Goal: Task Accomplishment & Management: Manage account settings

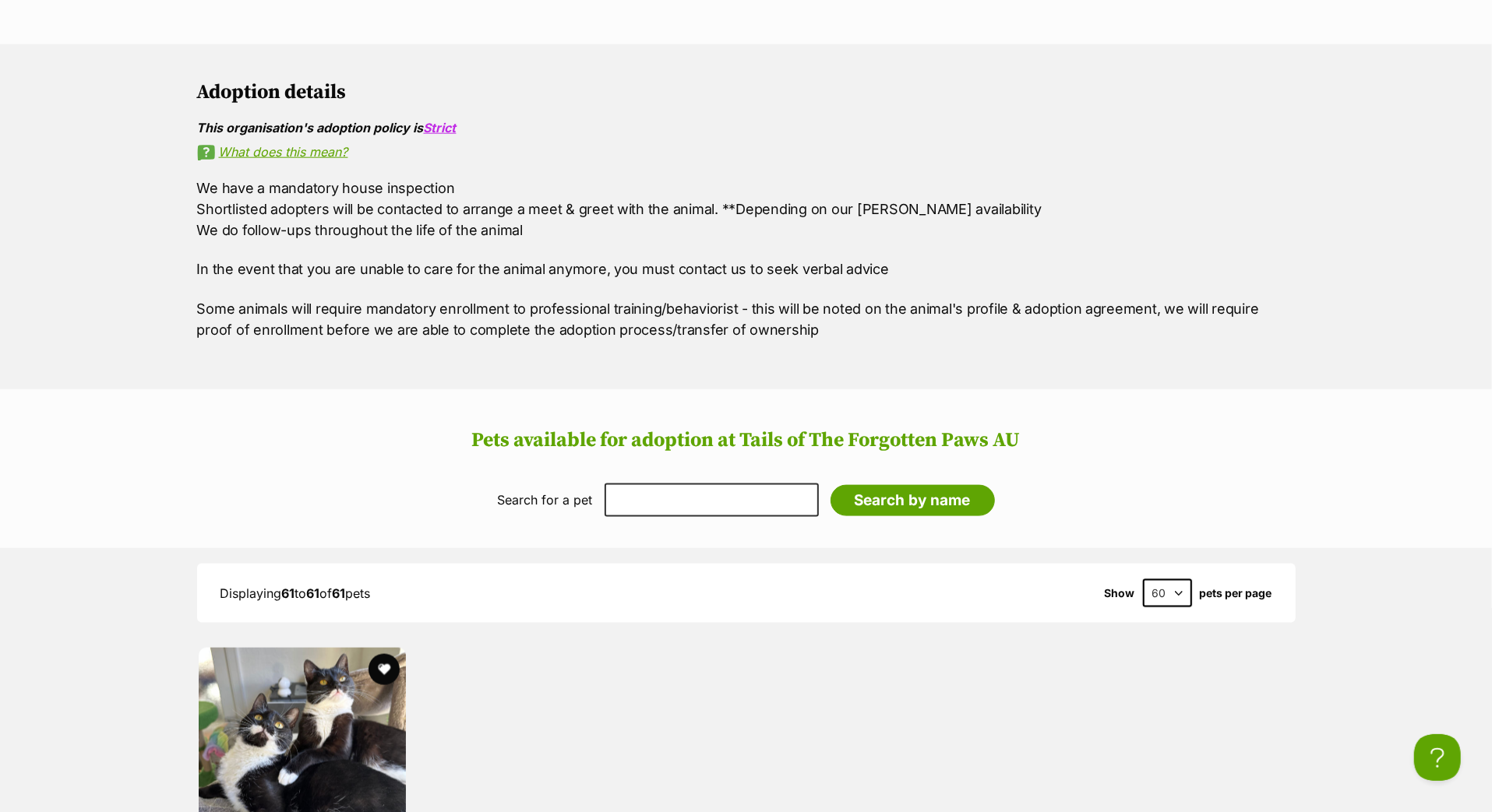
scroll to position [1577, 0]
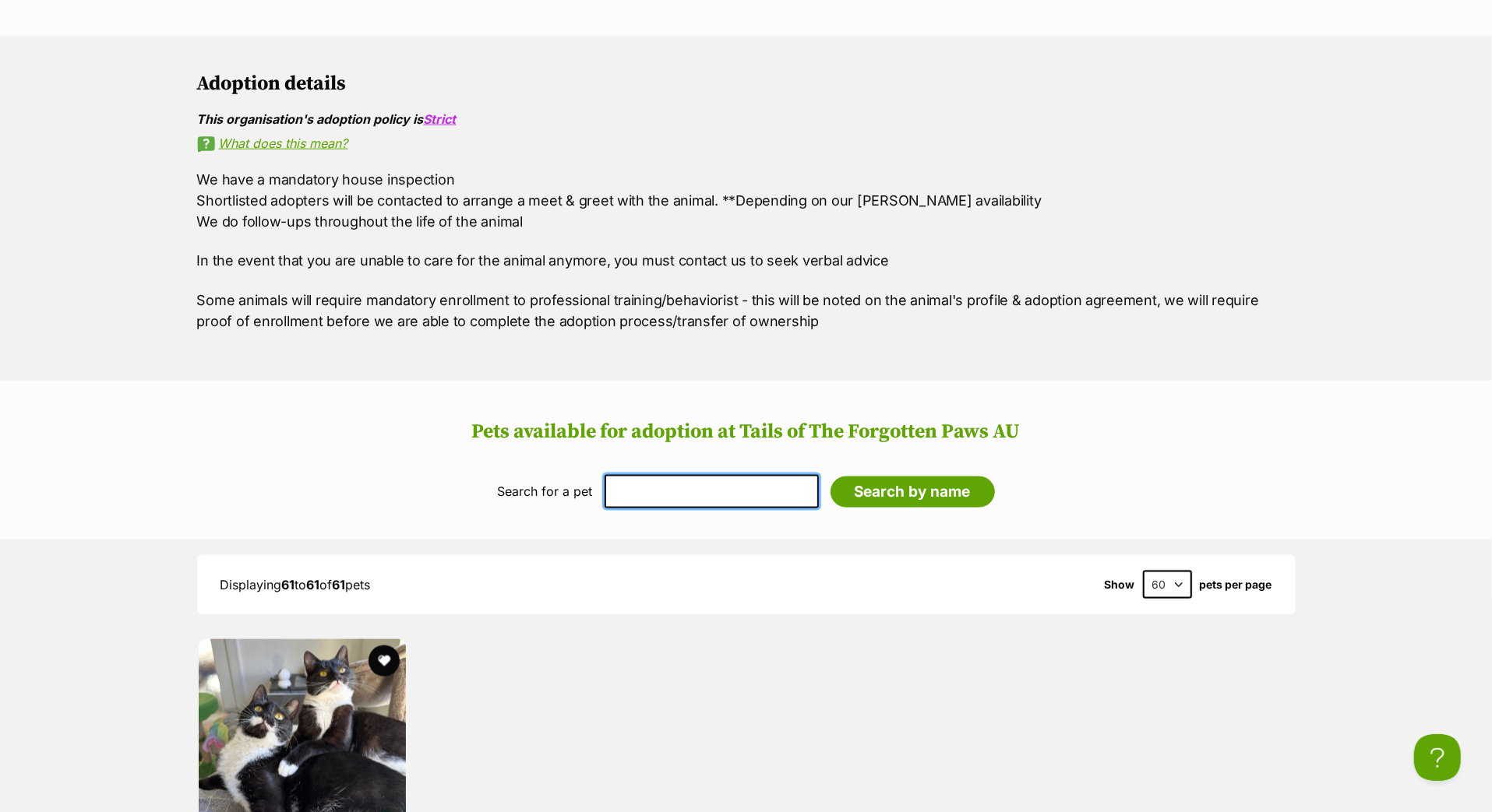
click at [604, 508] on input "text" at bounding box center [712, 491] width 214 height 33
type input "blizzard"
click at [890, 508] on input "Search by name" at bounding box center [913, 492] width 165 height 31
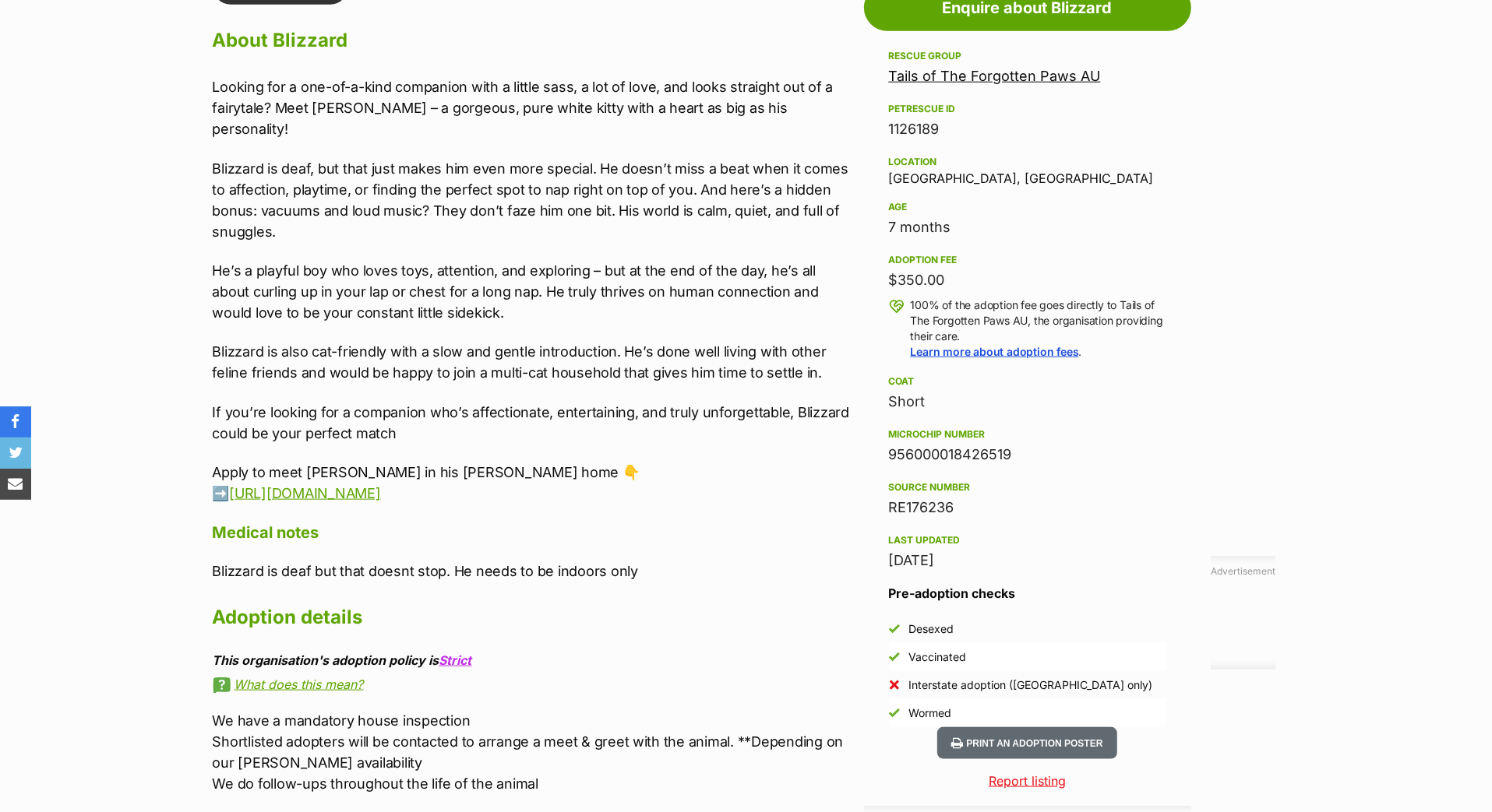
scroll to position [1511, 0]
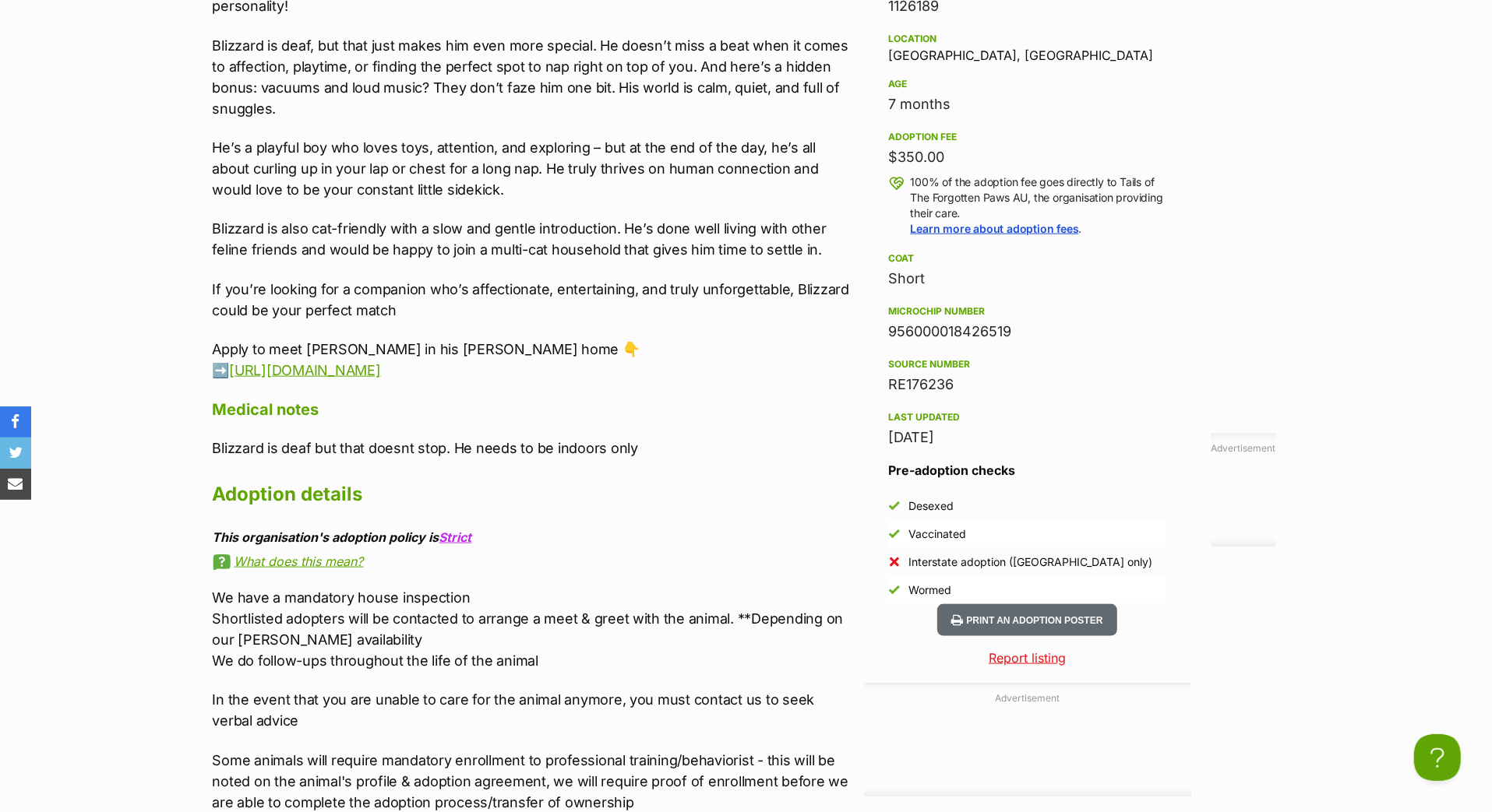
click at [922, 343] on div "956000018426519" at bounding box center [1027, 332] width 278 height 21
click at [923, 343] on div "956000018426519" at bounding box center [1027, 332] width 278 height 21
copy div "956000018426519"
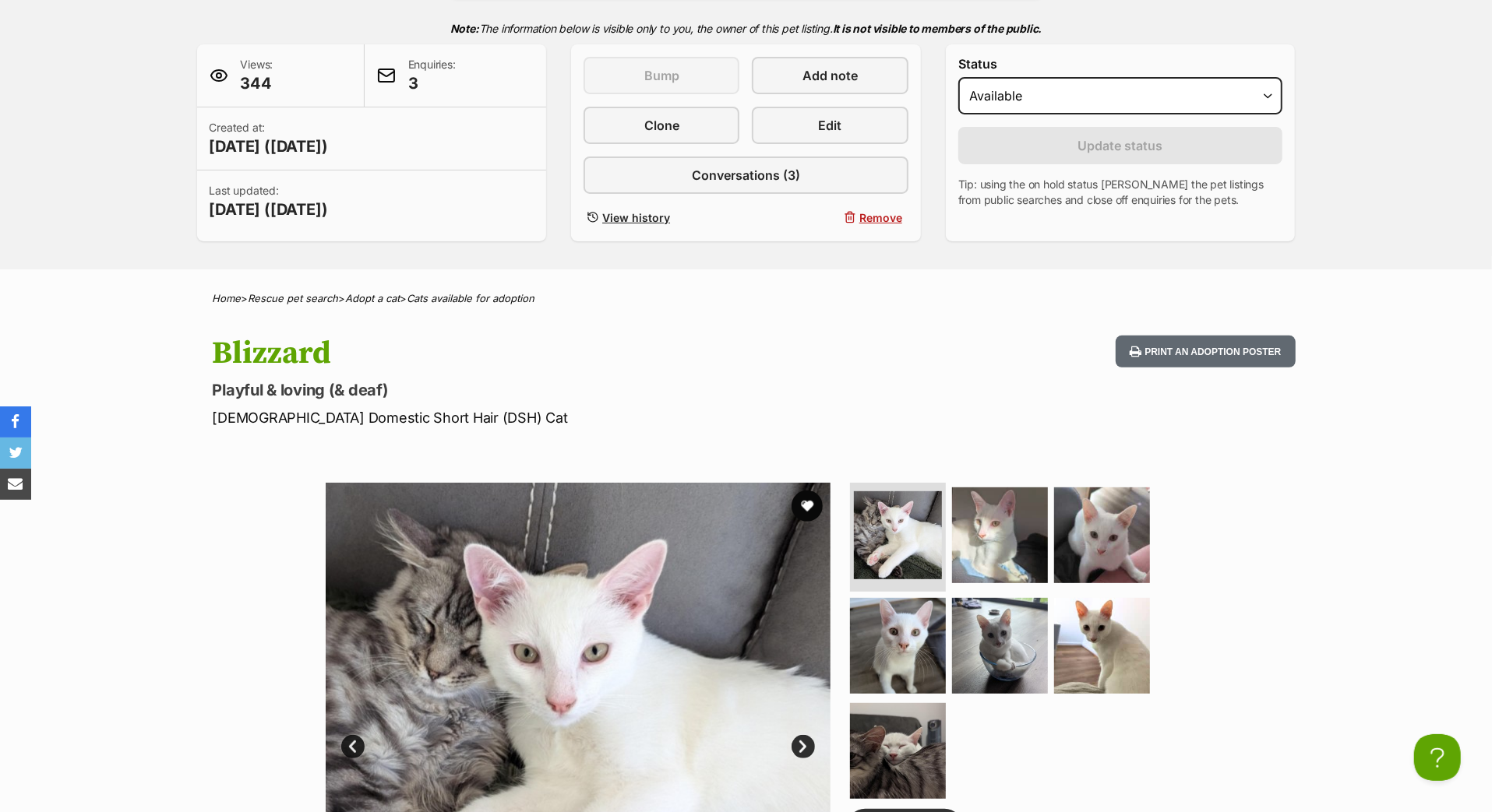
scroll to position [315, 0]
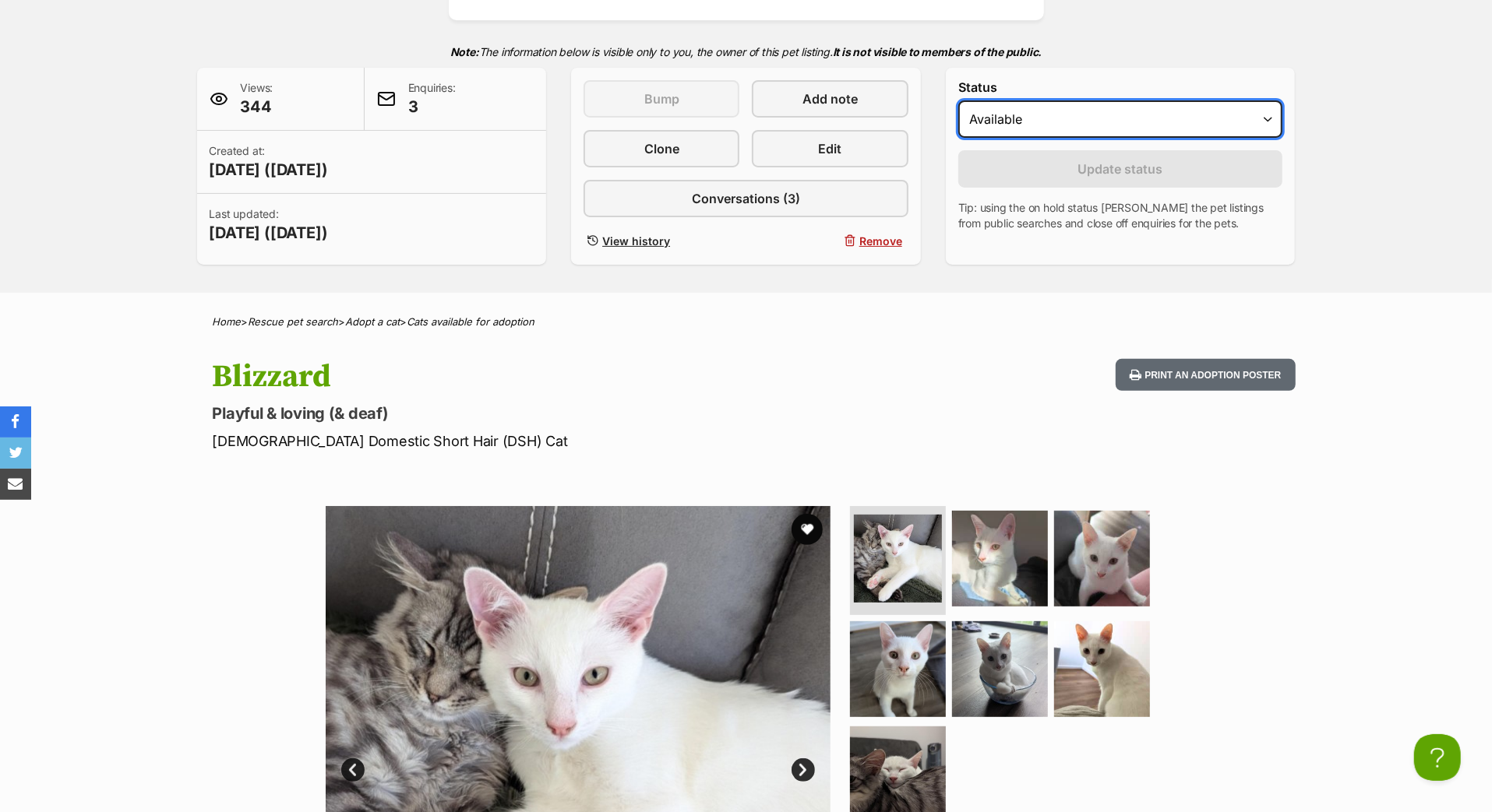
select select "on_hold"
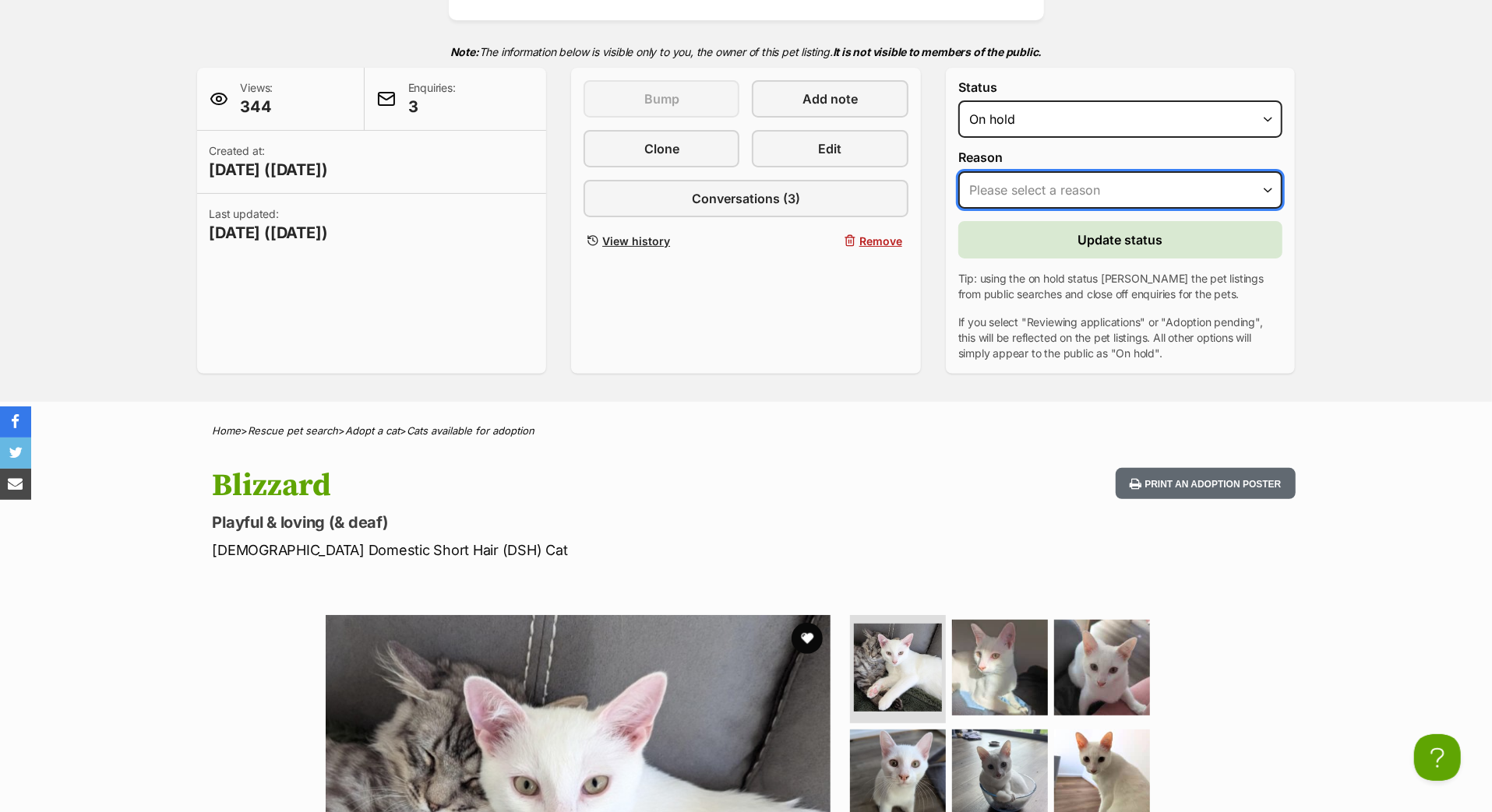
select select "adoption_pending"
click at [1037, 259] on button "Update status" at bounding box center [1120, 240] width 325 height 37
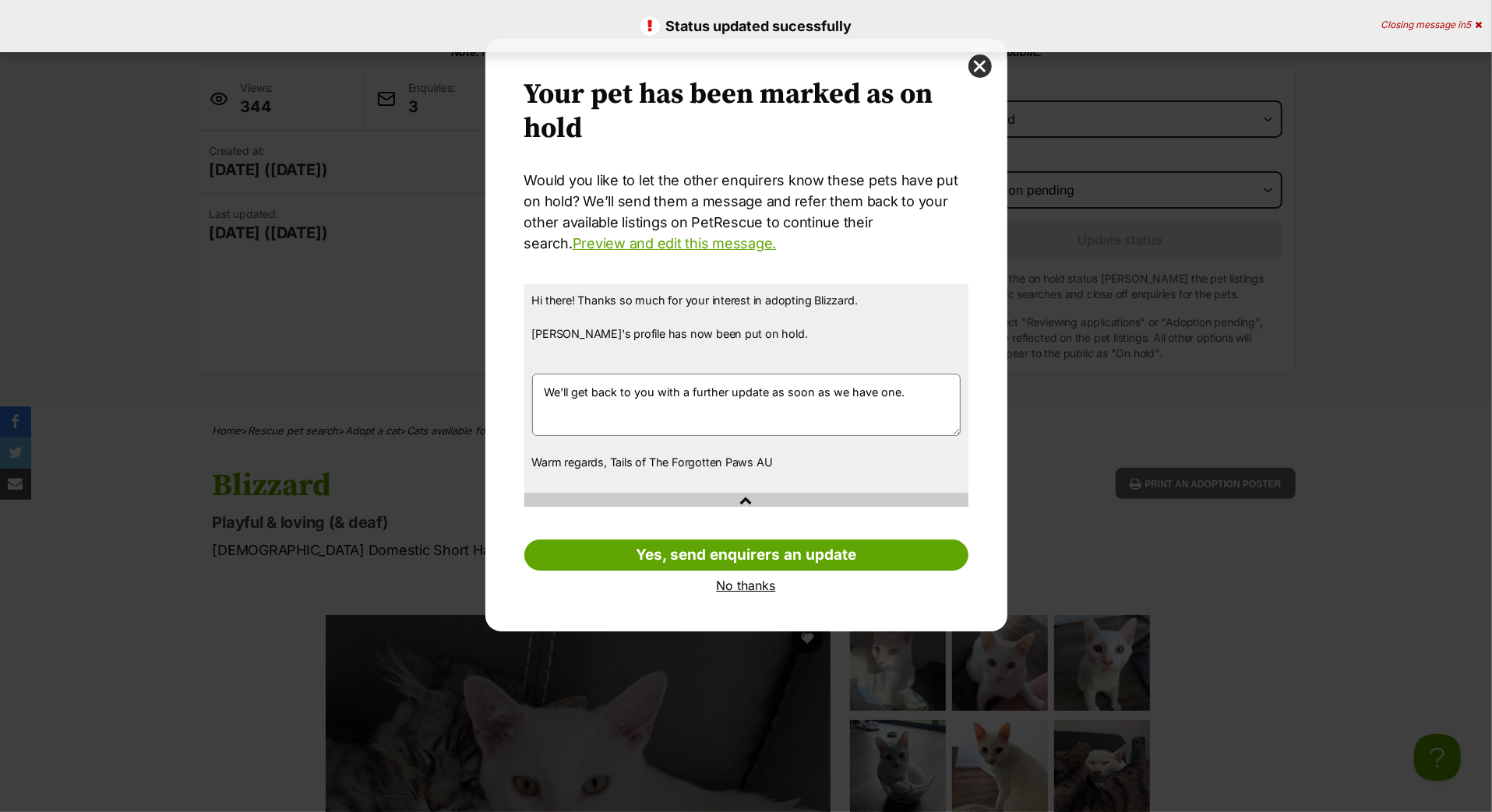
scroll to position [0, 0]
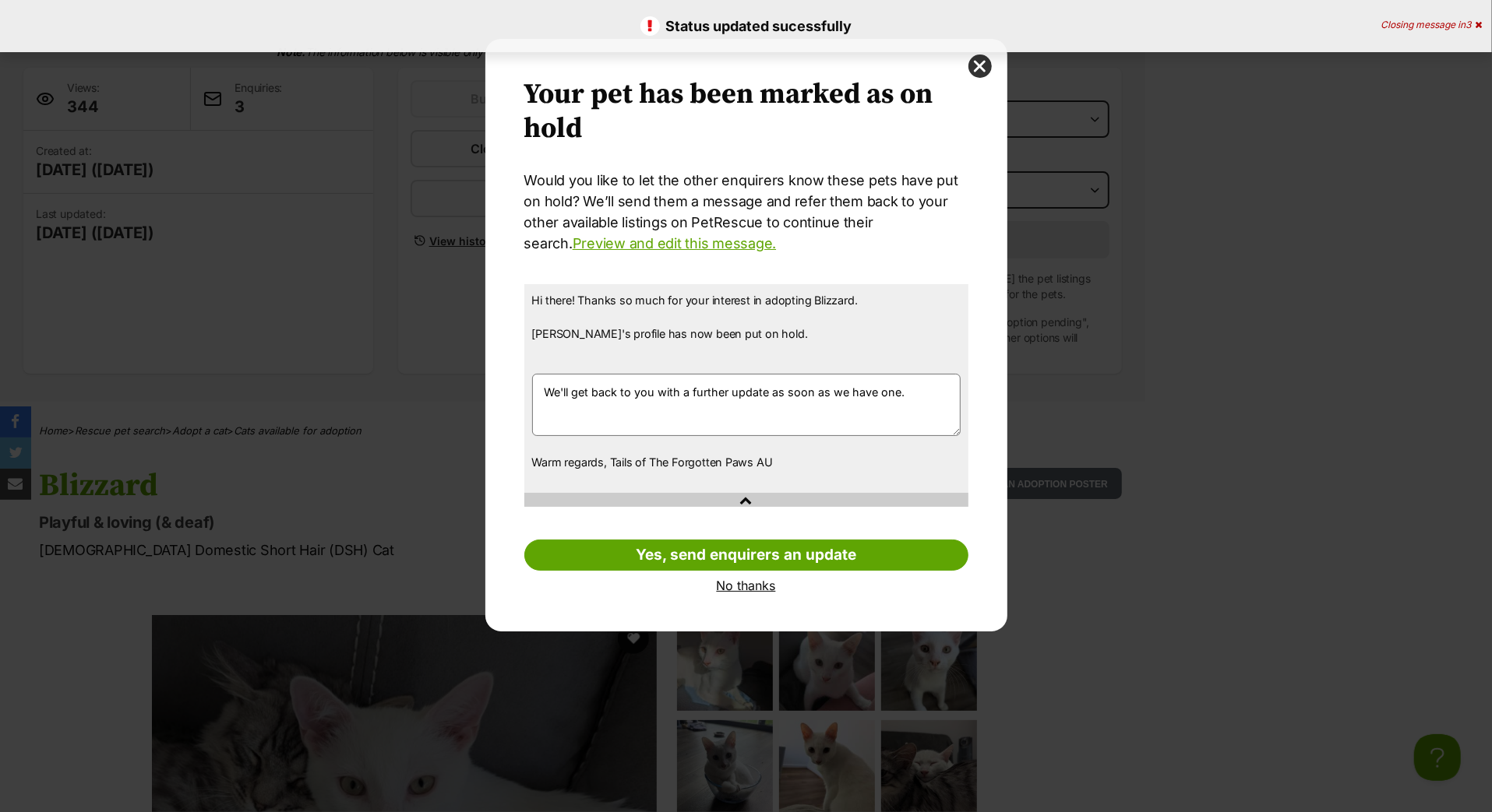
click at [761, 593] on link "No thanks" at bounding box center [746, 586] width 444 height 14
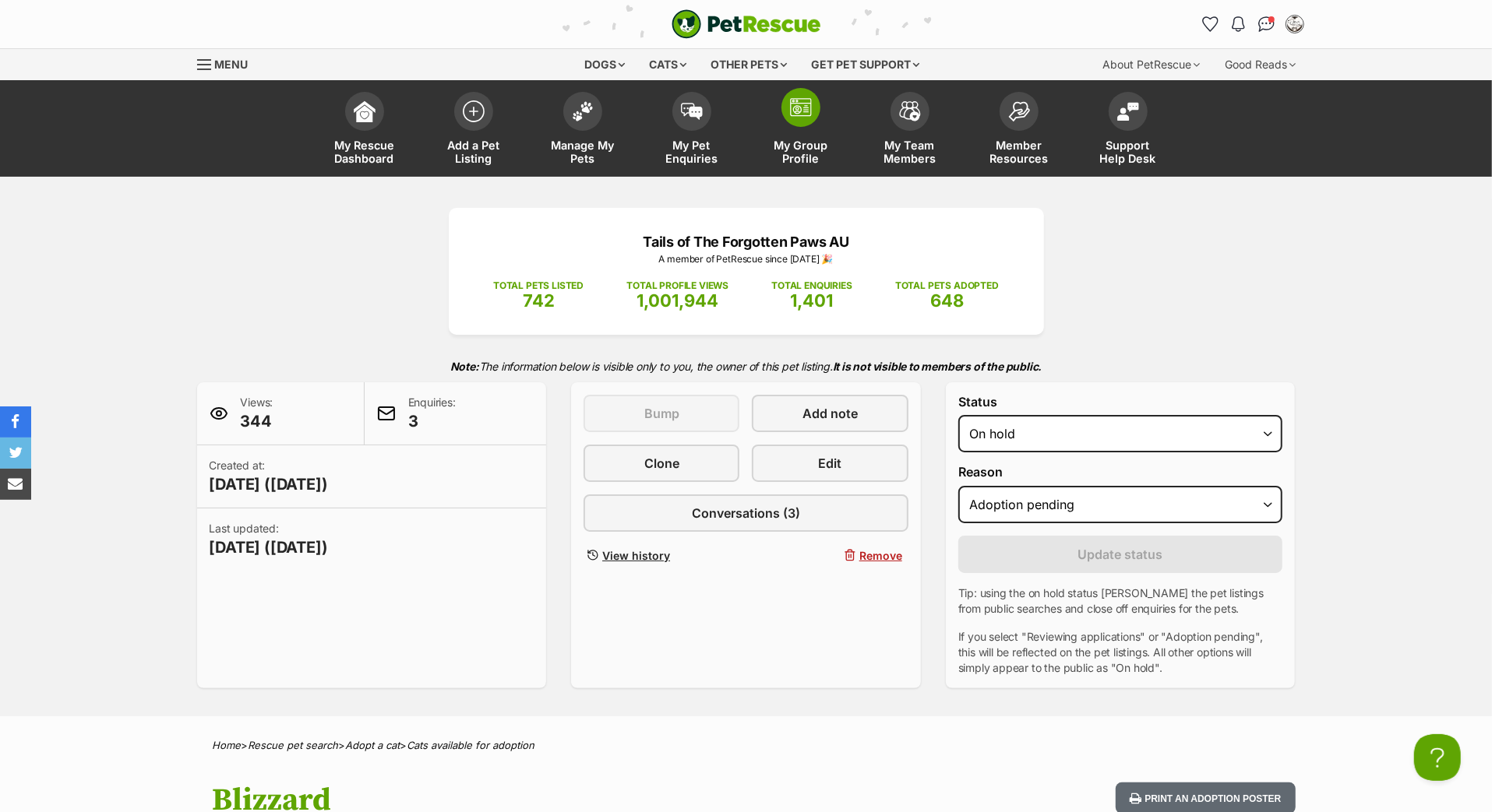
click at [793, 127] on span at bounding box center [801, 108] width 39 height 39
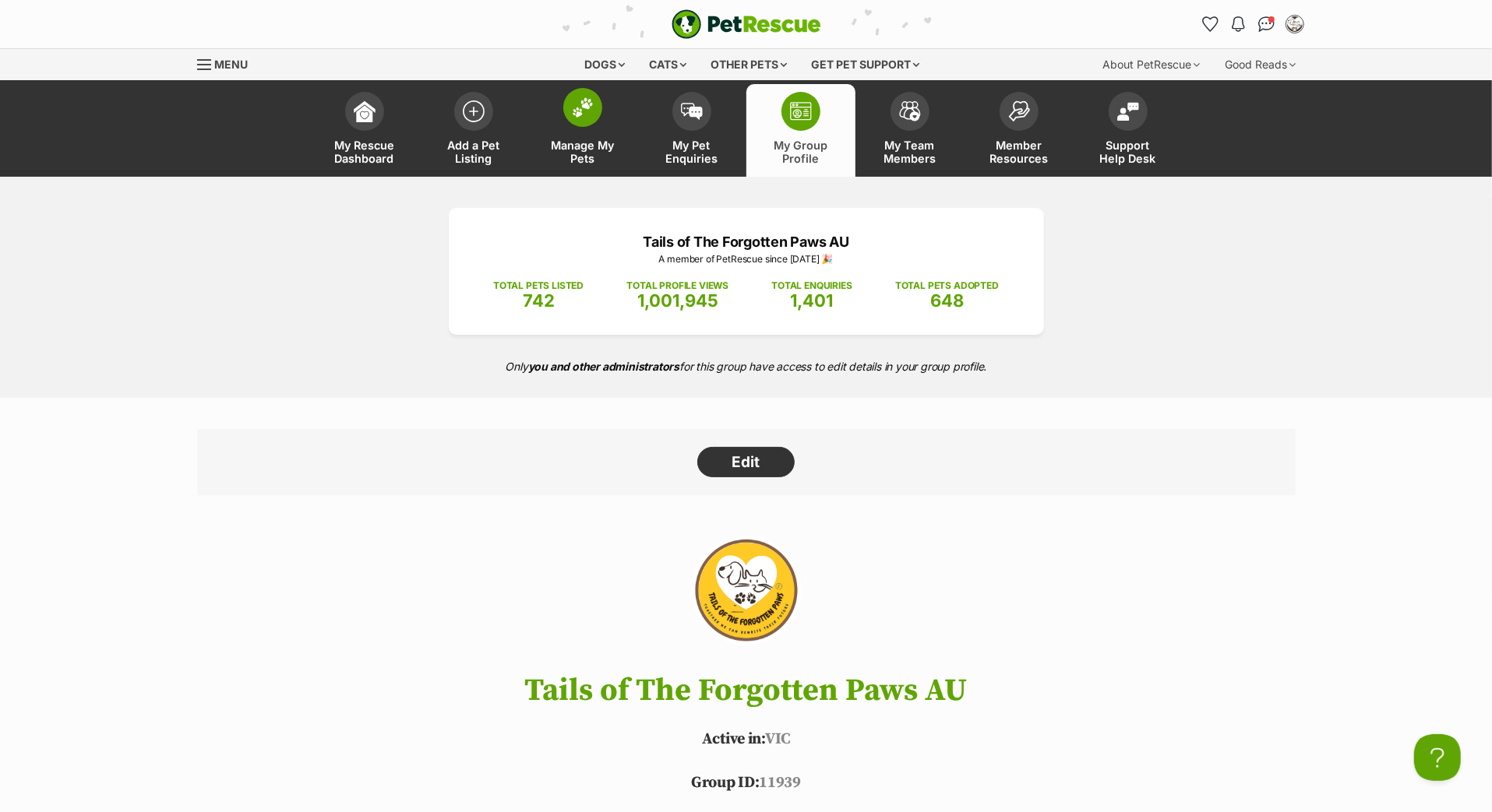
click at [590, 127] on span at bounding box center [583, 108] width 39 height 39
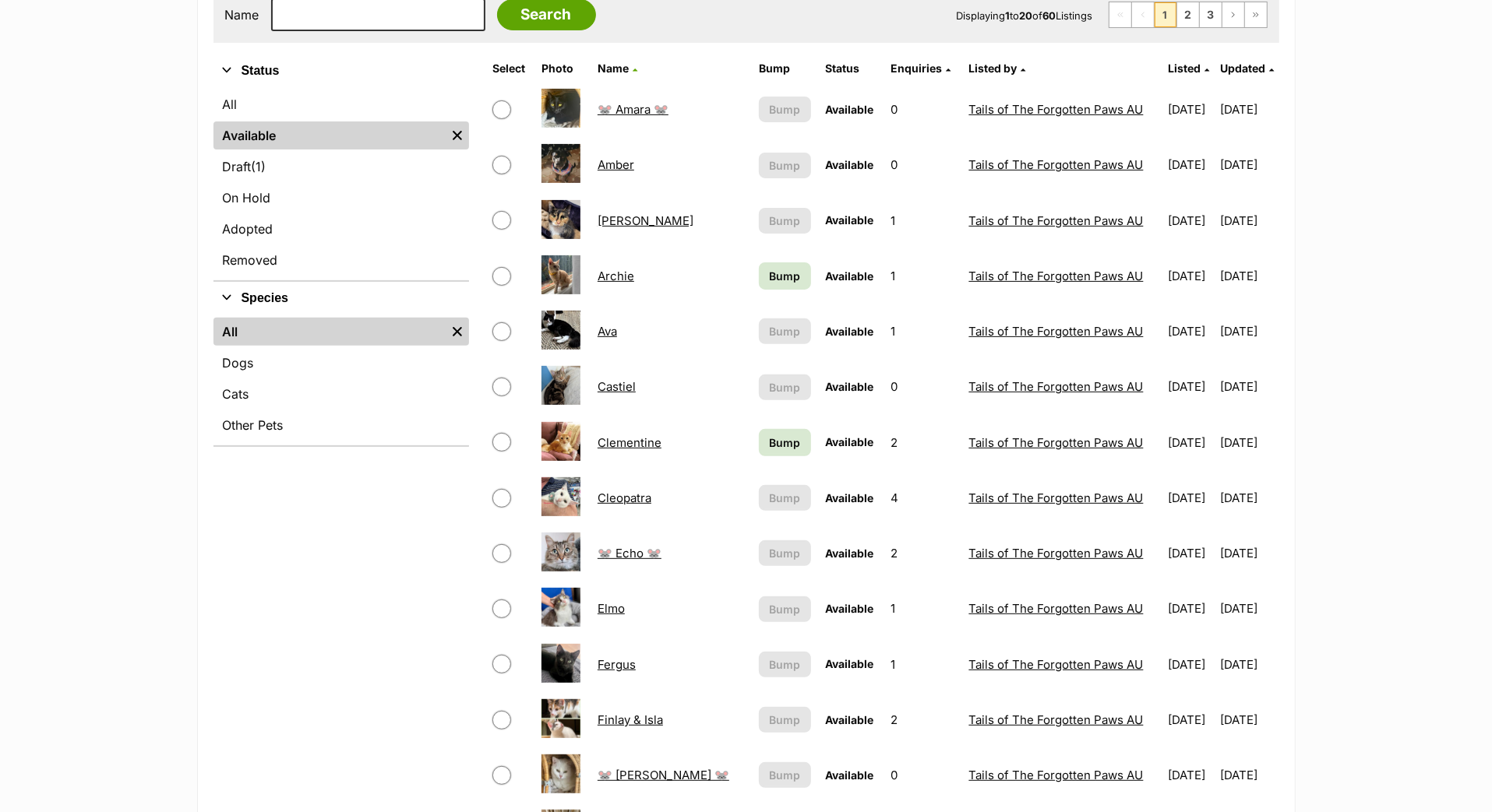
scroll to position [259, 0]
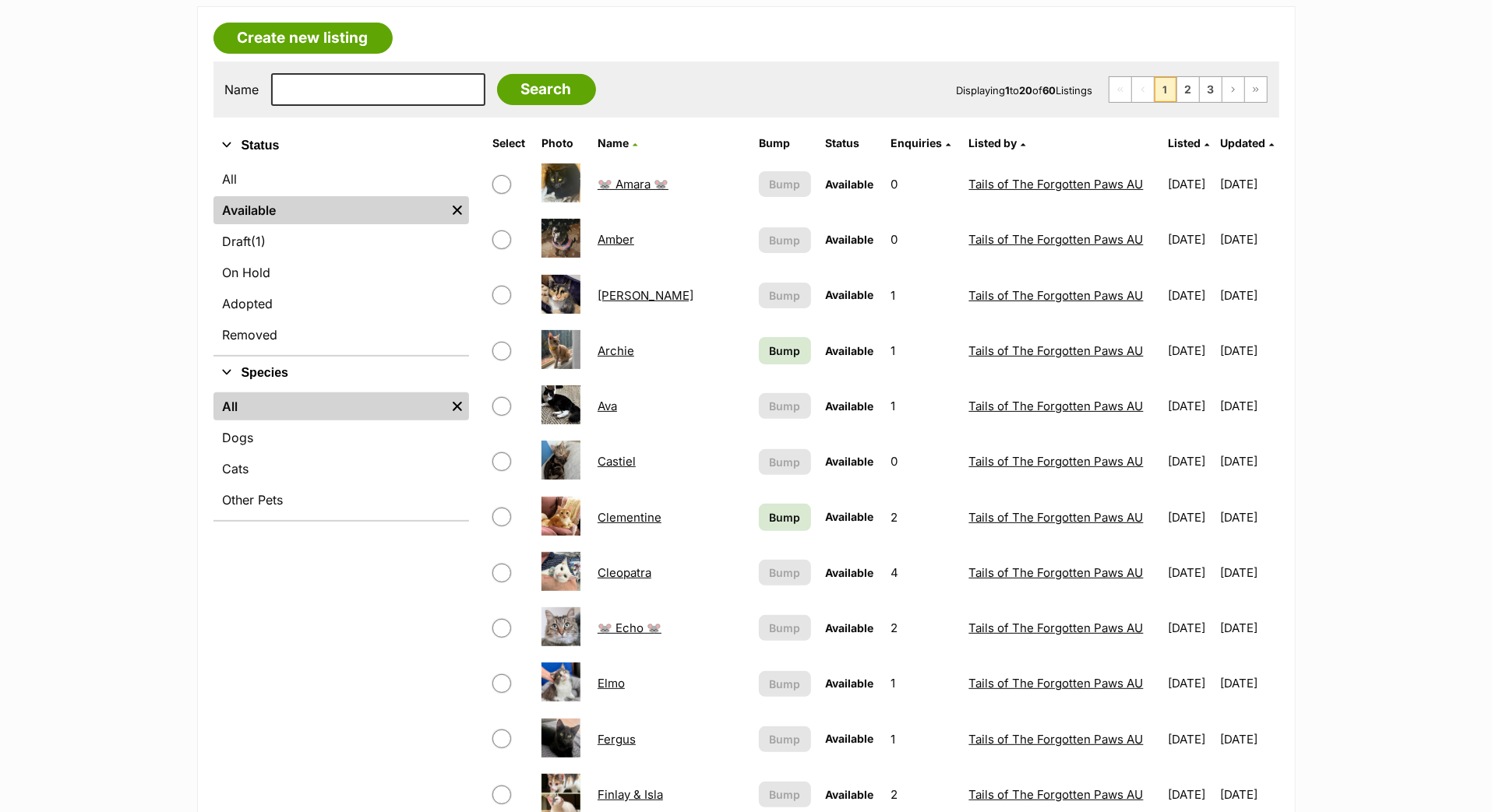
click at [769, 526] on span "Bump" at bounding box center [784, 518] width 31 height 17
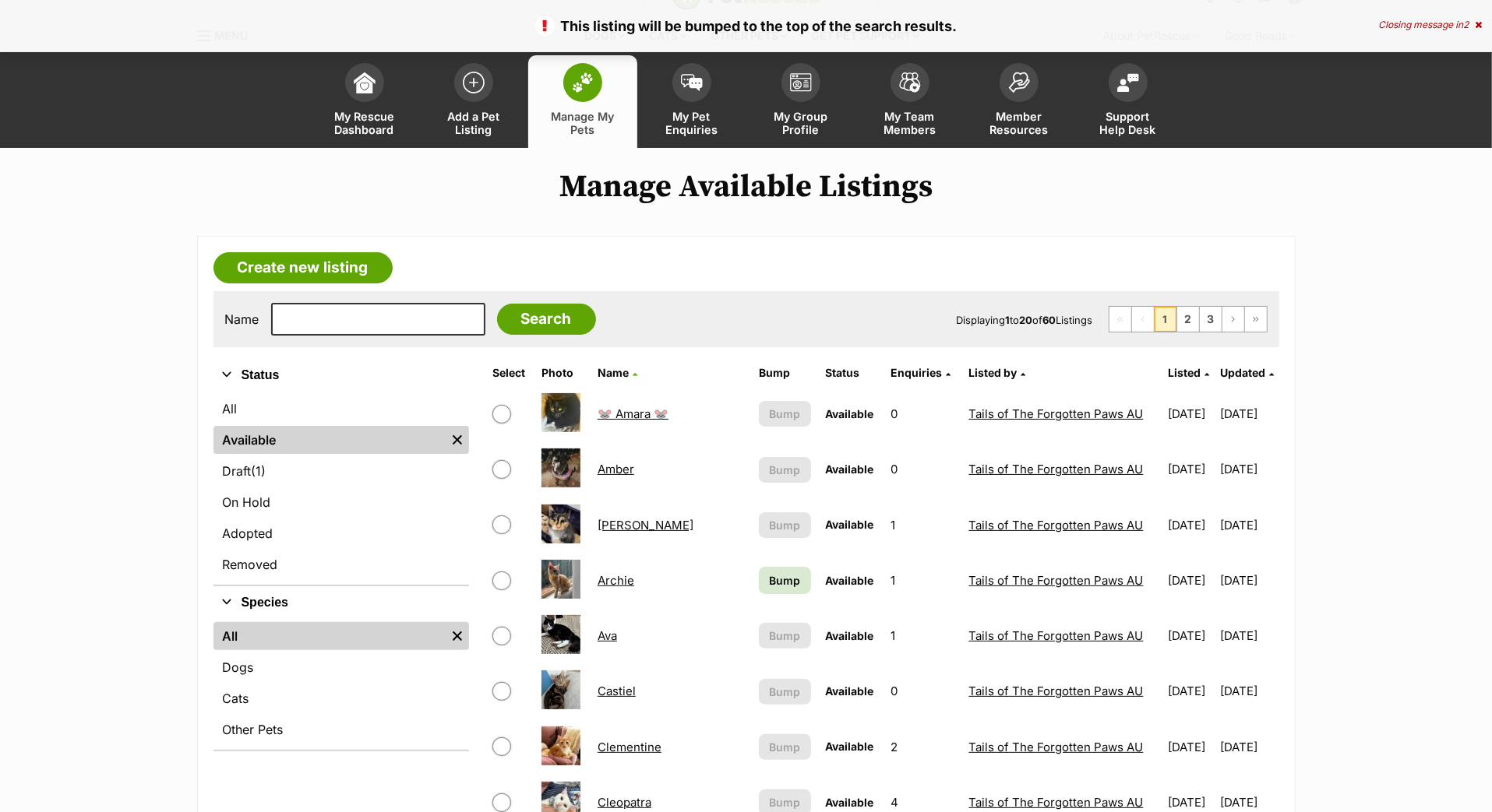
scroll to position [33, 0]
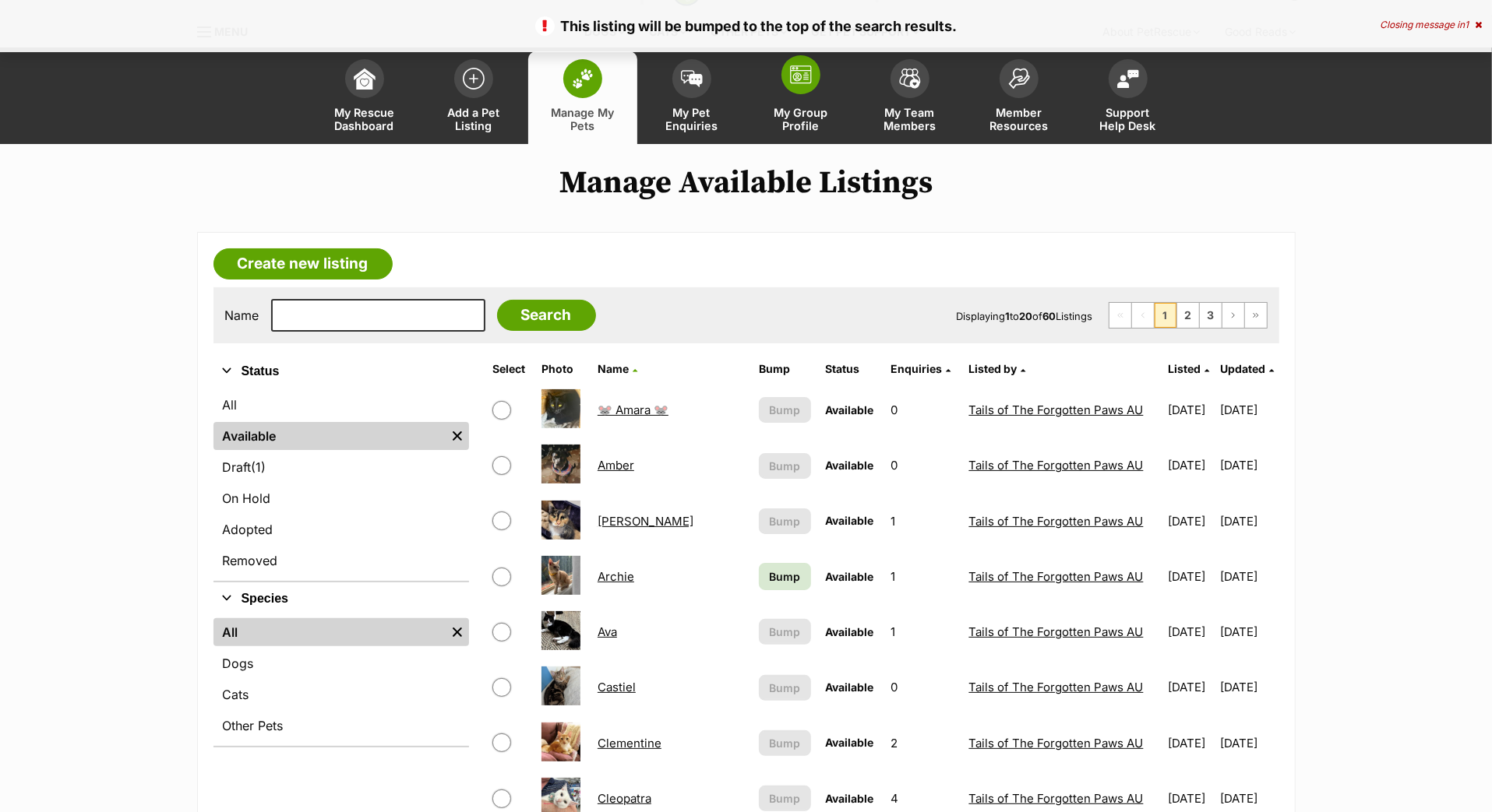
click at [798, 118] on link "My Group Profile" at bounding box center [800, 98] width 109 height 93
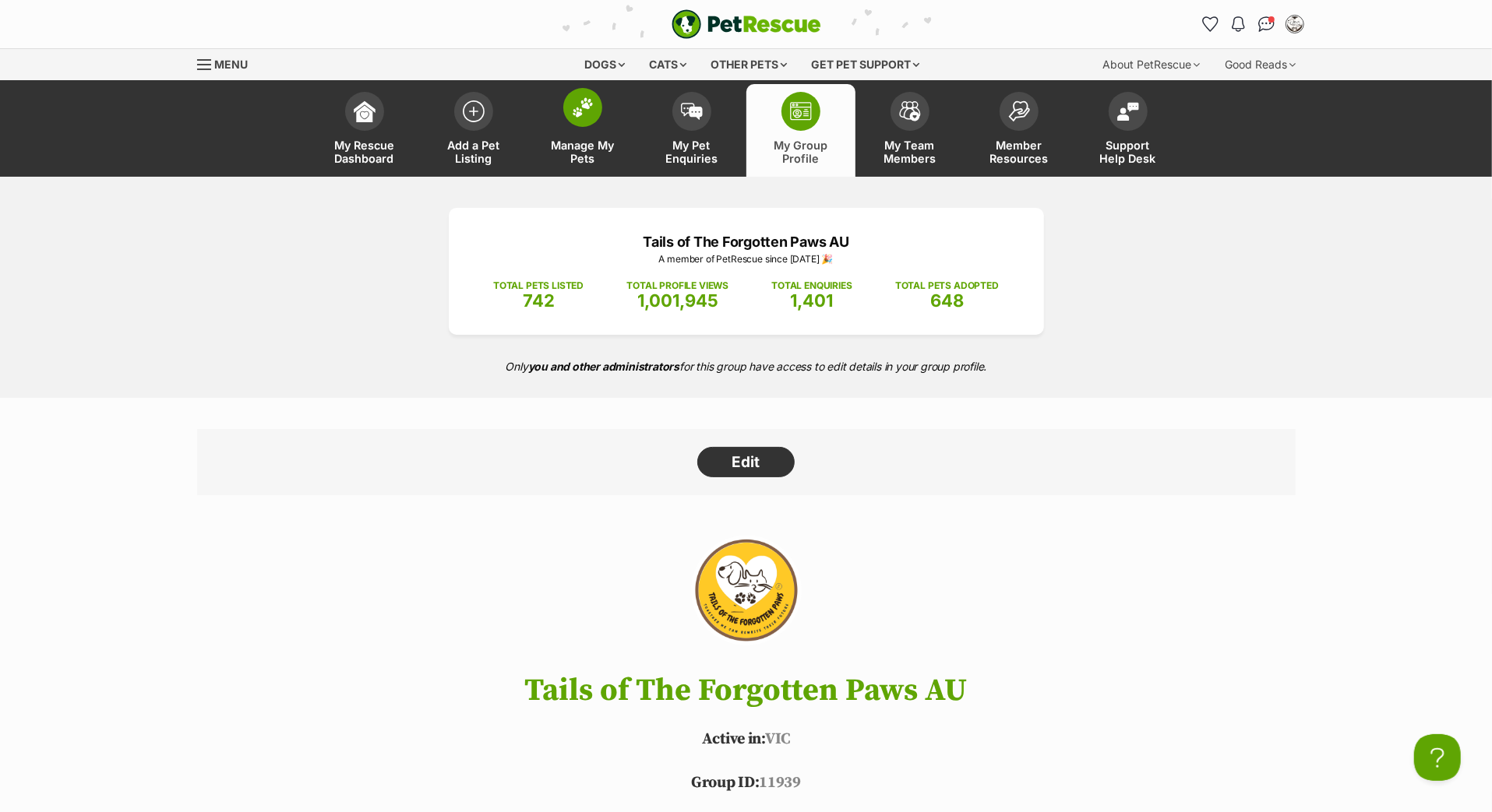
click at [589, 117] on img at bounding box center [582, 108] width 21 height 20
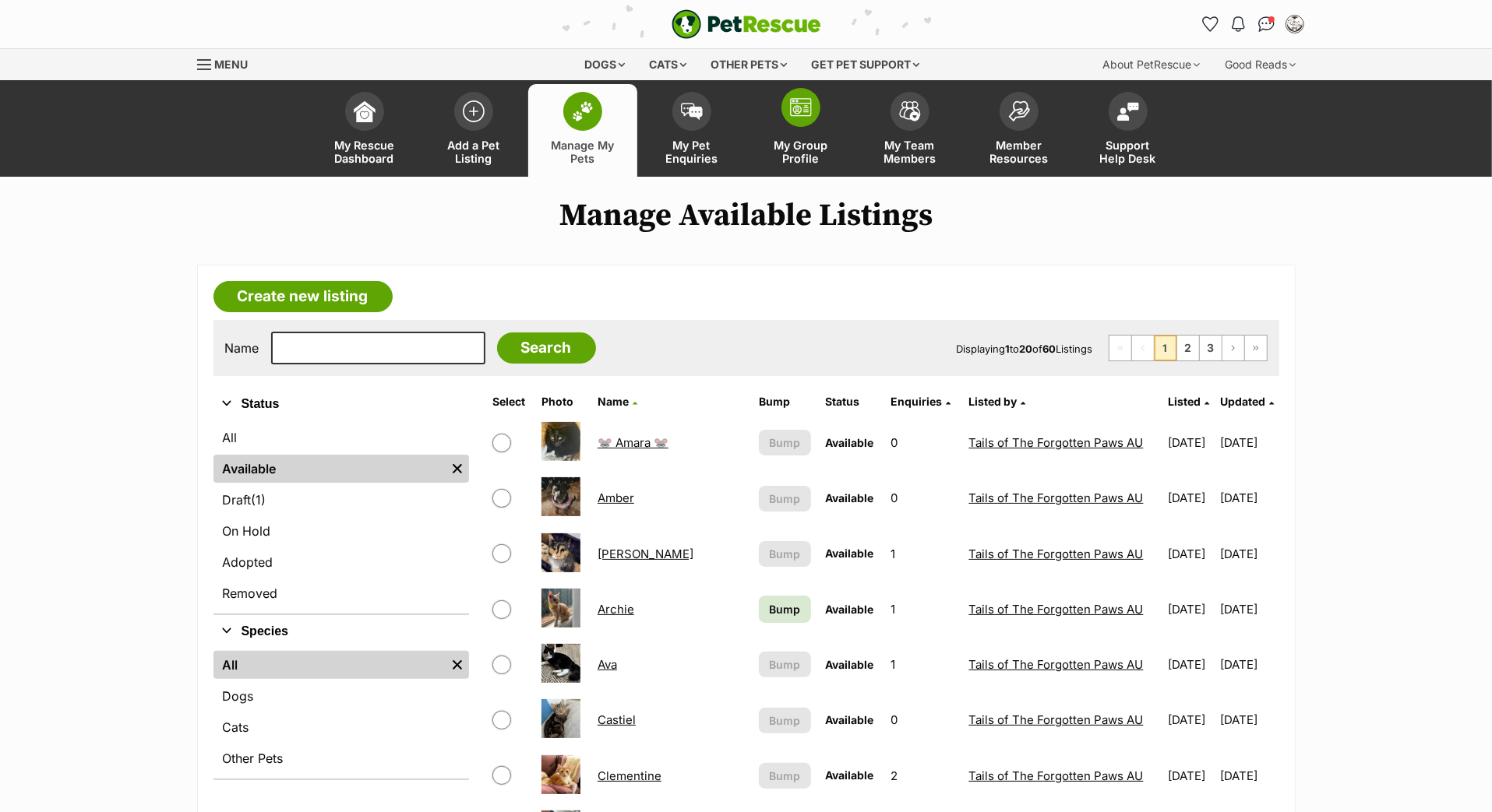
click at [801, 155] on link "My Group Profile" at bounding box center [800, 130] width 109 height 93
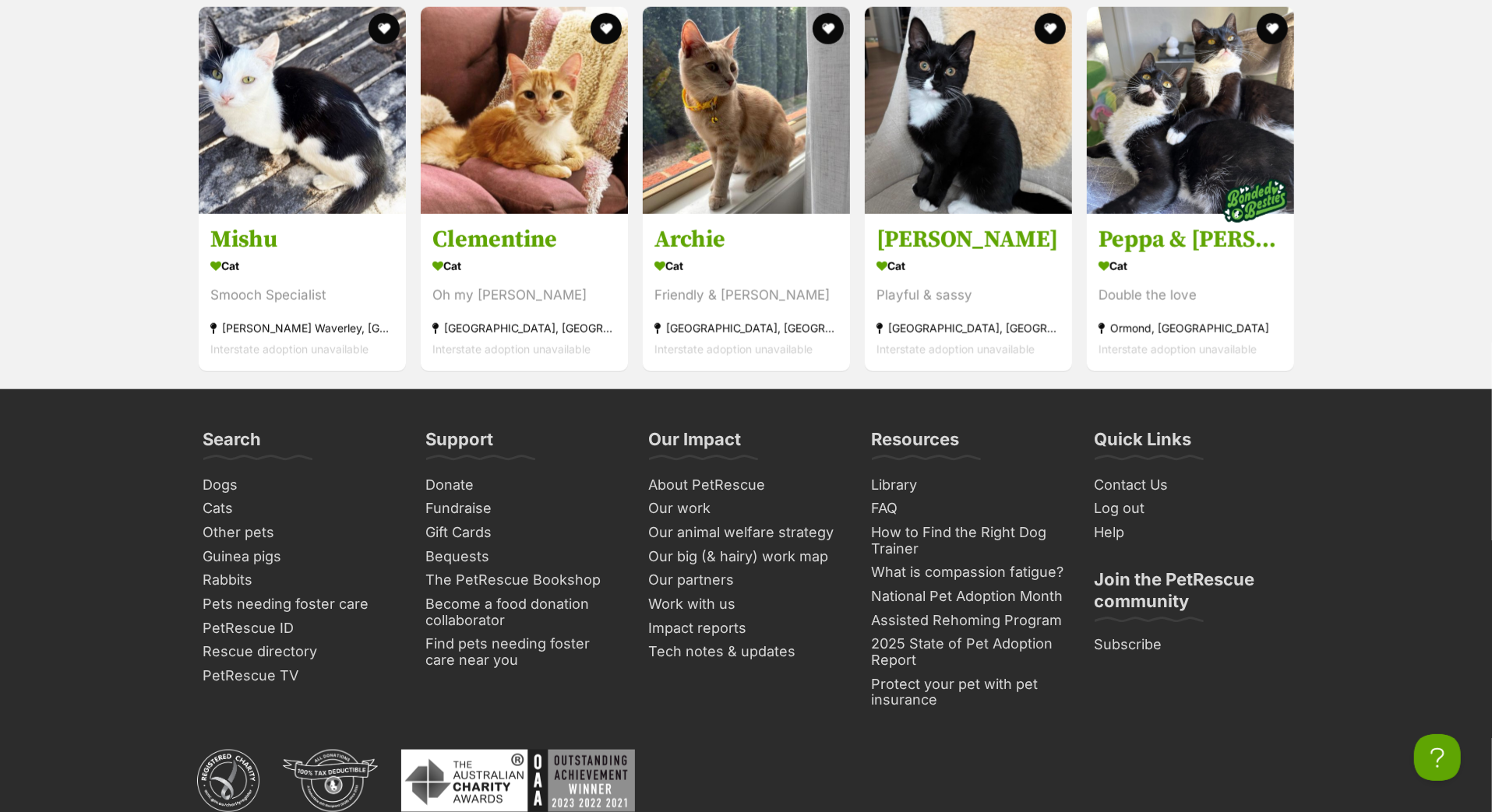
scroll to position [6387, 0]
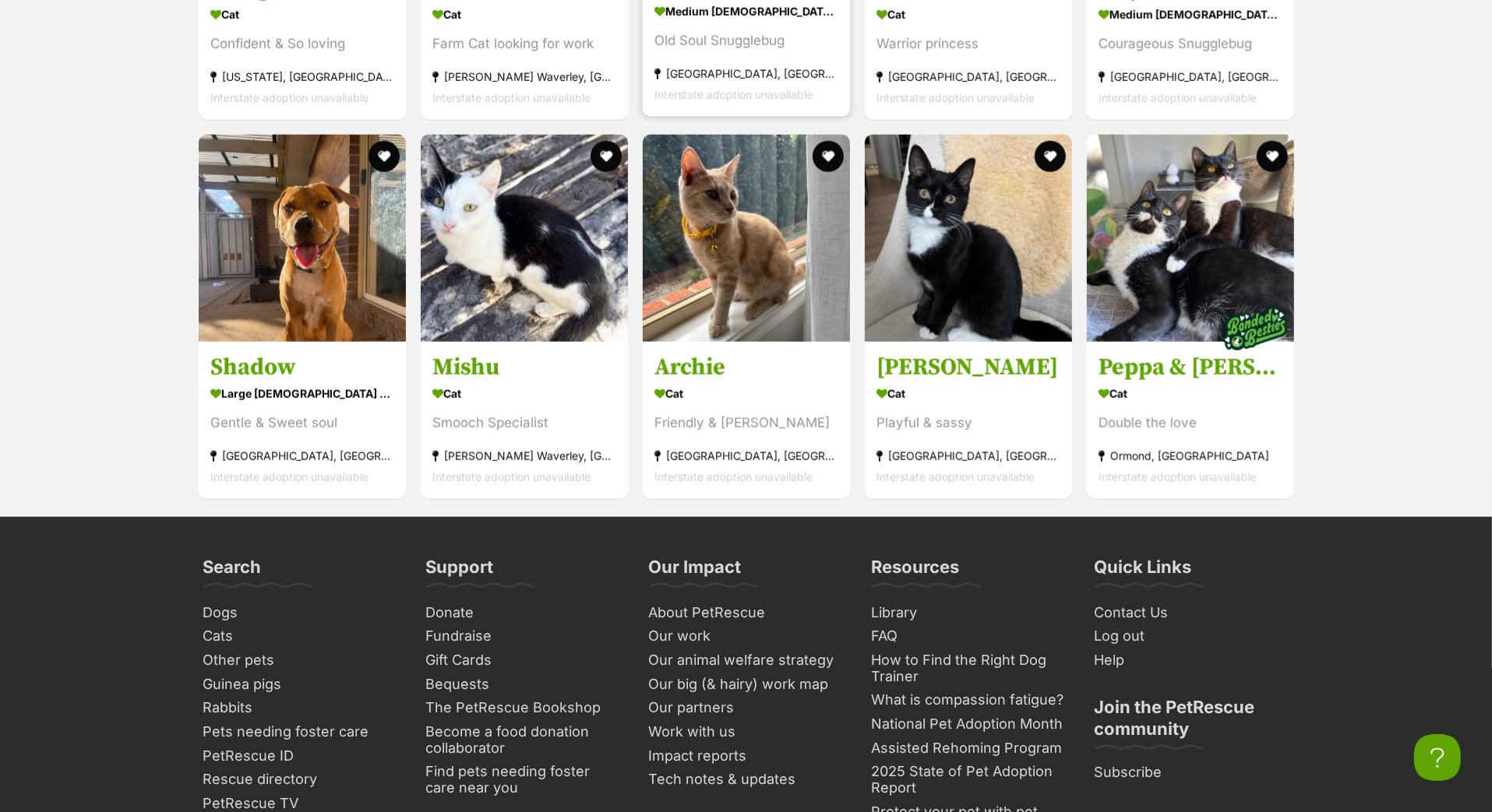
scroll to position [6264, 0]
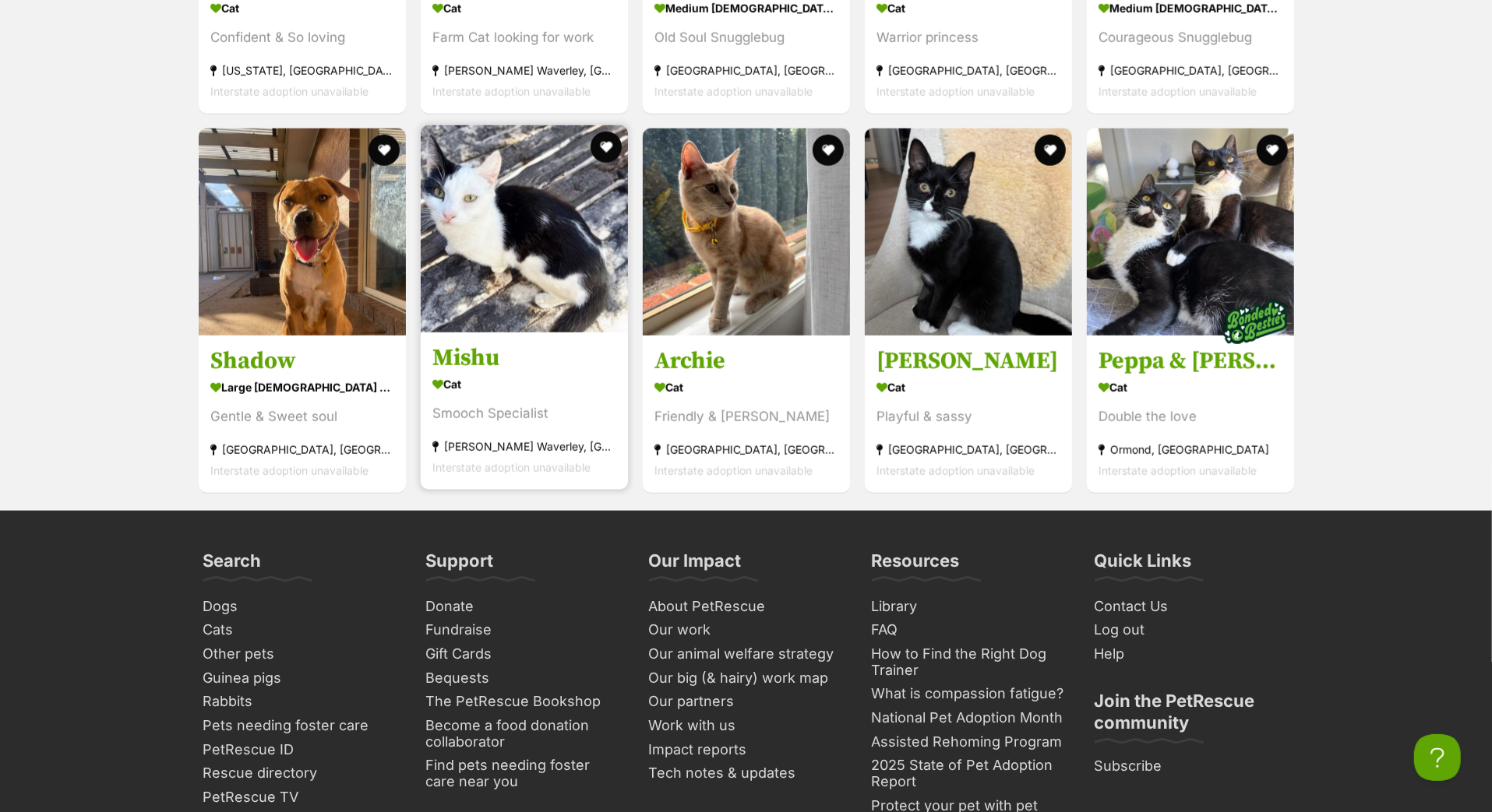
click at [471, 374] on h3 "Mishu" at bounding box center [523, 359] width 183 height 30
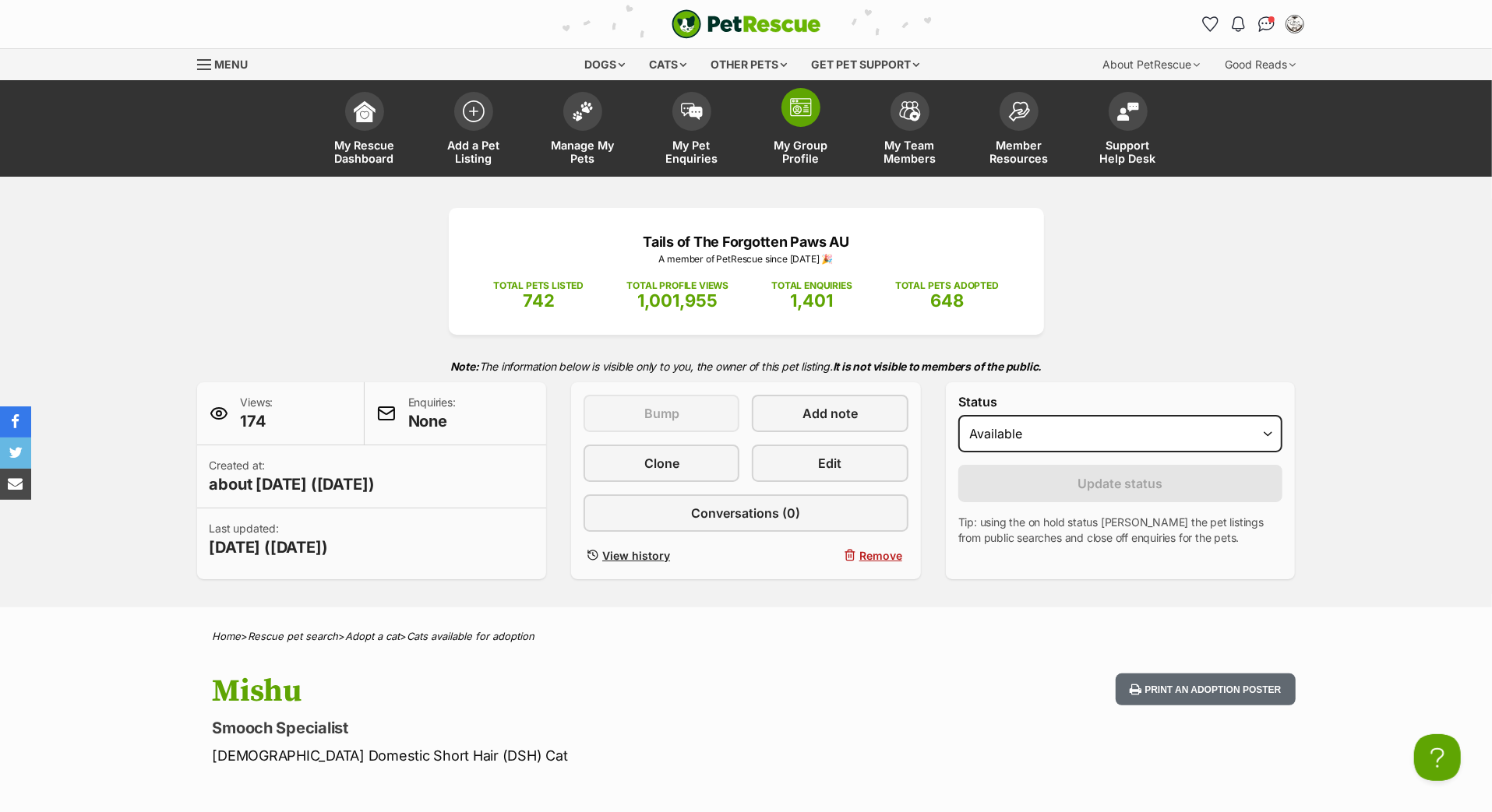
click at [814, 151] on link "My Group Profile" at bounding box center [800, 130] width 109 height 93
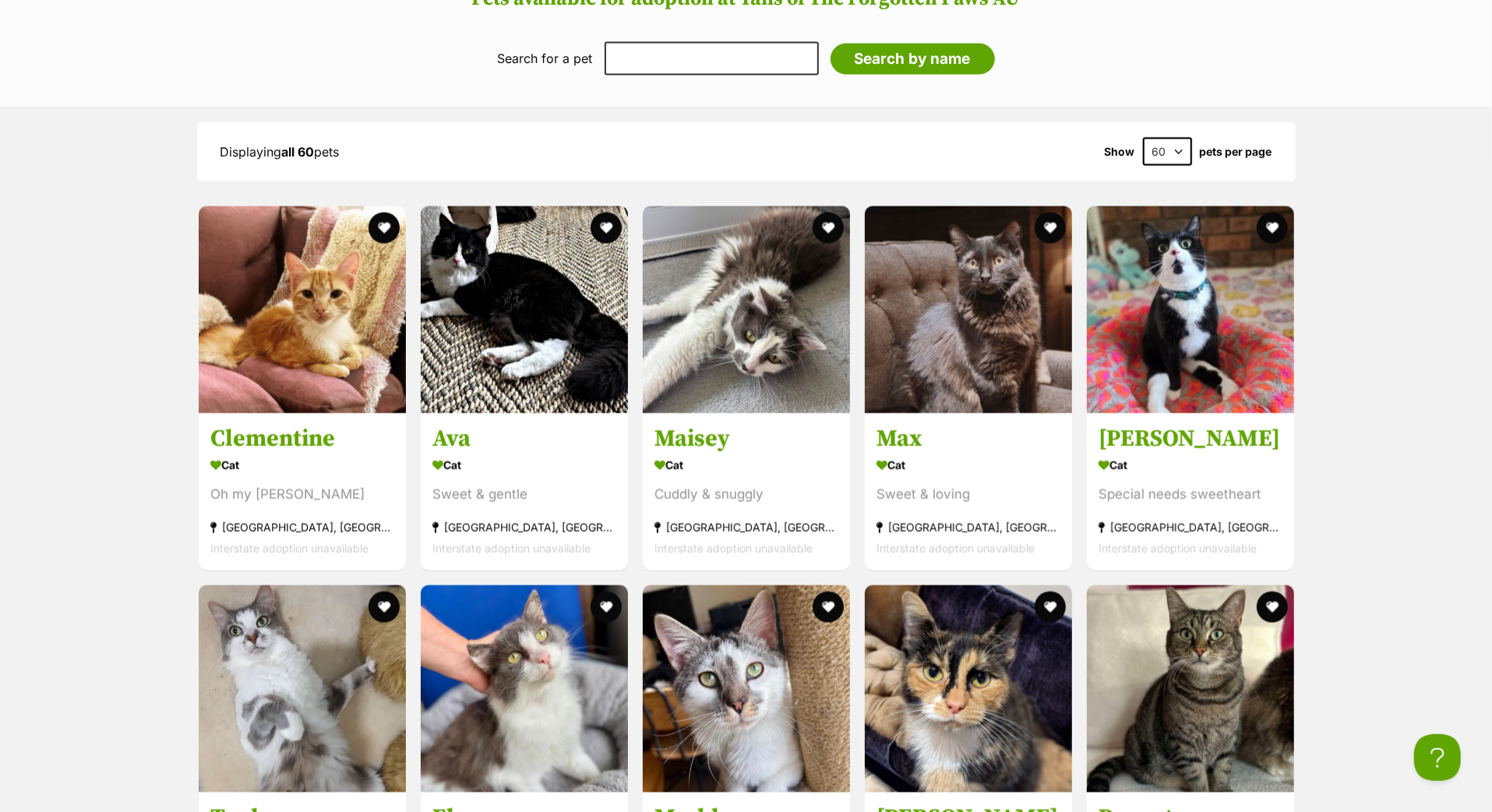
scroll to position [2032, 0]
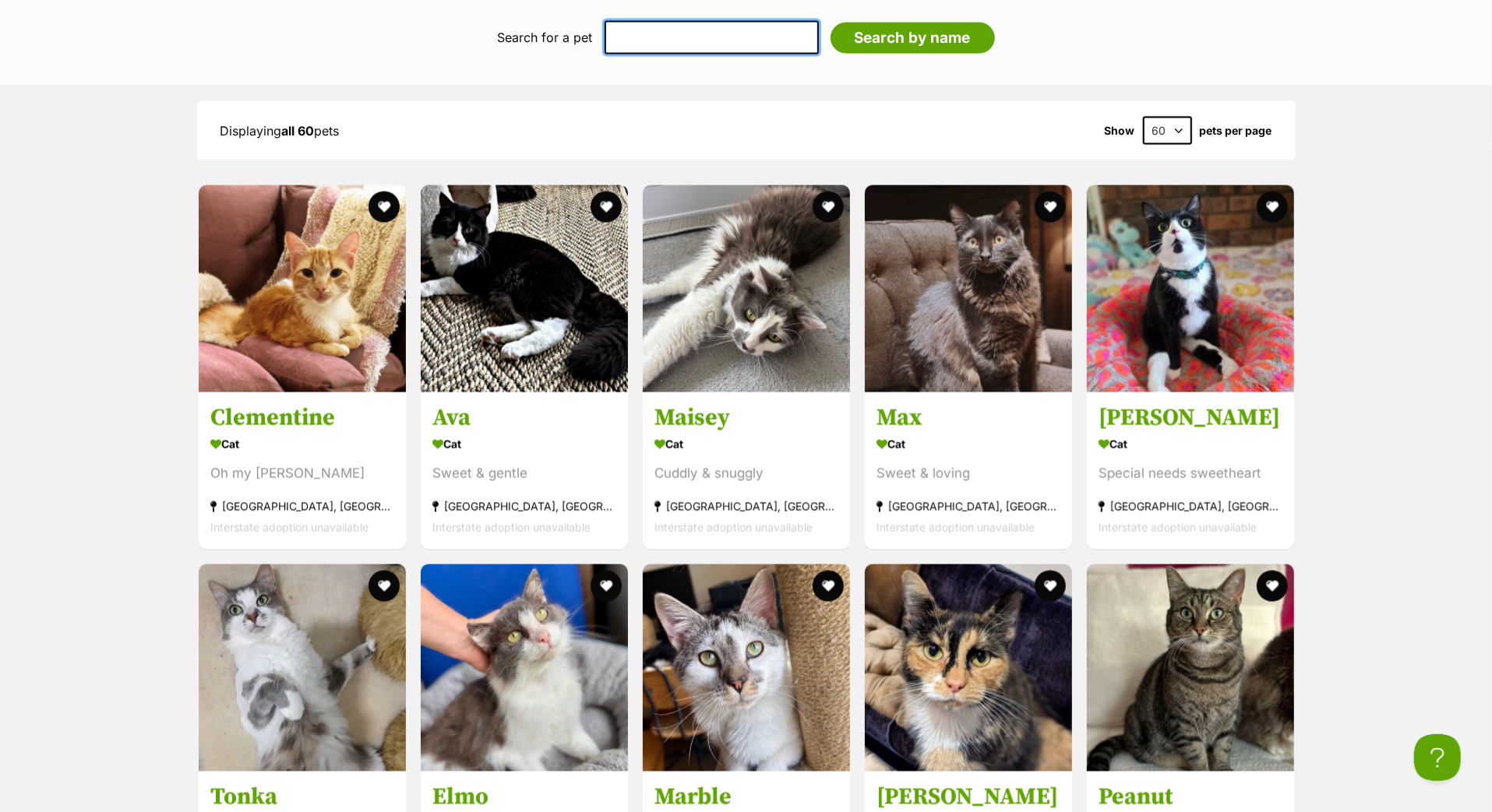
click at [693, 54] on input "text" at bounding box center [712, 37] width 214 height 33
type input "rosie"
click at [983, 54] on input "Search by name" at bounding box center [913, 37] width 165 height 31
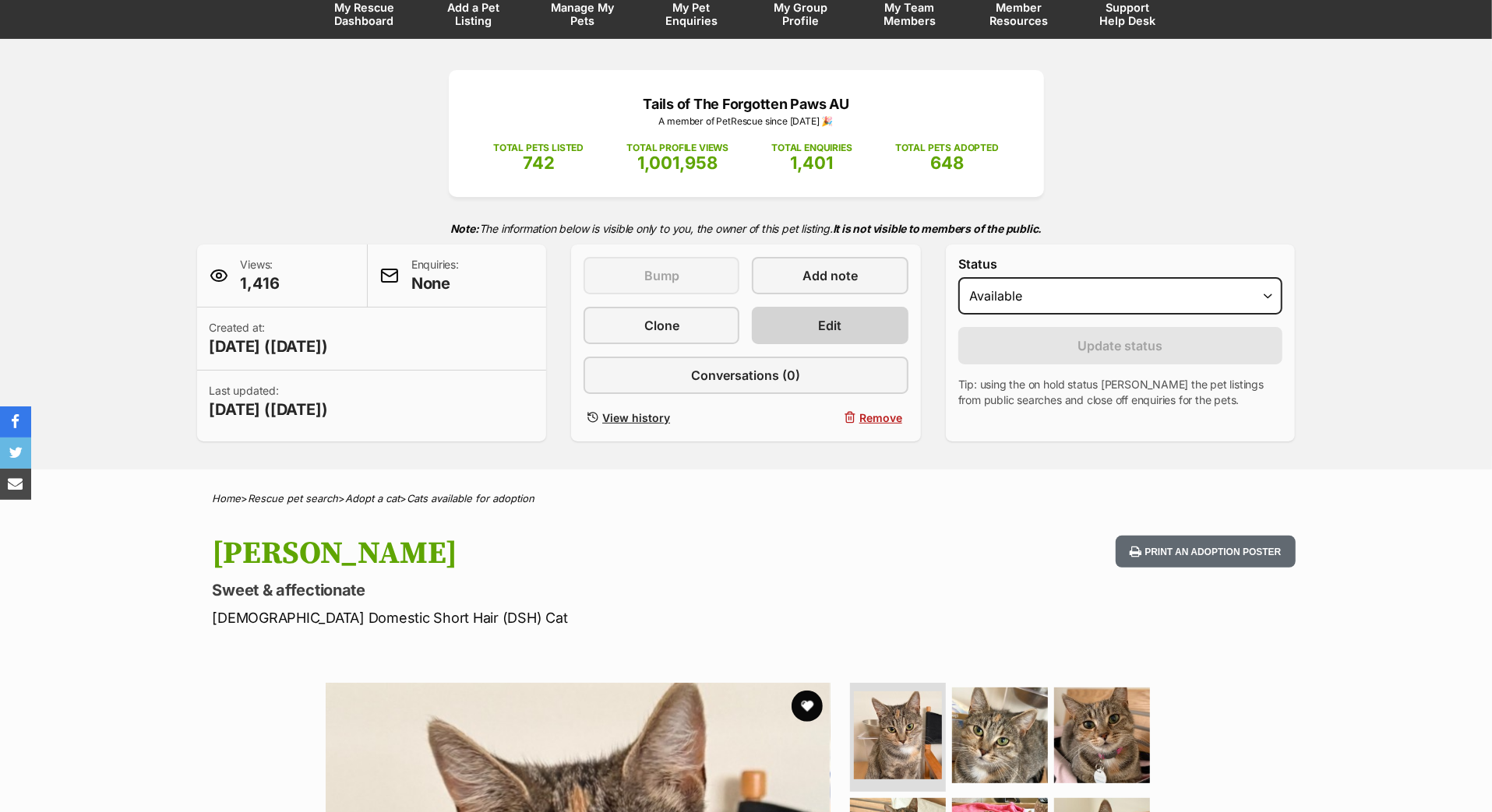
click at [788, 345] on link "Edit" at bounding box center [829, 326] width 156 height 37
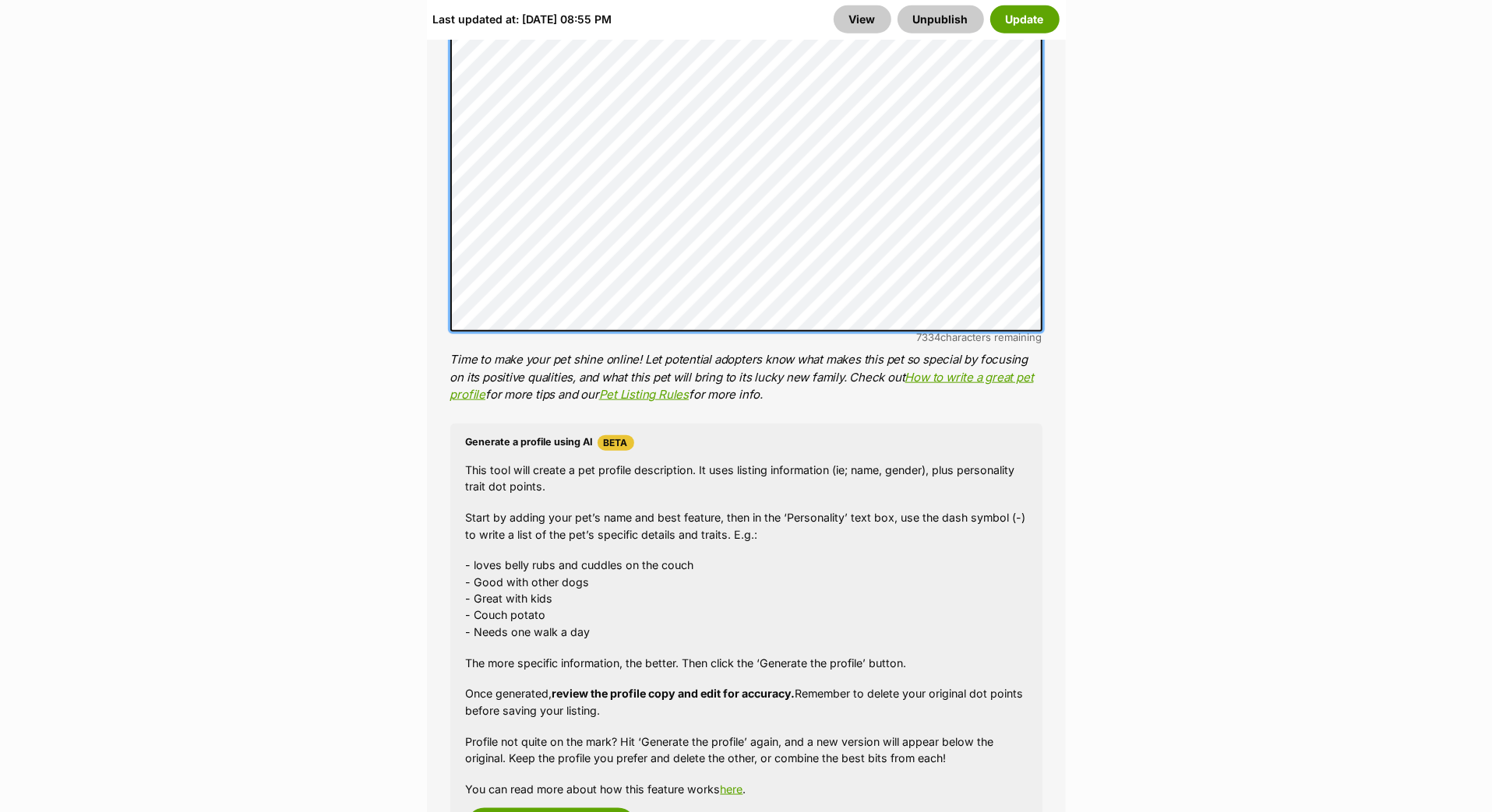
click at [466, 107] on li "Personality 7334 characters remaining Time to make your pet shine online! Let p…" at bounding box center [747, 156] width 592 height 495
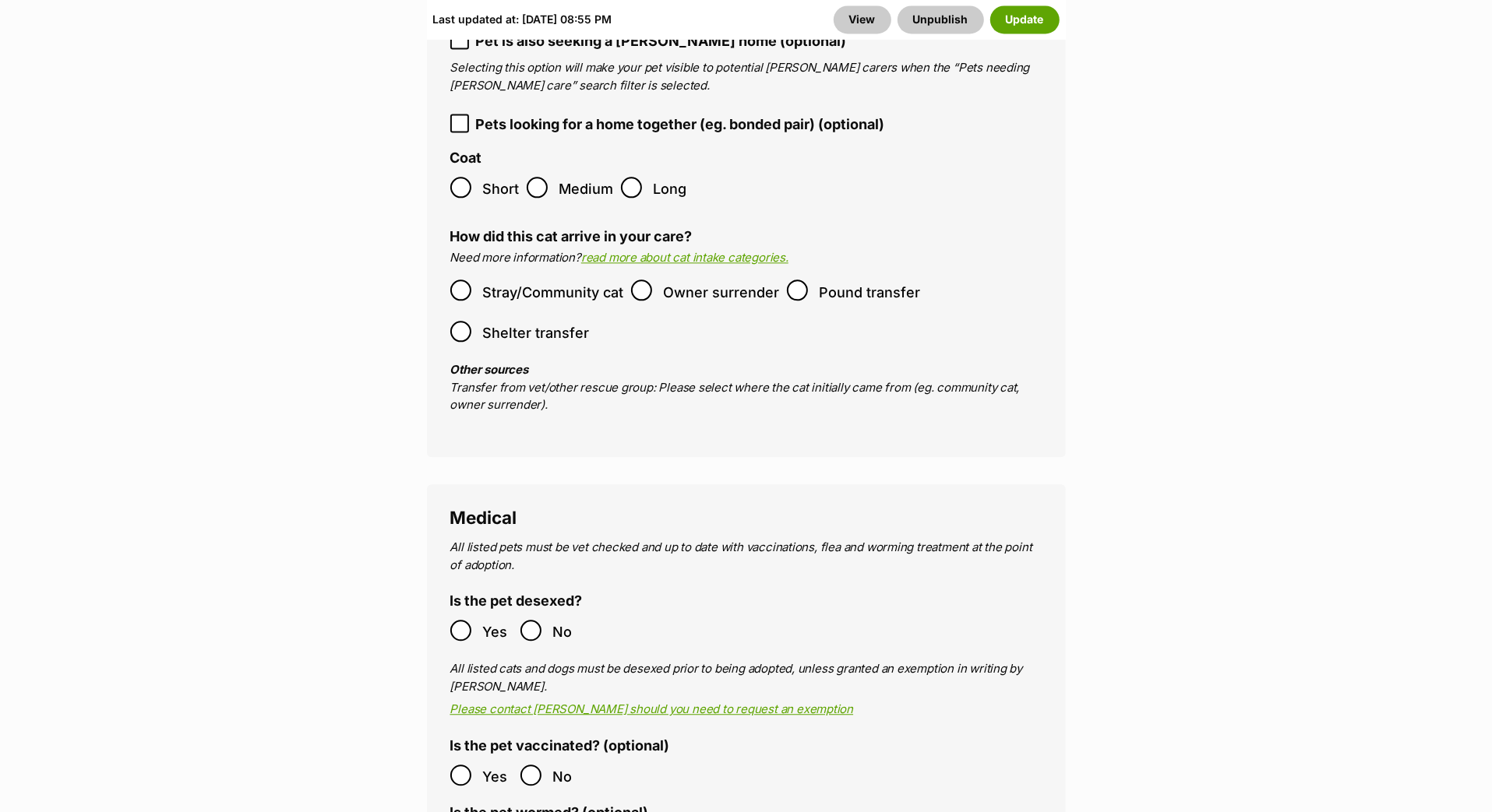
scroll to position [3013, 0]
click at [460, 128] on icon at bounding box center [460, 122] width 11 height 11
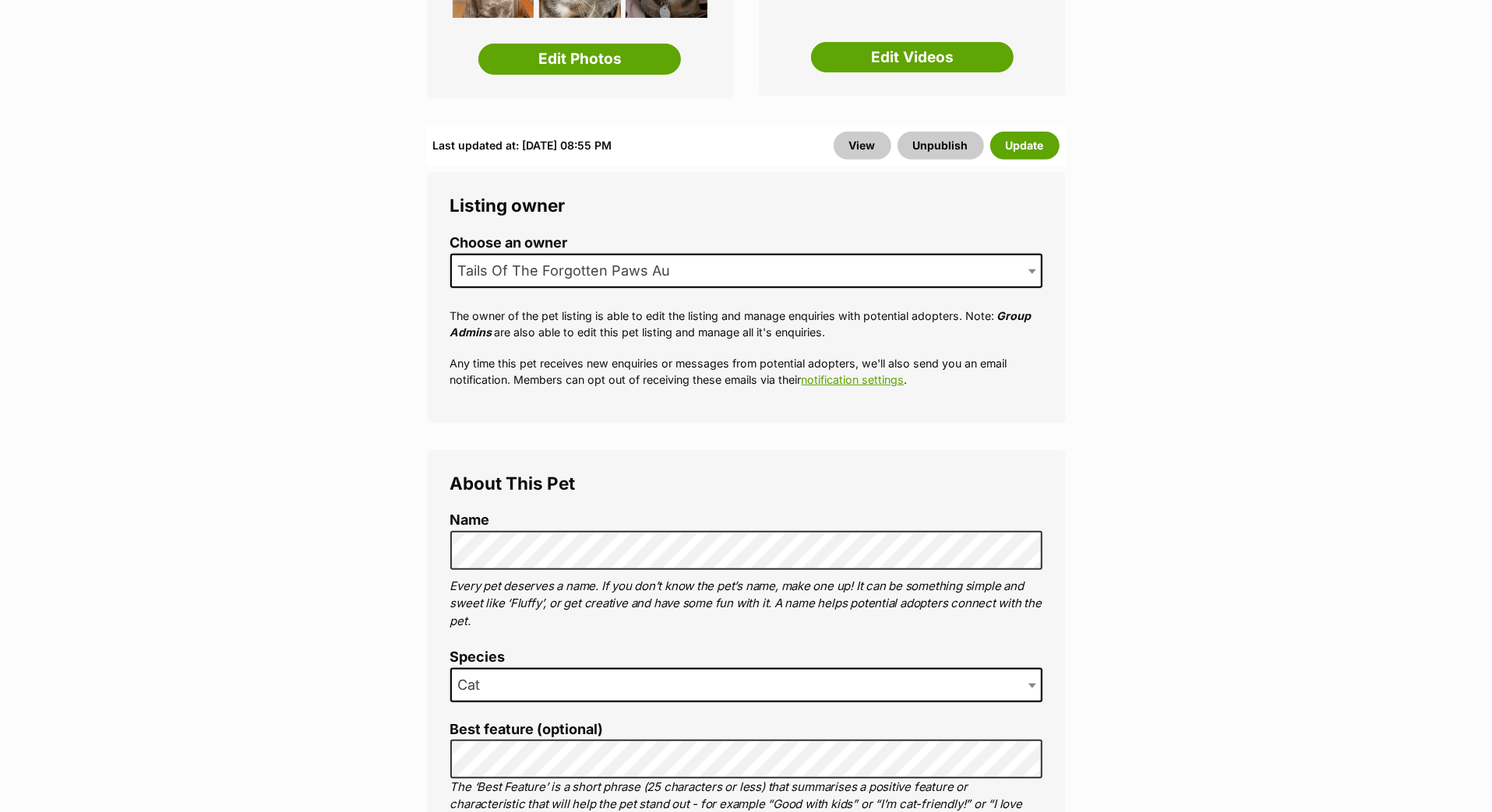
scroll to position [389, 0]
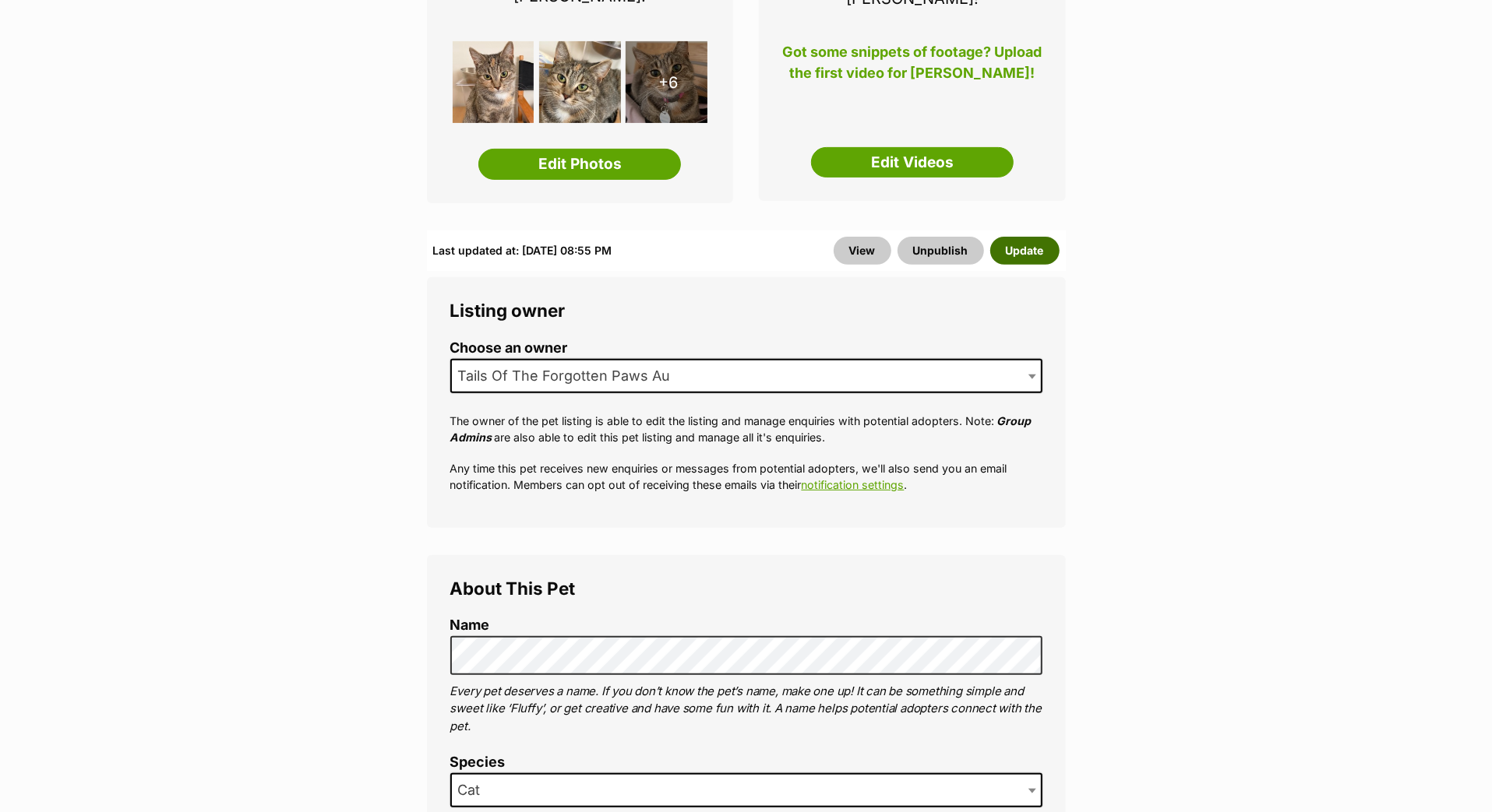
click at [1017, 264] on button "Update" at bounding box center [1024, 250] width 69 height 28
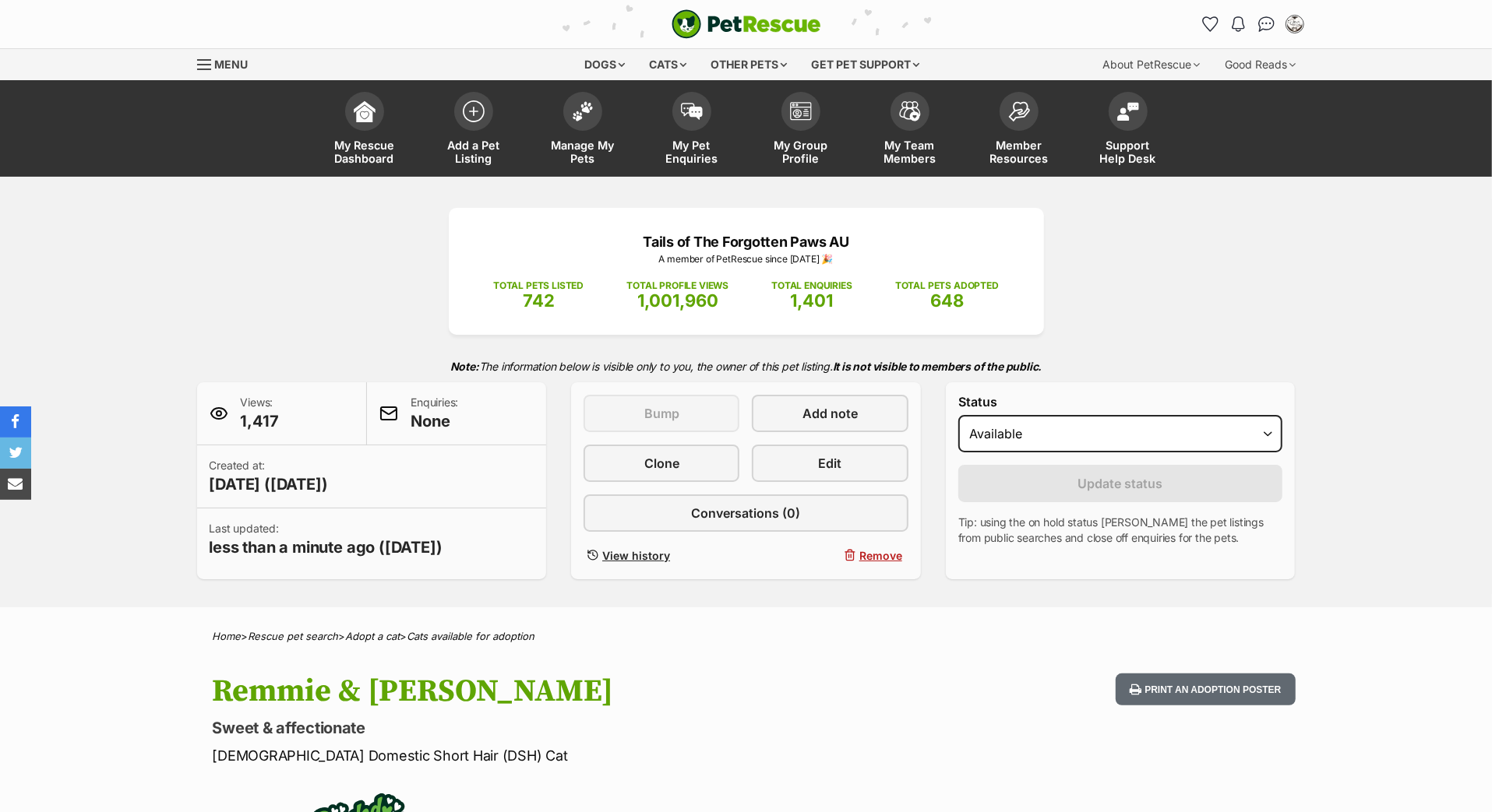
click at [819, 473] on span "Edit" at bounding box center [830, 464] width 23 height 19
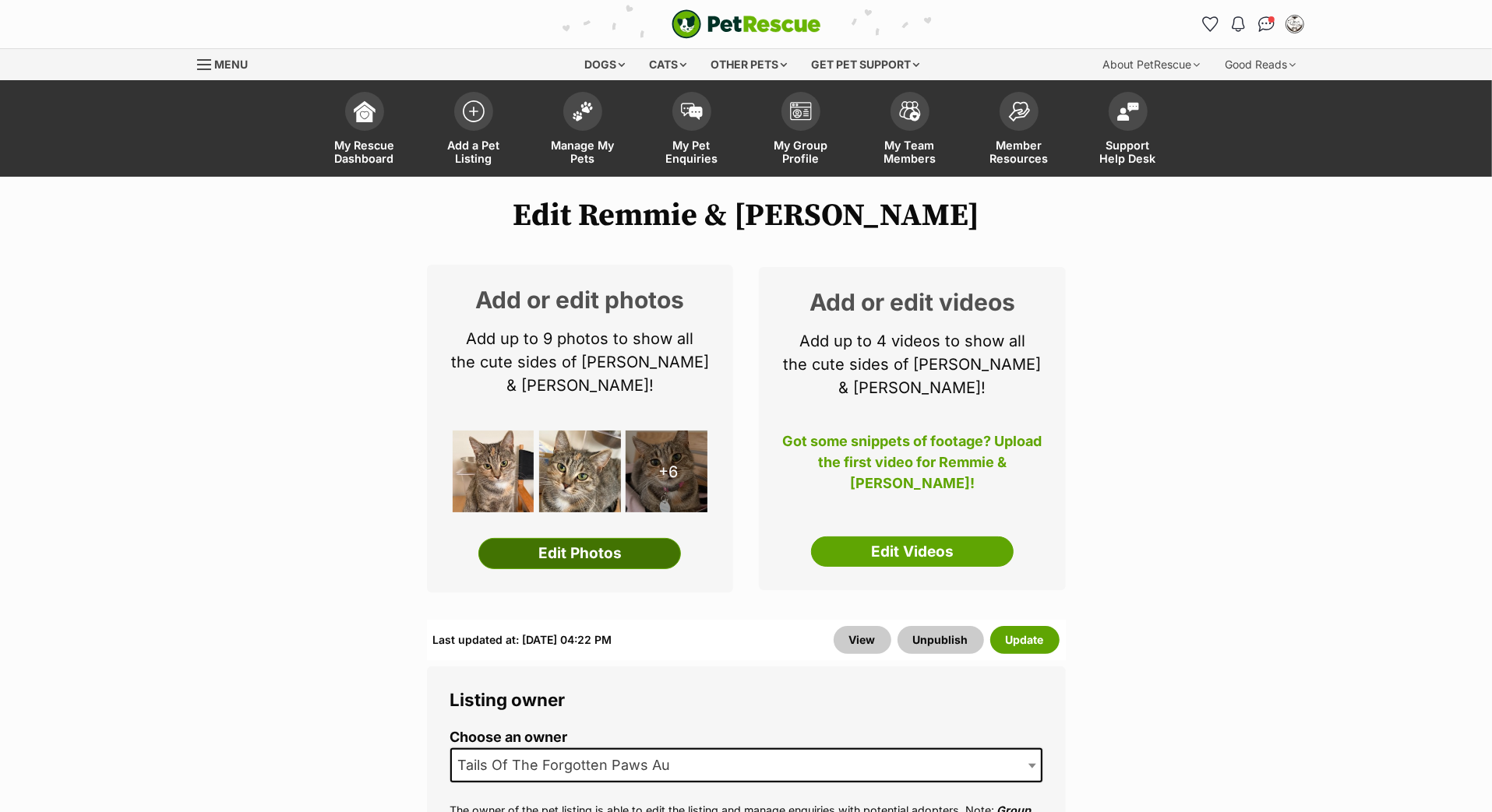
click at [544, 569] on link "Edit Photos" at bounding box center [579, 553] width 202 height 31
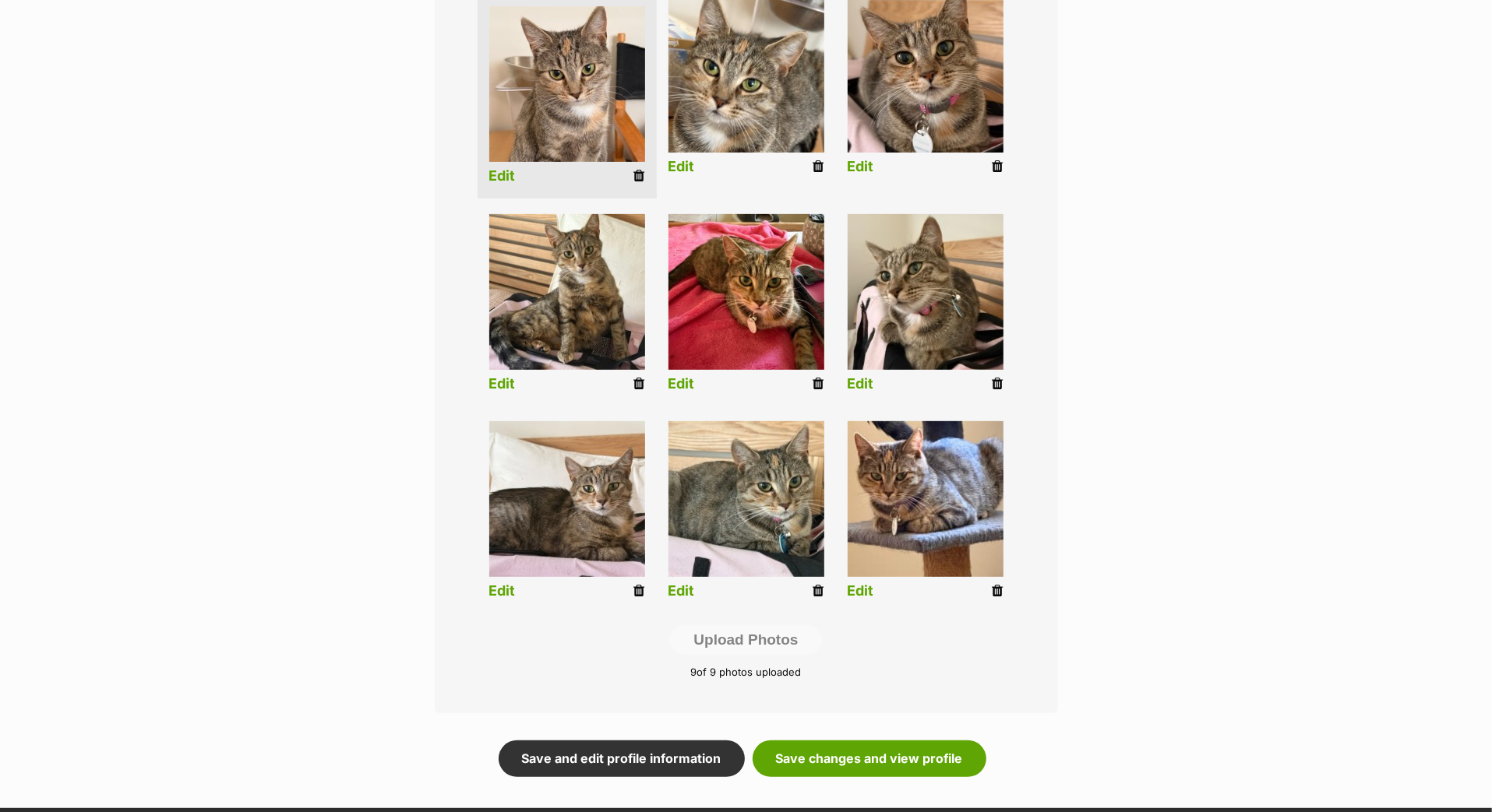
scroll to position [425, 0]
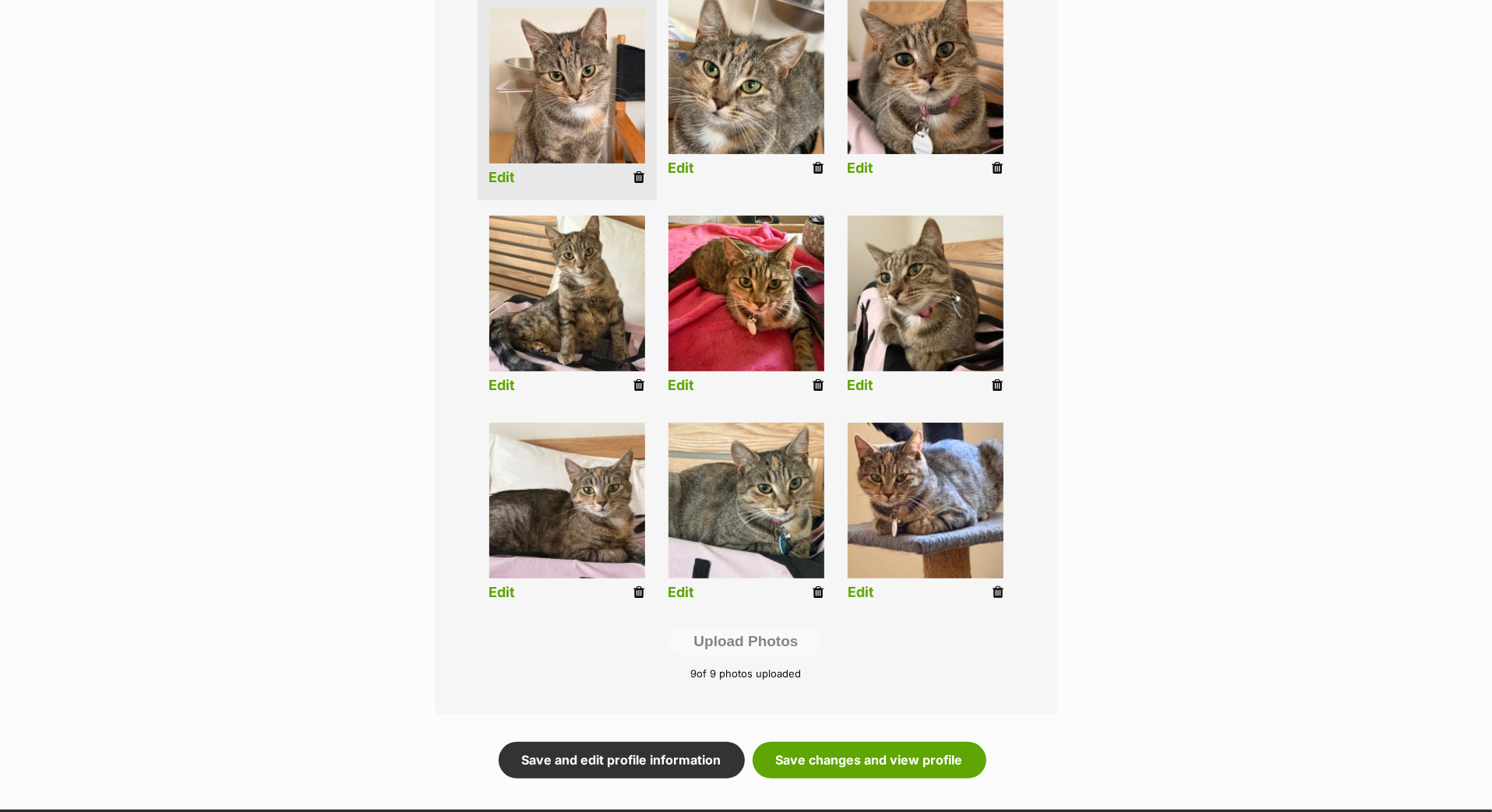
click at [997, 600] on icon at bounding box center [998, 592] width 11 height 14
click at [813, 600] on icon at bounding box center [819, 592] width 11 height 14
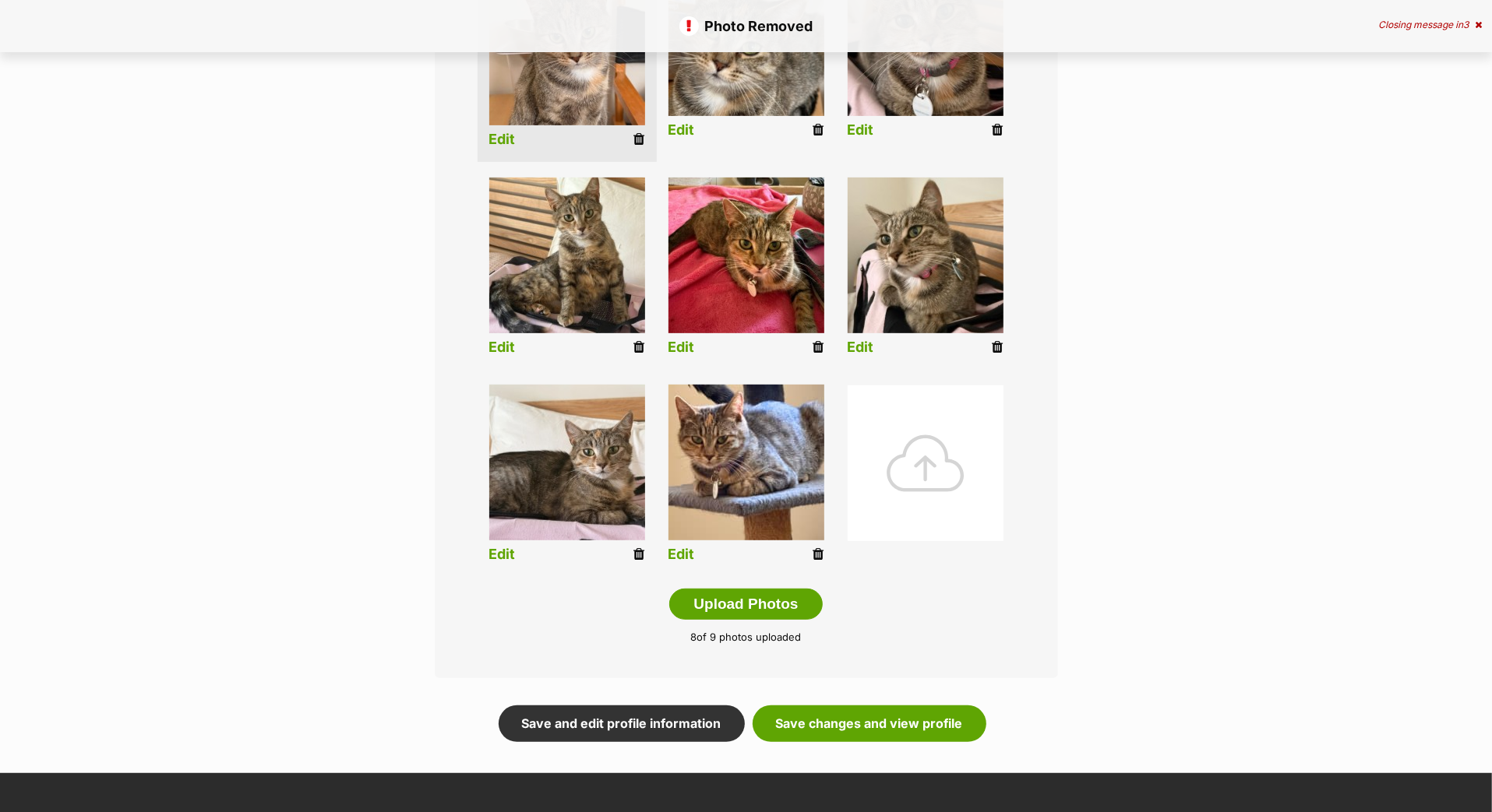
scroll to position [467, 0]
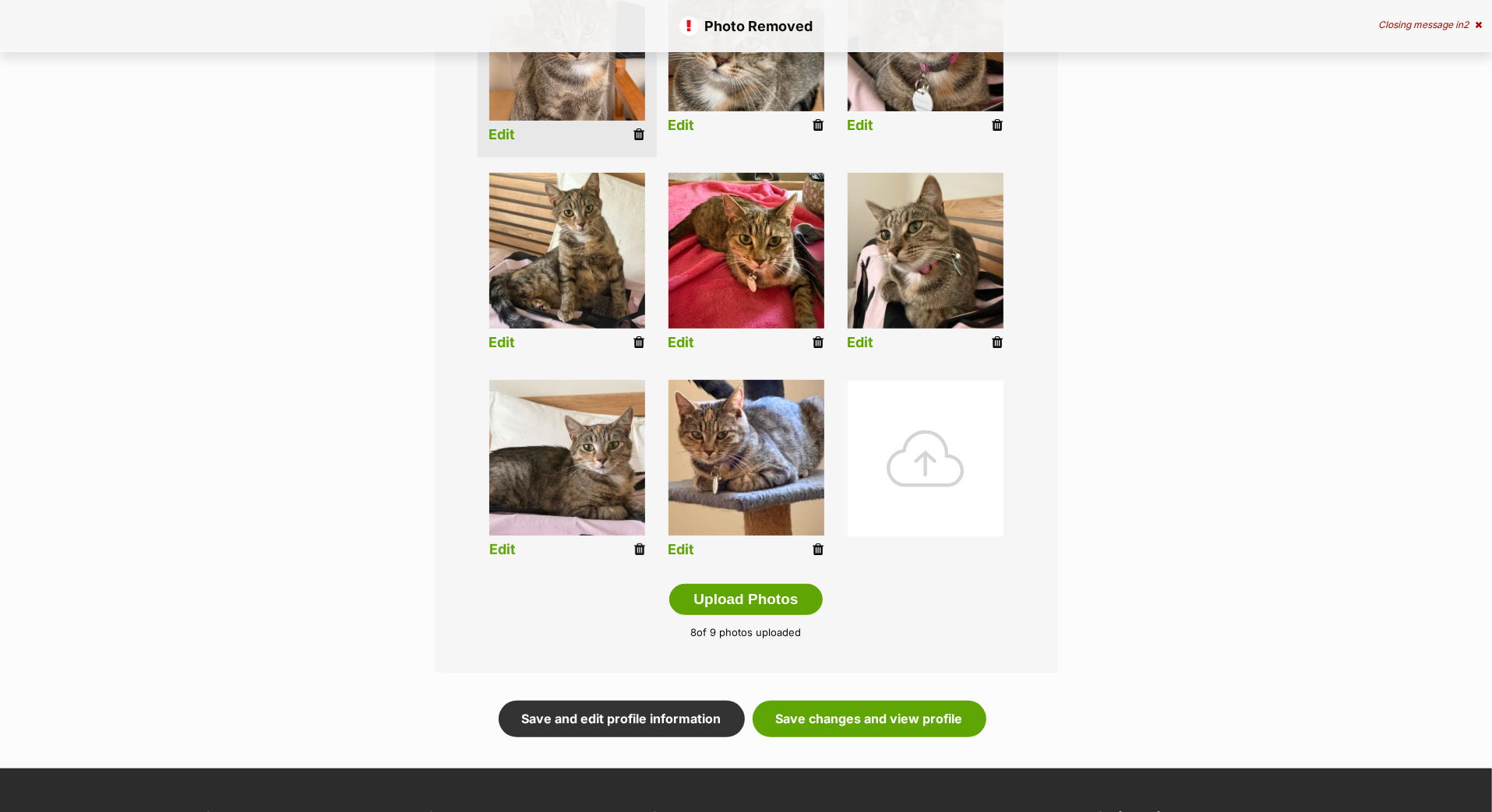
click at [634, 557] on icon at bounding box center [640, 549] width 11 height 14
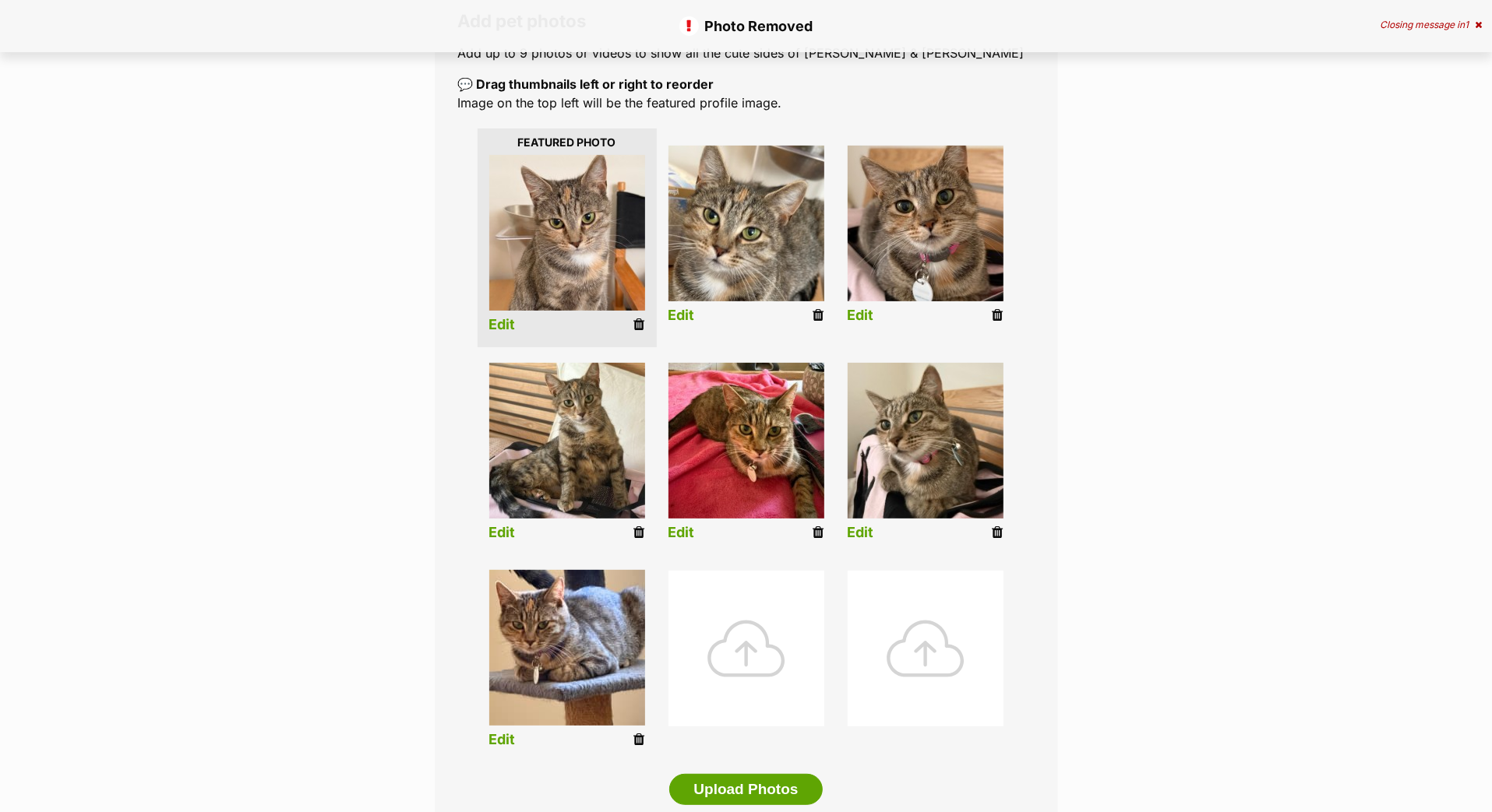
scroll to position [287, 0]
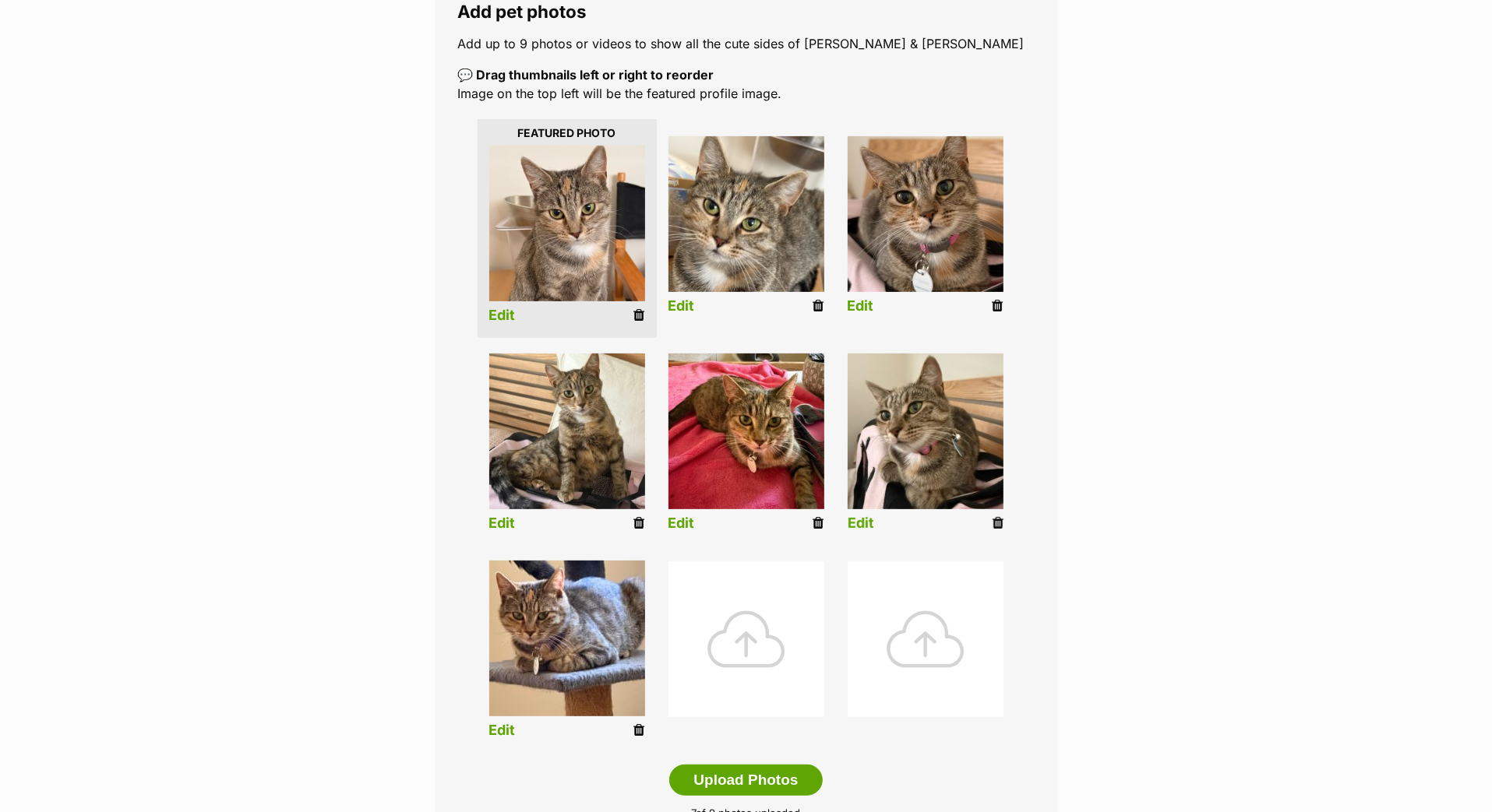
click at [995, 531] on icon at bounding box center [998, 523] width 11 height 14
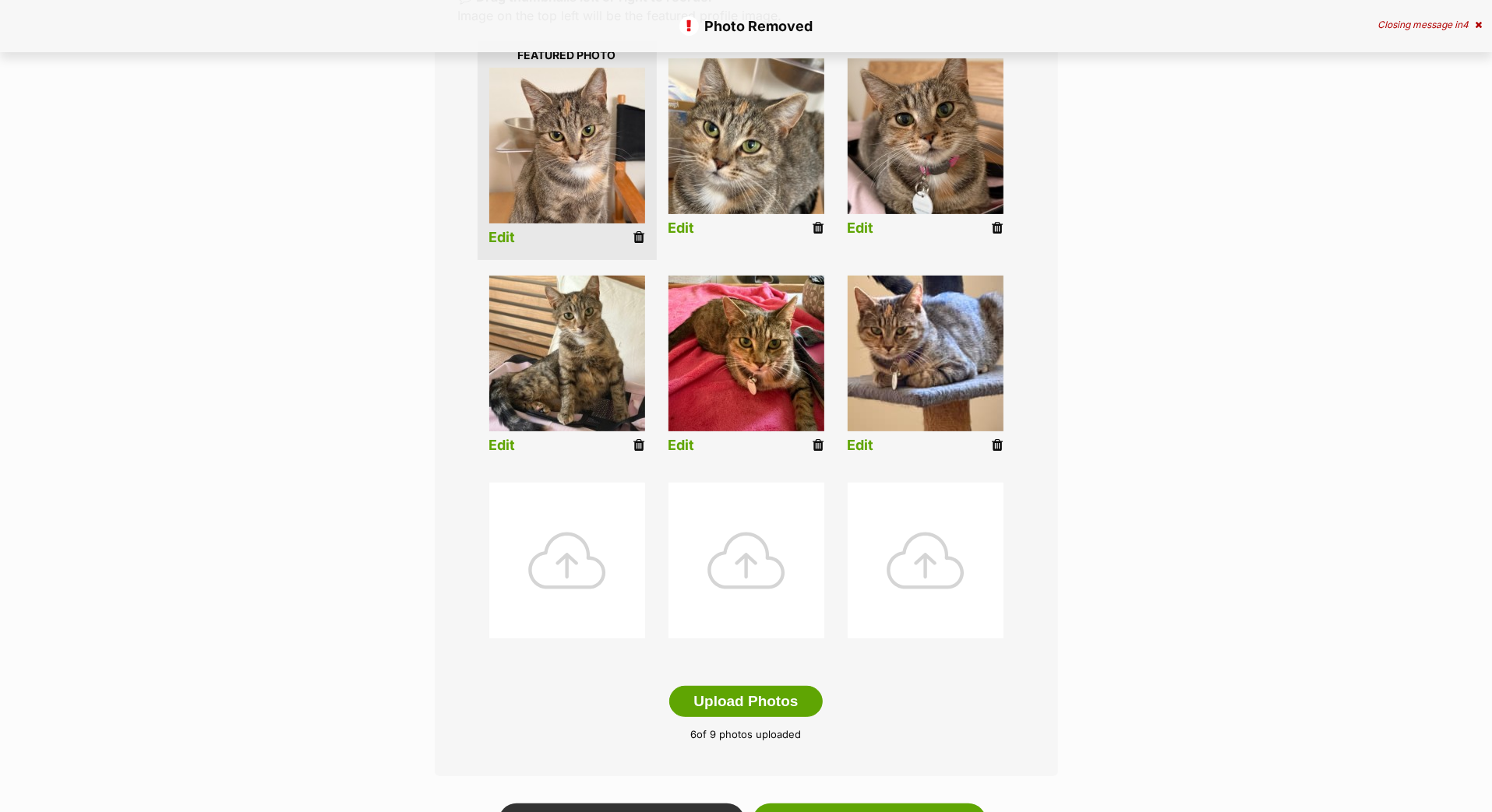
click at [562, 612] on div at bounding box center [566, 561] width 156 height 156
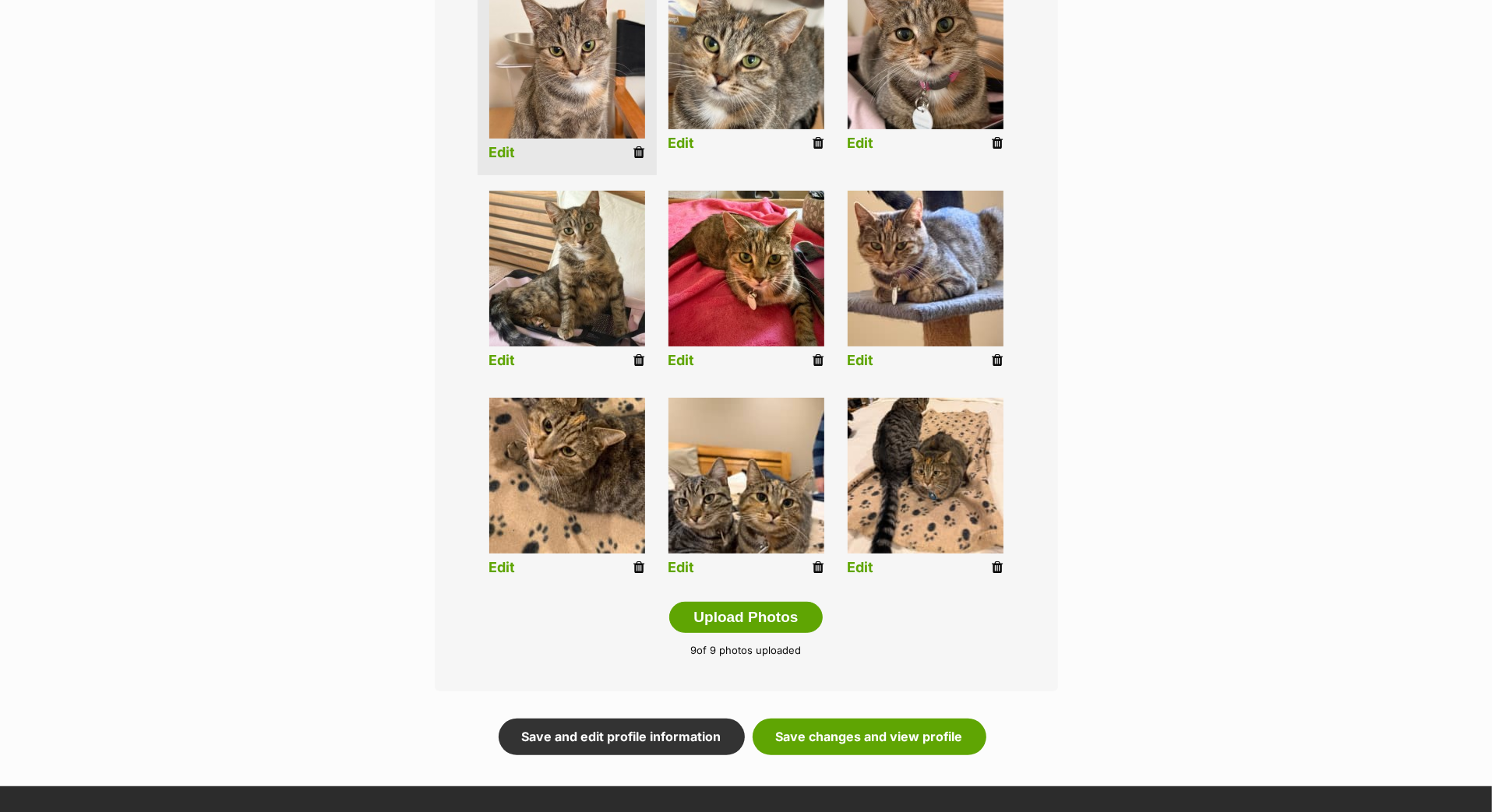
scroll to position [448, 0]
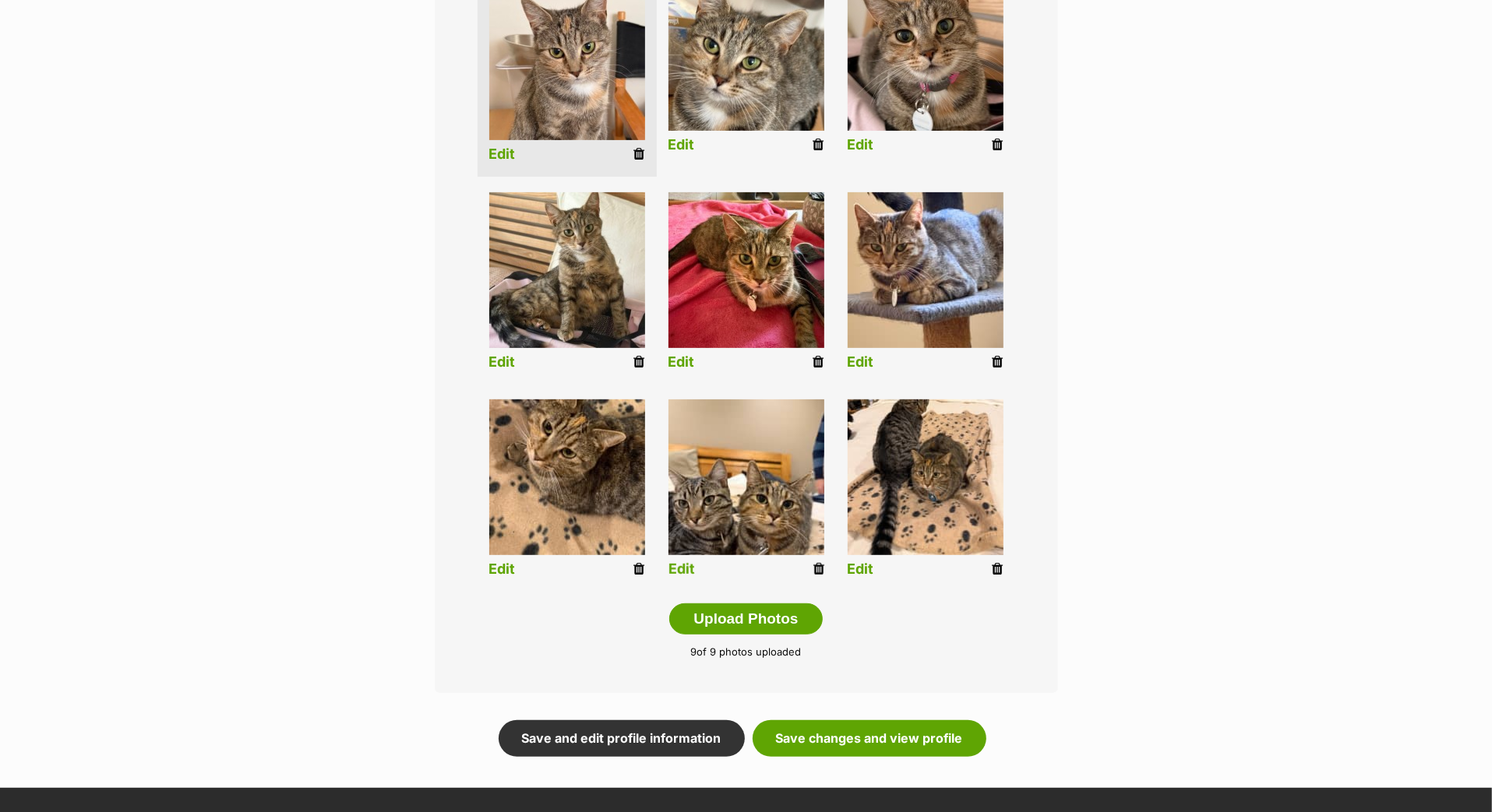
click at [688, 578] on link "Edit" at bounding box center [682, 570] width 26 height 17
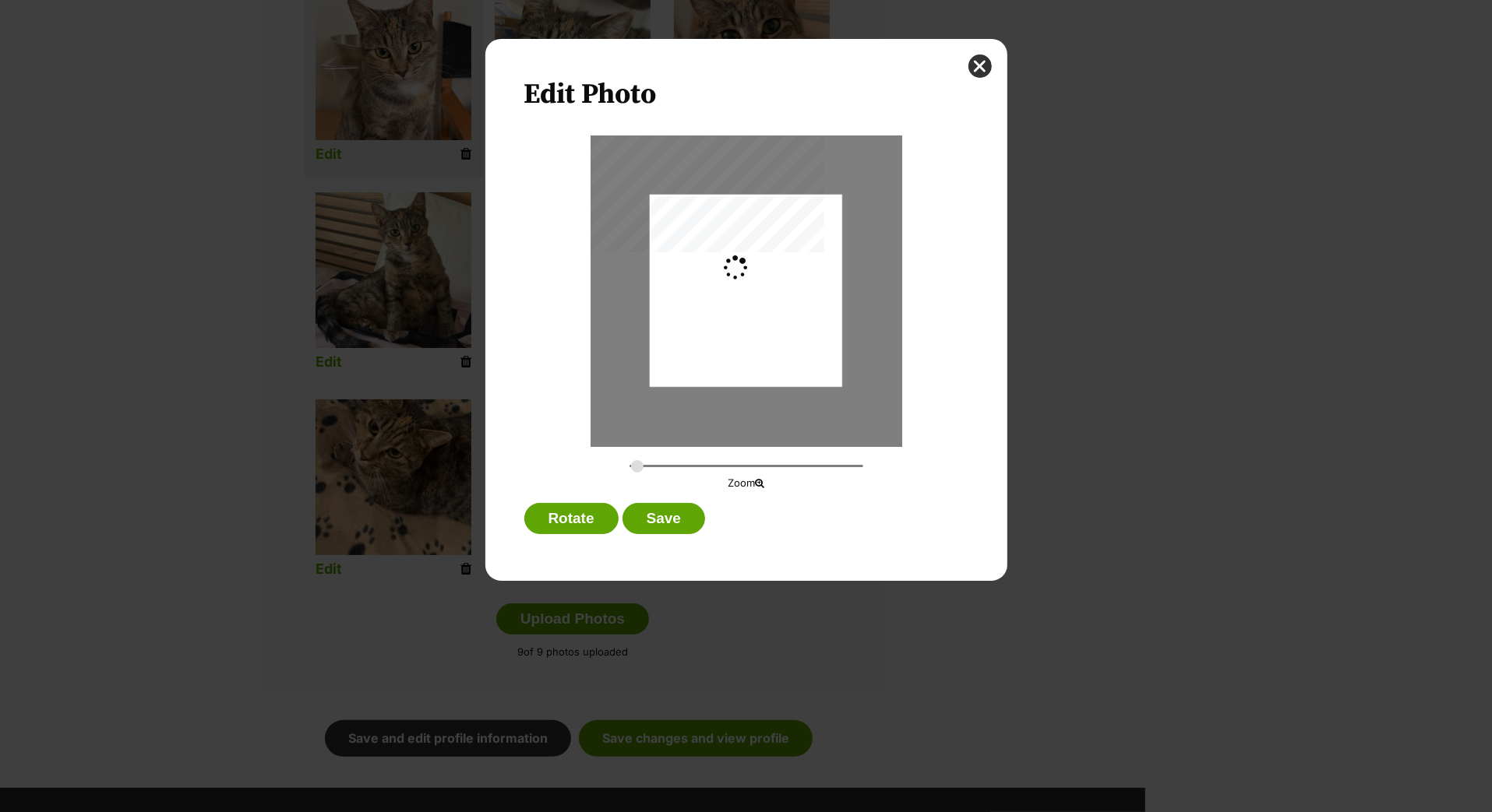
scroll to position [0, 0]
type input "0.2744"
drag, startPoint x: 721, startPoint y: 308, endPoint x: 725, endPoint y: 291, distance: 17.5
click at [725, 291] on div "Dialog Window - Close (Press escape to close)" at bounding box center [746, 273] width 193 height 256
click at [687, 528] on button "Save" at bounding box center [663, 518] width 83 height 31
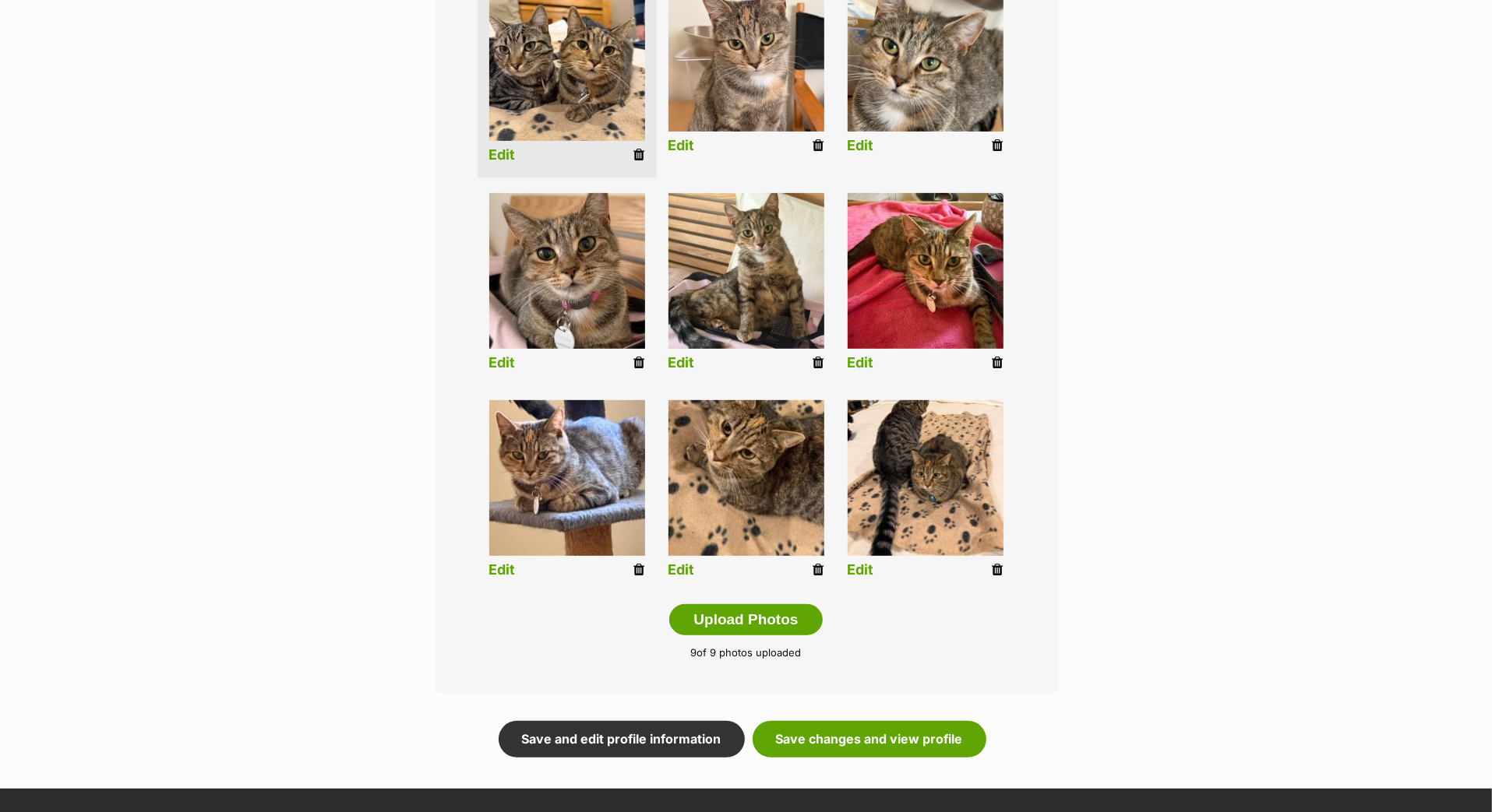
scroll to position [458, 0]
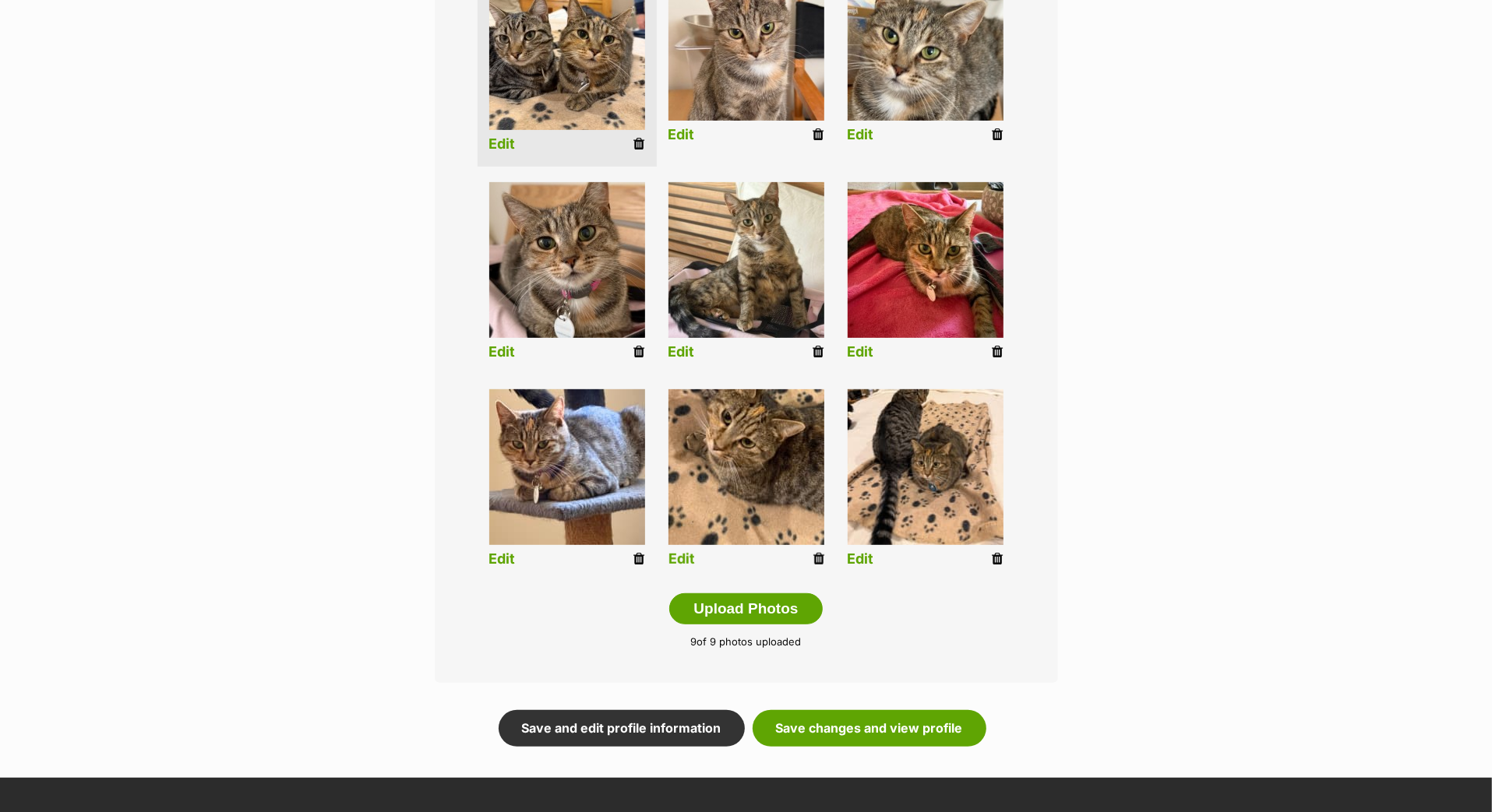
click at [684, 568] on link "Edit" at bounding box center [682, 560] width 26 height 17
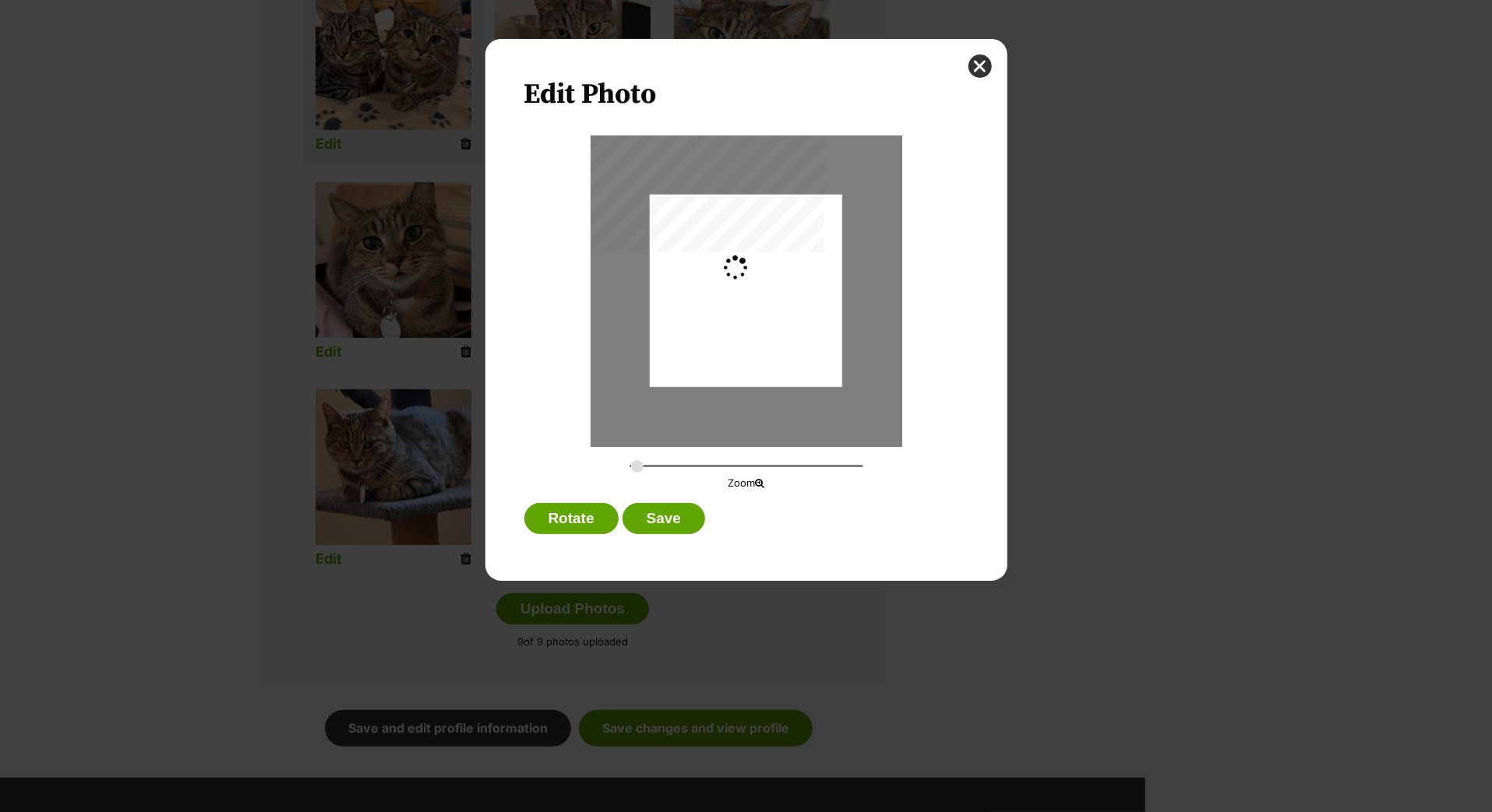
scroll to position [0, 0]
type input "0.2744"
drag, startPoint x: 716, startPoint y: 298, endPoint x: 718, endPoint y: 288, distance: 10.2
click at [718, 288] on div "Dialog Window - Close (Press escape to close)" at bounding box center [746, 280] width 193 height 396
click at [677, 535] on button "Save" at bounding box center [663, 518] width 83 height 31
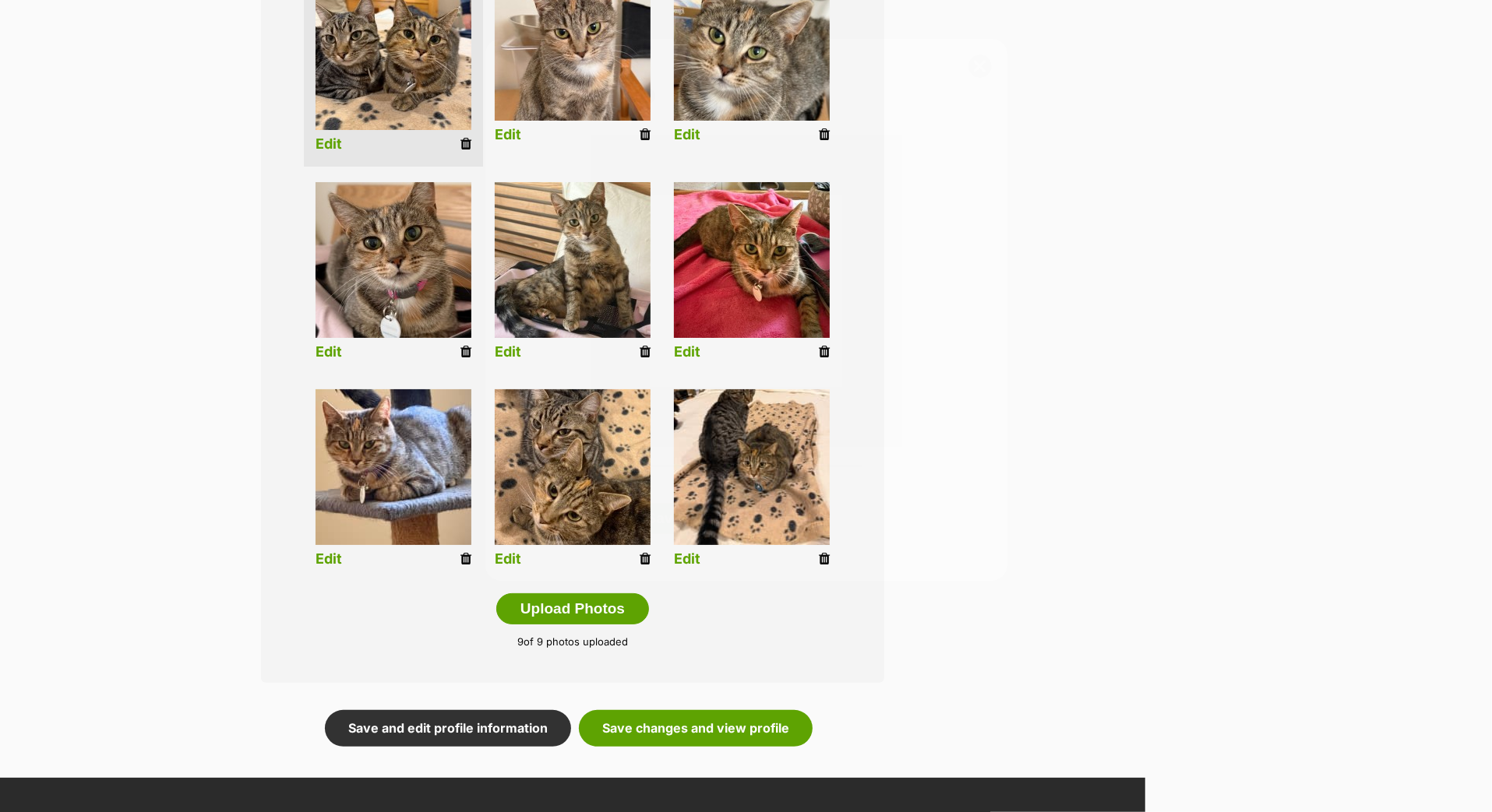
scroll to position [457, 0]
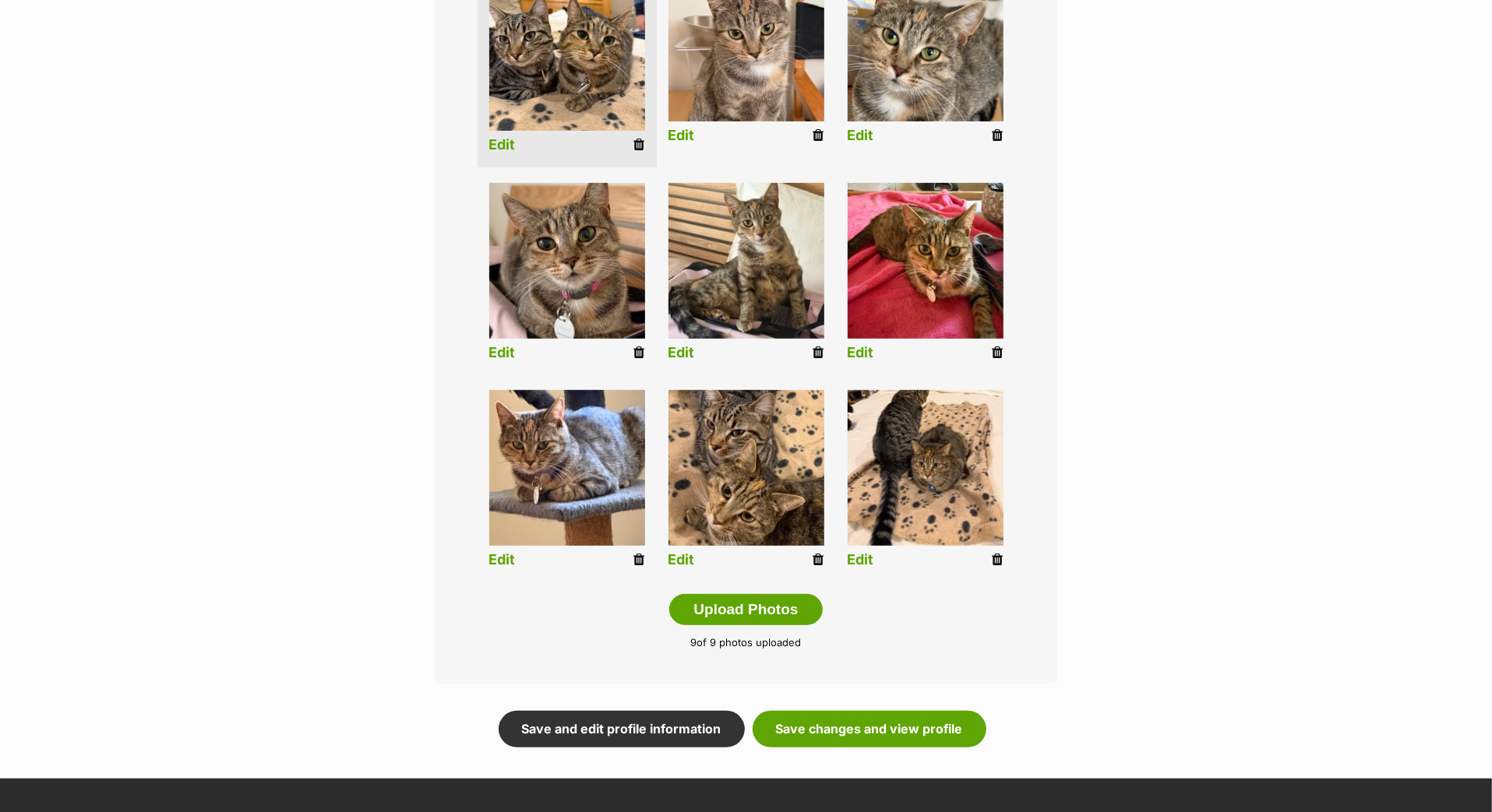
click at [850, 569] on link "Edit" at bounding box center [861, 561] width 26 height 17
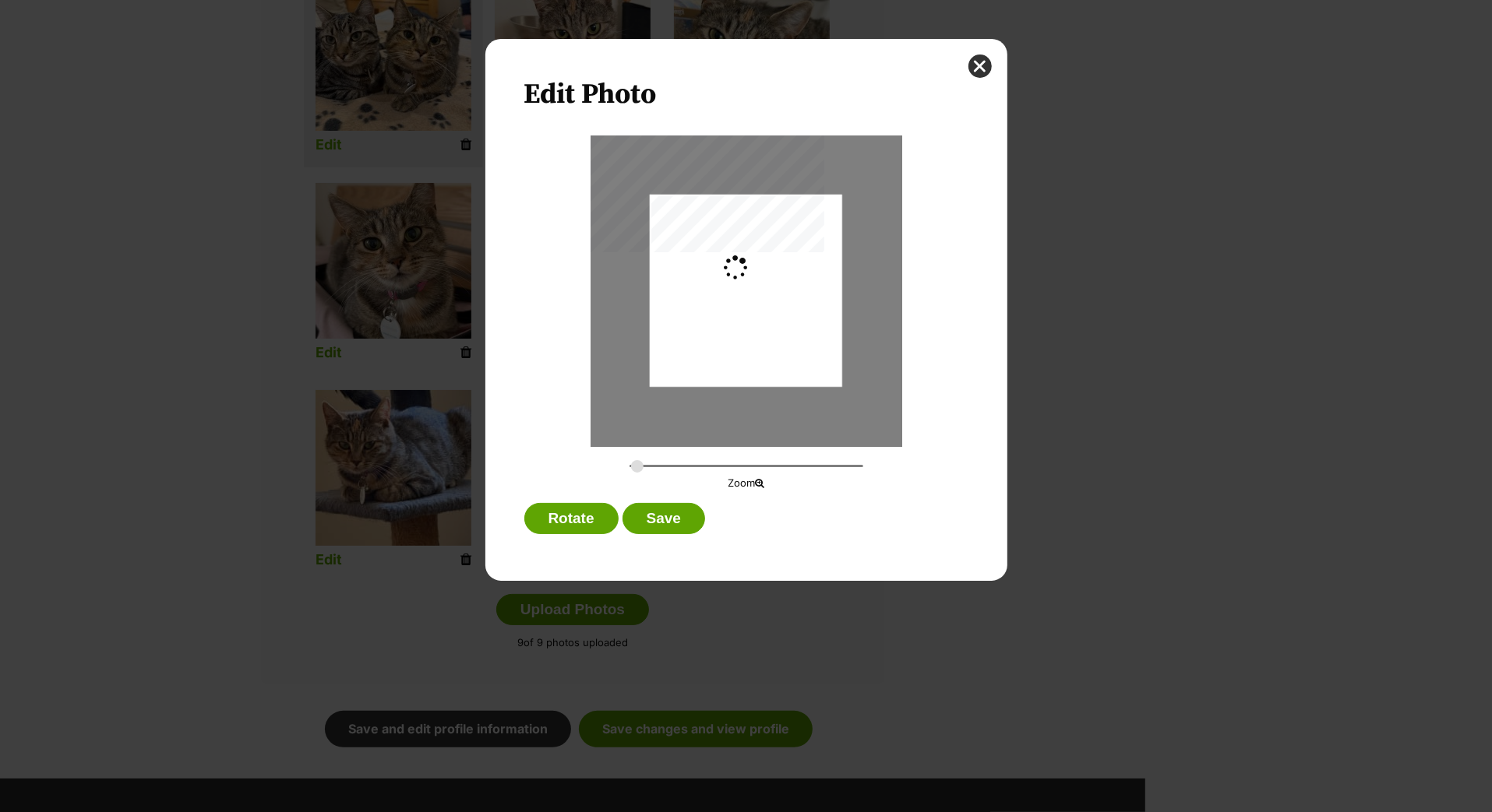
scroll to position [0, 0]
type input "0.2744"
click at [744, 319] on div "Dialog Window - Close (Press escape to close)" at bounding box center [746, 292] width 193 height 256
click at [687, 523] on button "Save" at bounding box center [663, 518] width 83 height 31
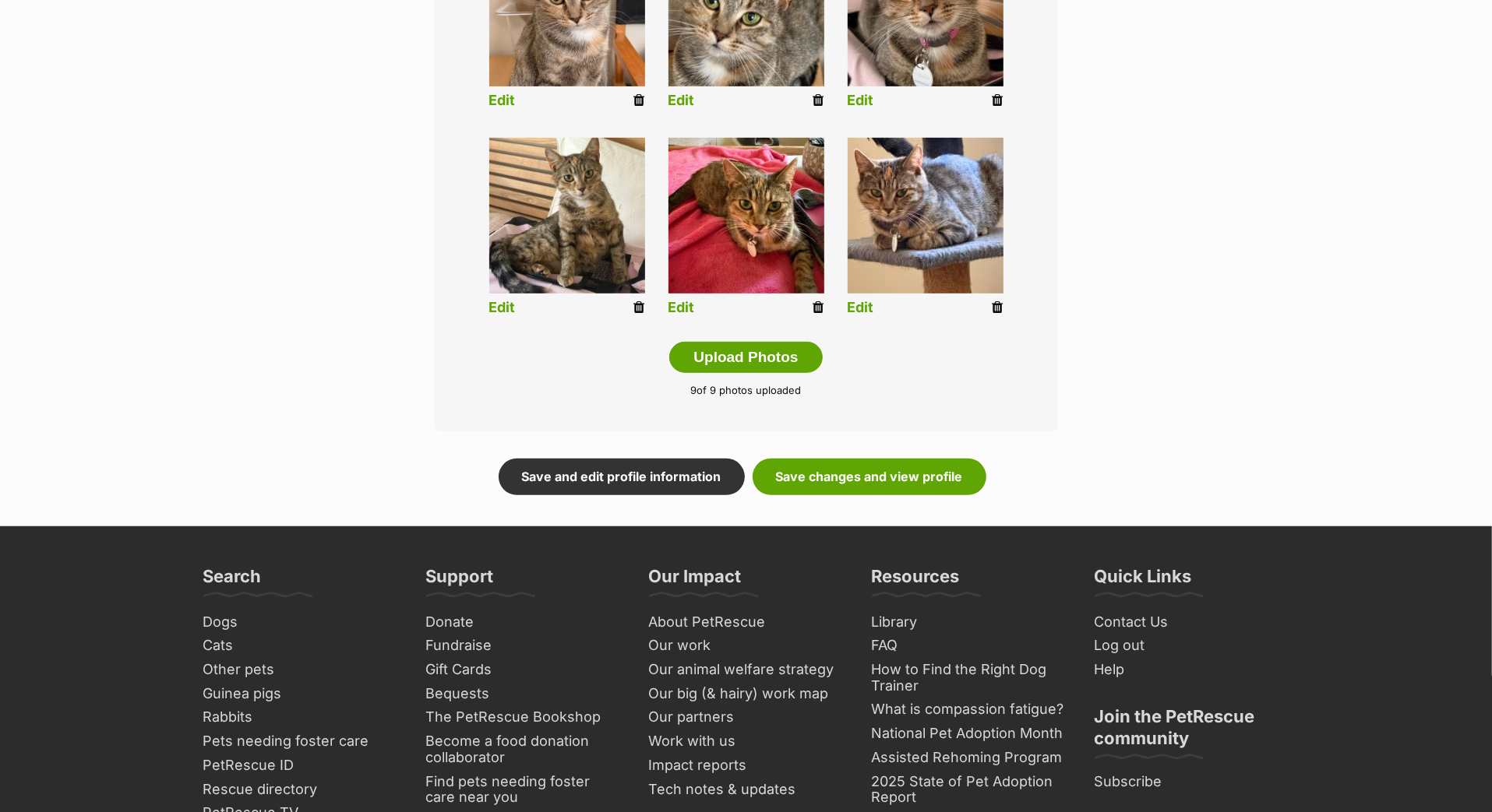
scroll to position [756, 0]
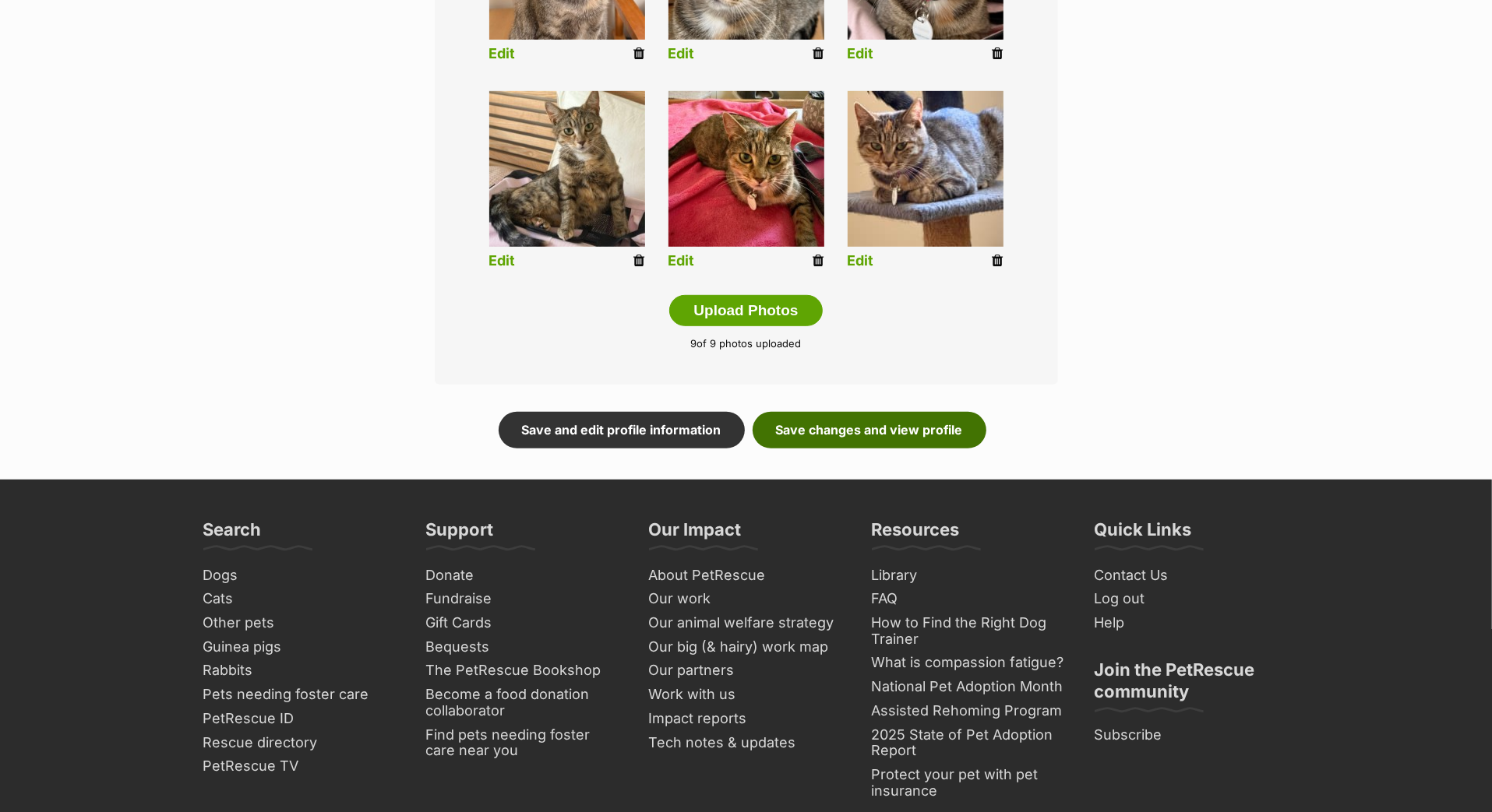
click at [902, 448] on link "Save changes and view profile" at bounding box center [869, 430] width 234 height 35
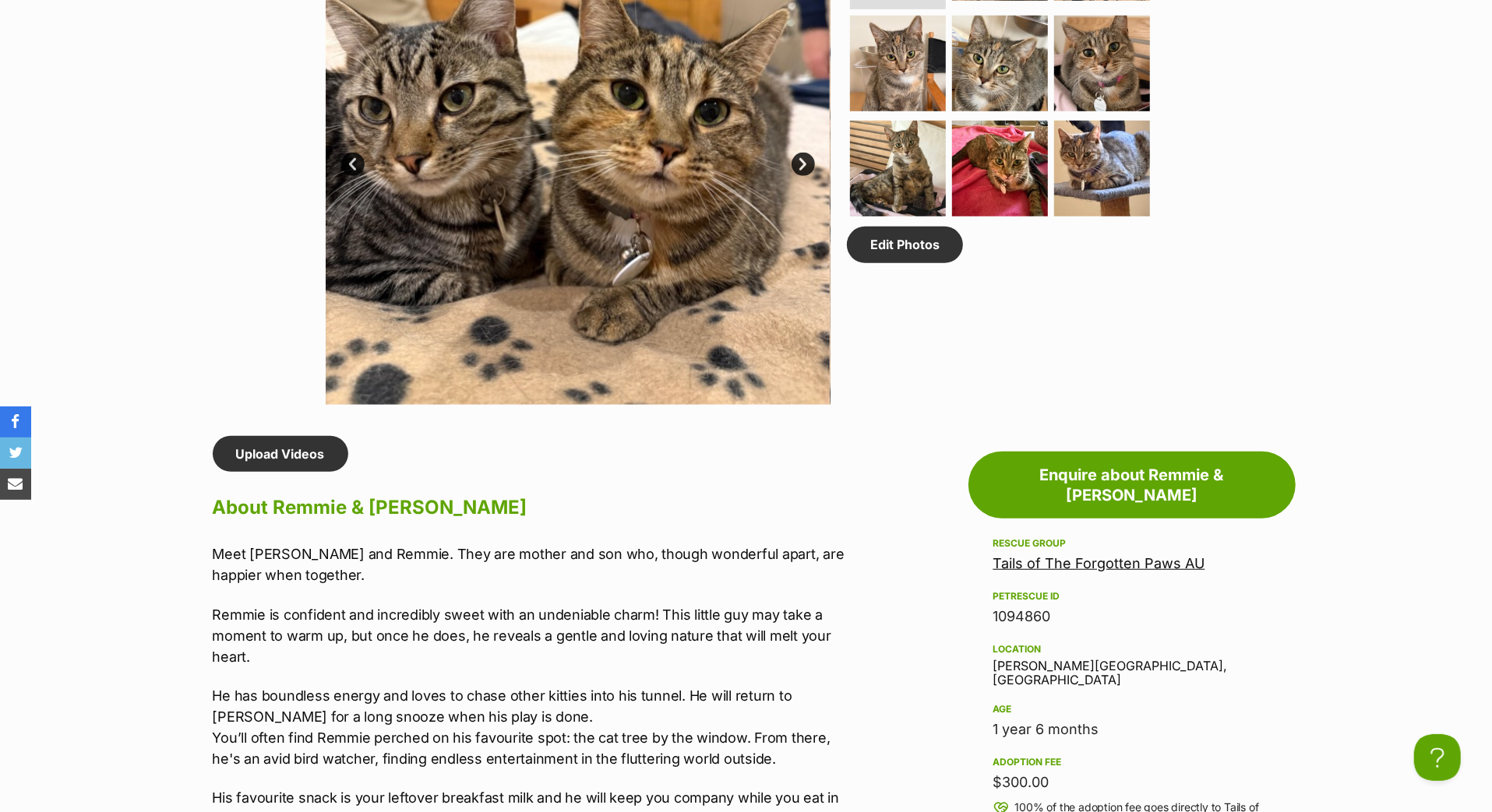
scroll to position [919, 0]
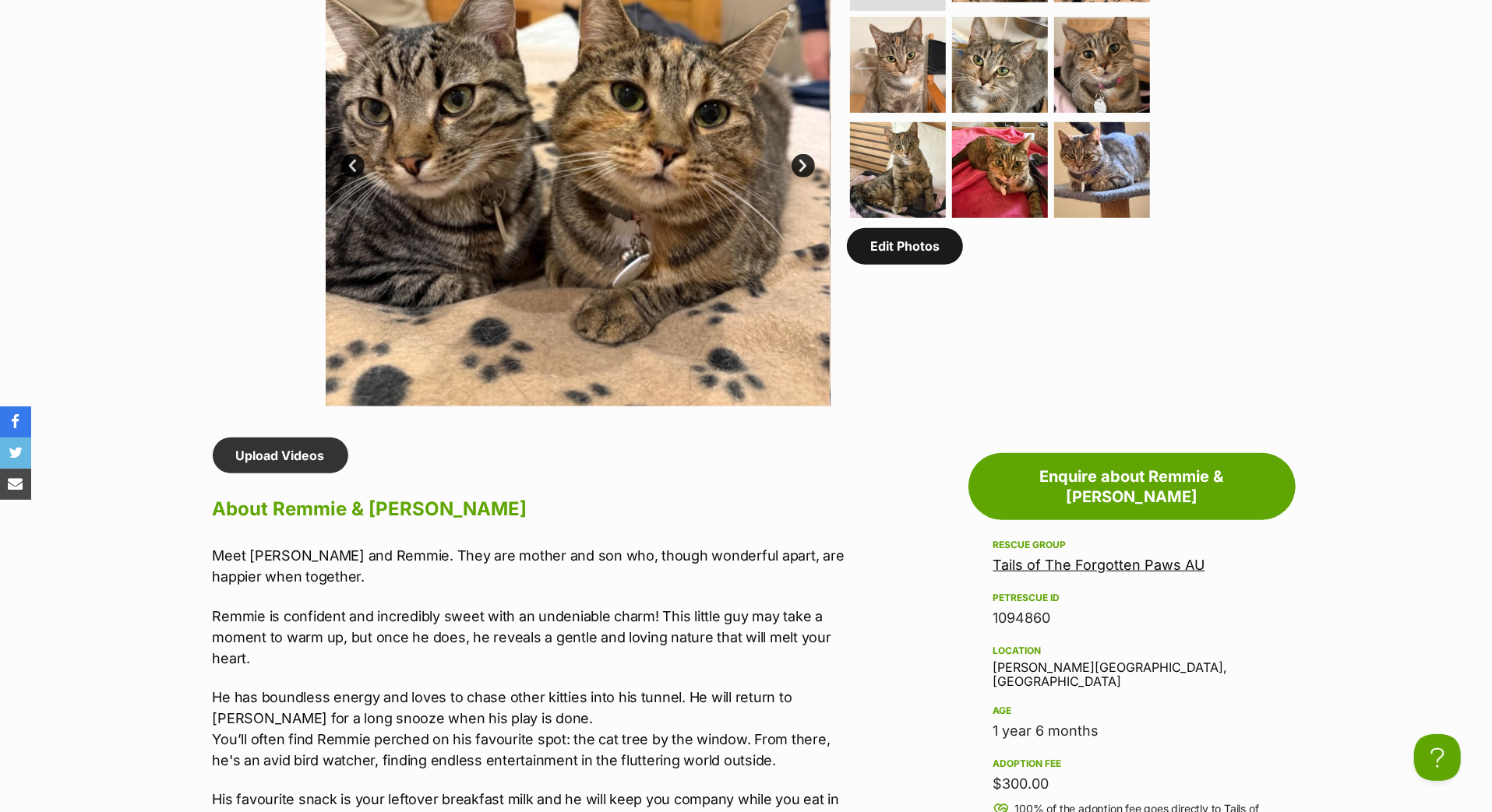
click at [915, 264] on link "Edit Photos" at bounding box center [904, 246] width 116 height 35
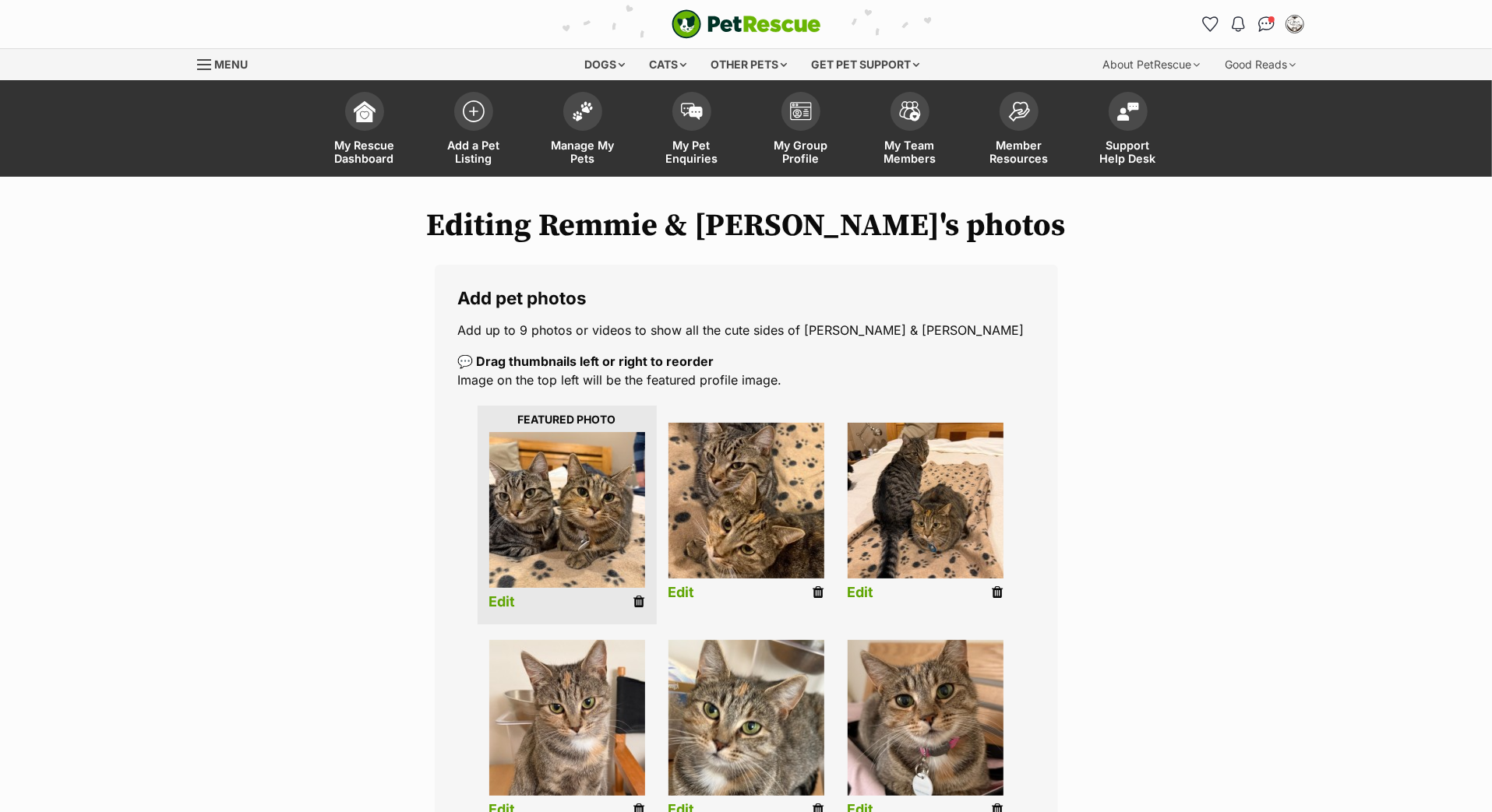
click at [499, 611] on link "Edit" at bounding box center [502, 602] width 26 height 17
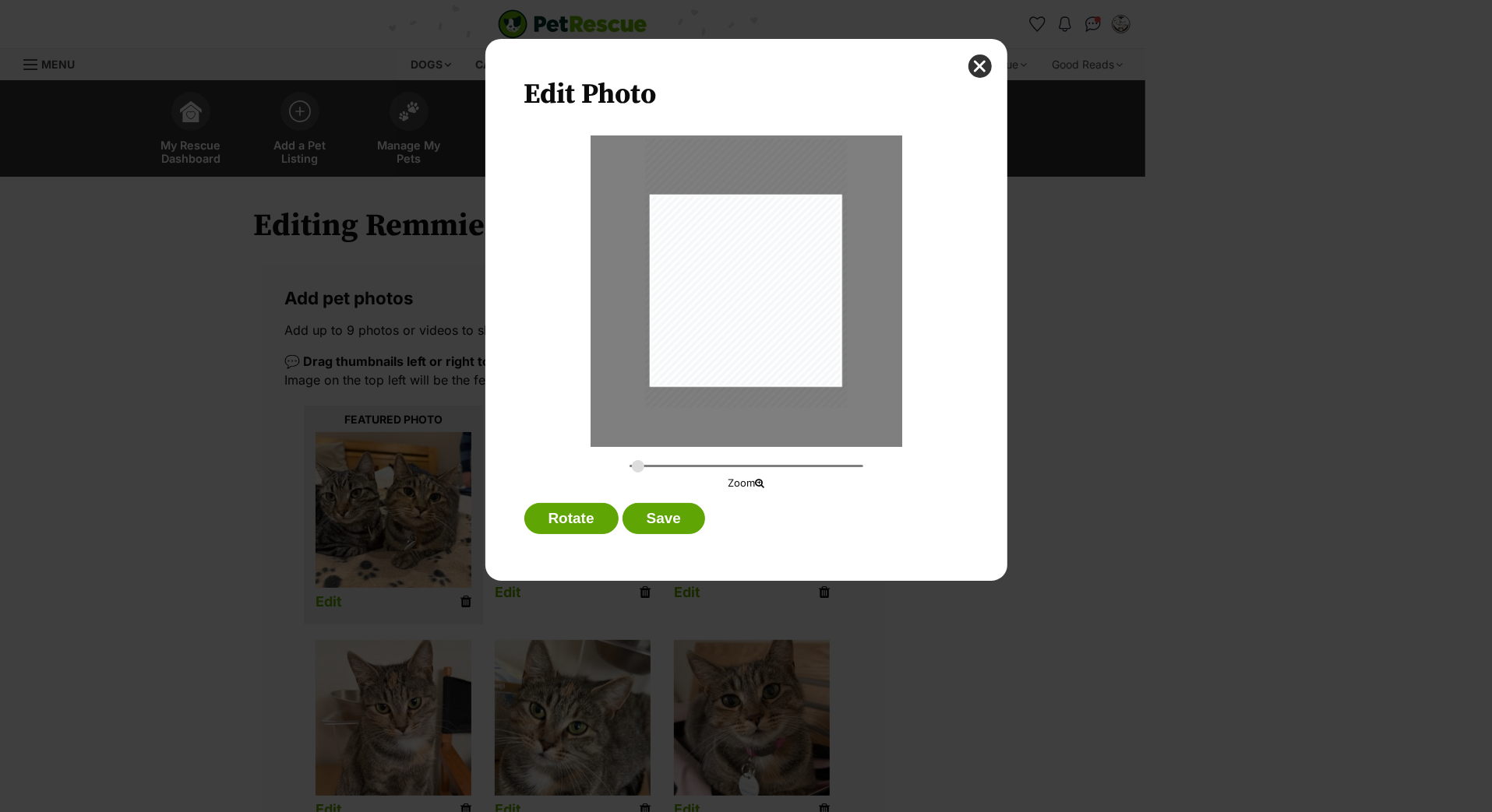
type input "0.288"
click at [637, 474] on input "Dialog Window - Close (Press escape to close)" at bounding box center [746, 467] width 234 height 15
drag, startPoint x: 722, startPoint y: 312, endPoint x: 738, endPoint y: 313, distance: 16.0
click at [738, 313] on div "Dialog Window - Close (Press escape to close)" at bounding box center [751, 274] width 202 height 269
click at [672, 521] on button "Save" at bounding box center [663, 518] width 83 height 31
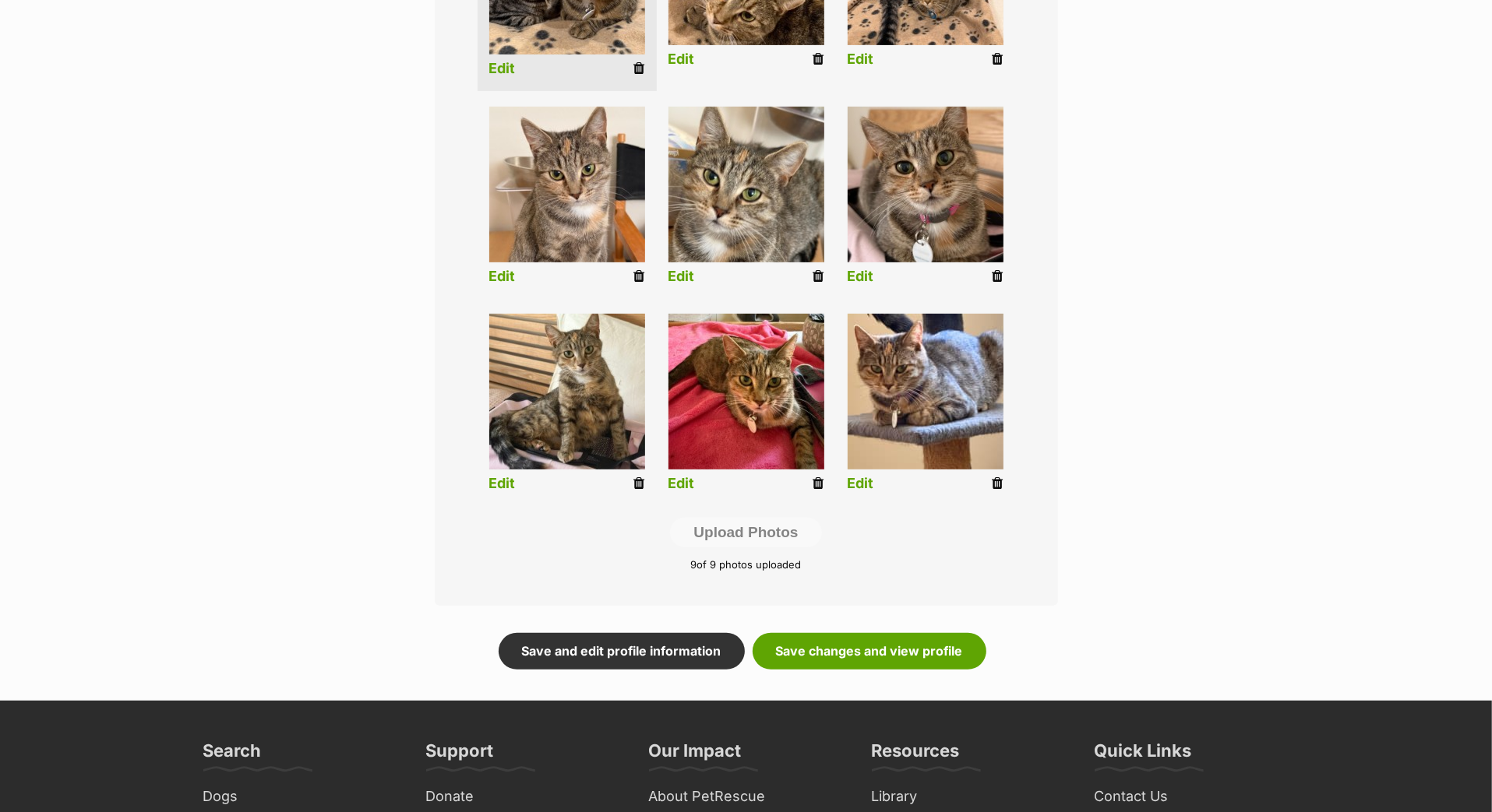
scroll to position [631, 0]
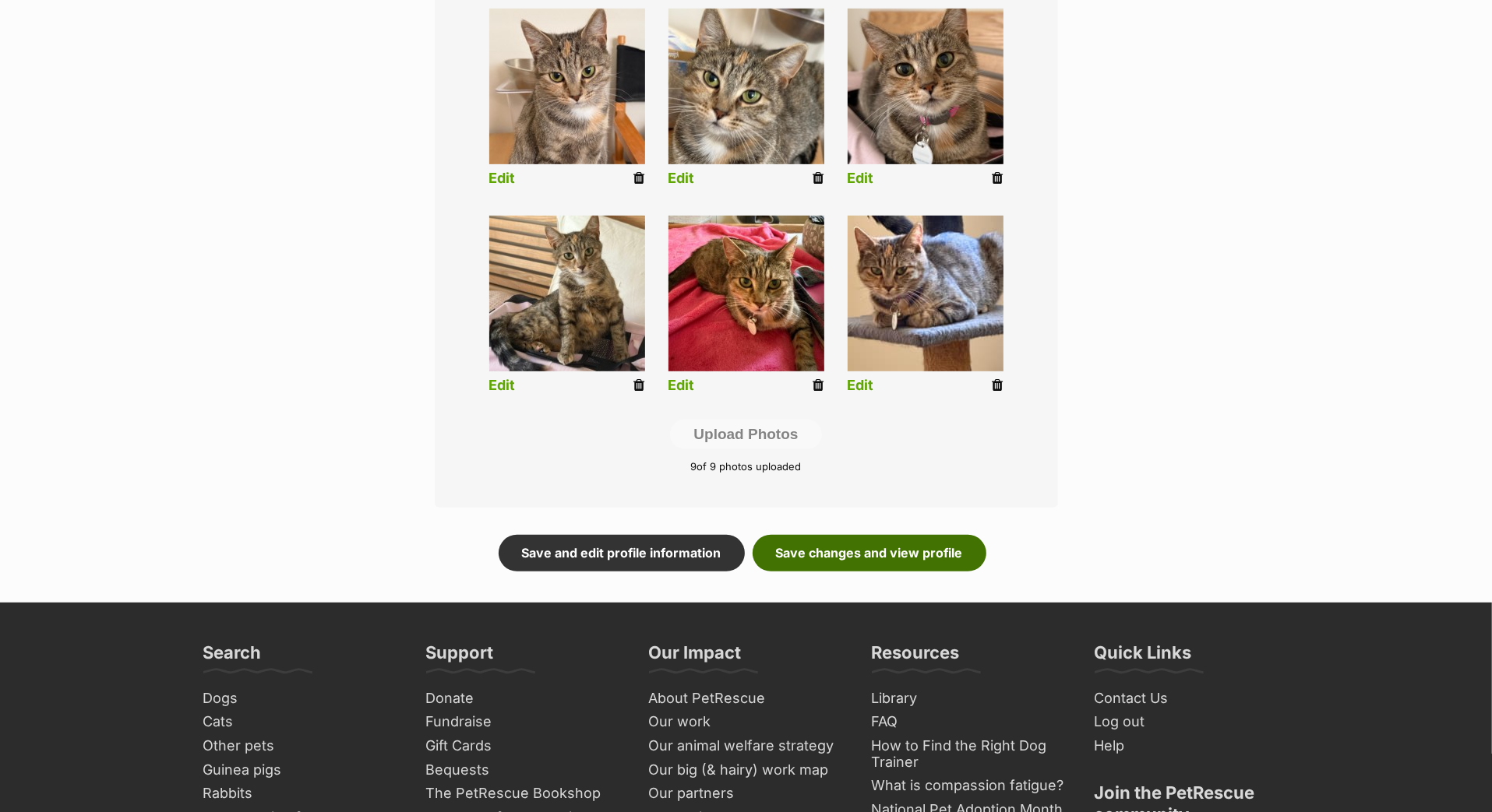
click at [850, 571] on link "Save changes and view profile" at bounding box center [869, 553] width 234 height 35
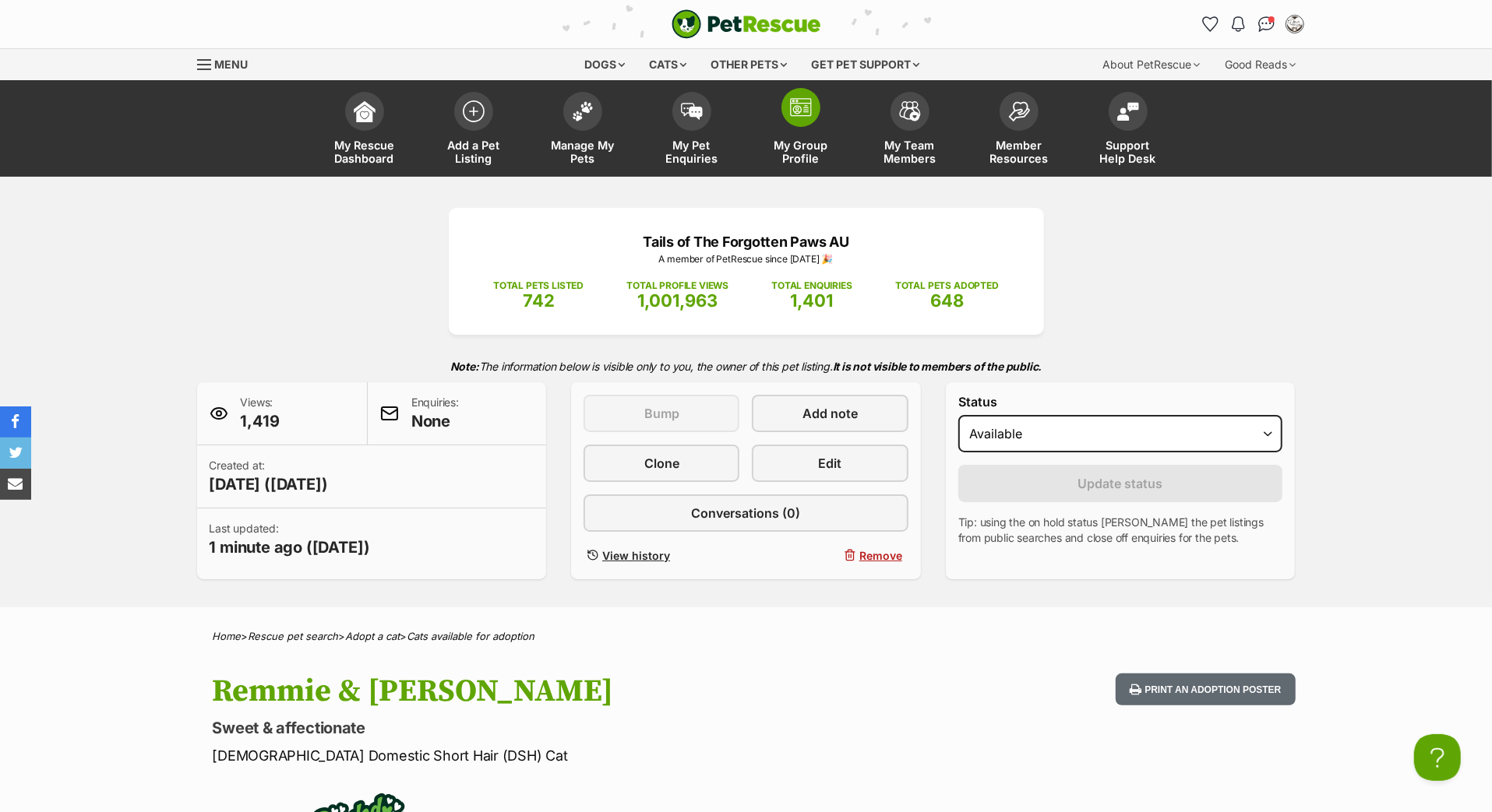
click at [793, 156] on link "My Group Profile" at bounding box center [800, 130] width 109 height 93
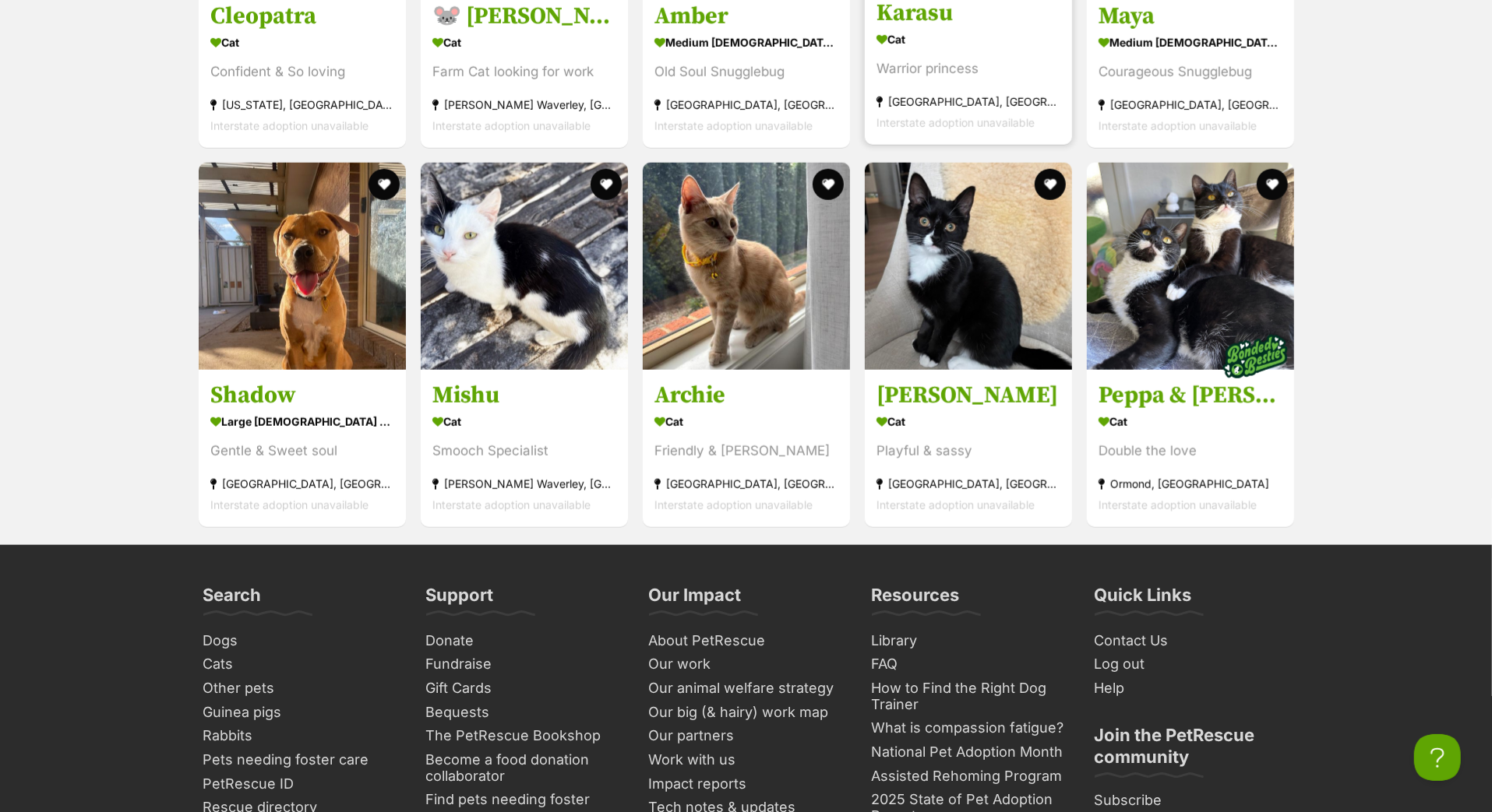
scroll to position [6235, 0]
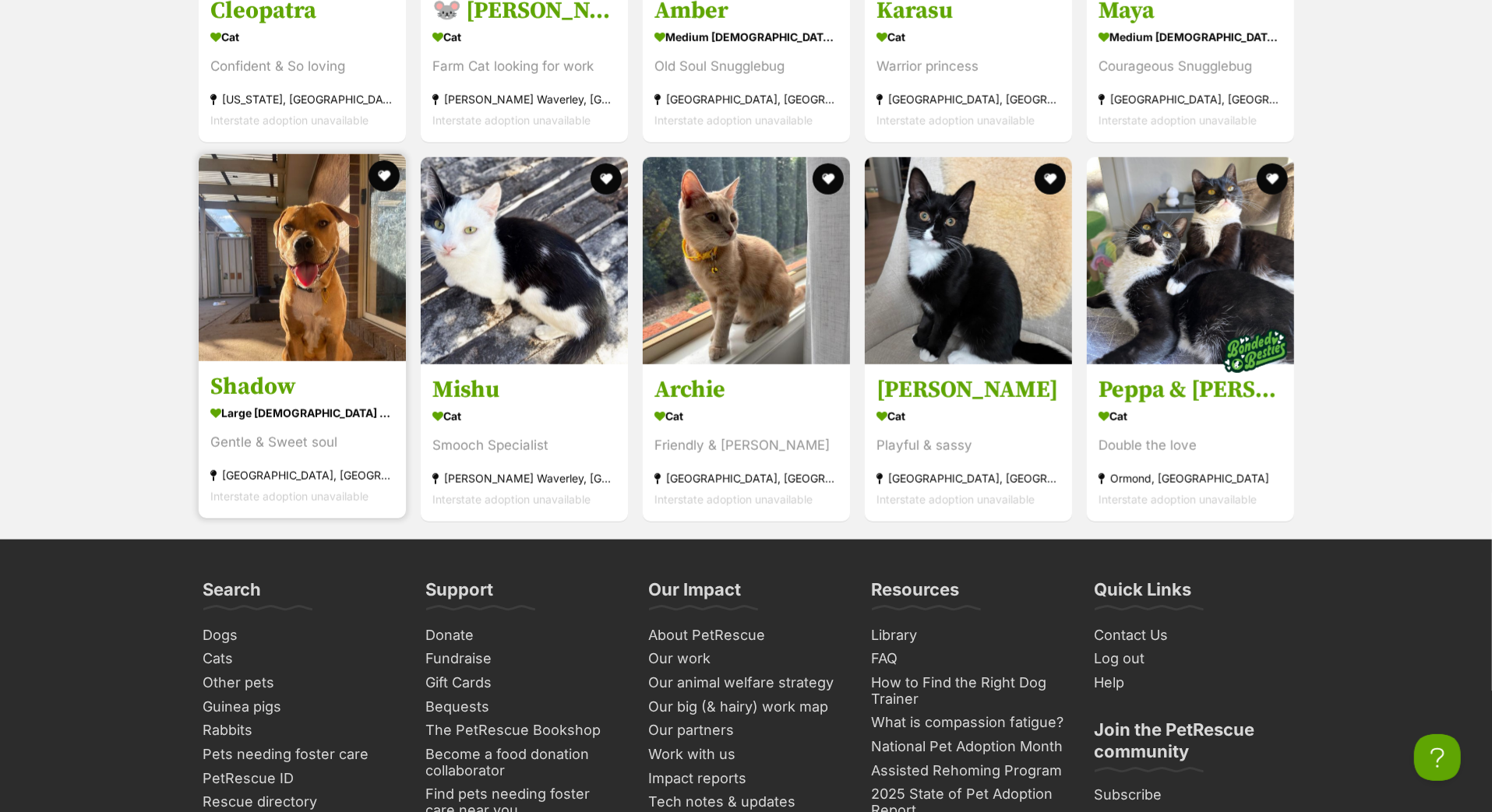
click at [251, 402] on h3 "Shadow" at bounding box center [302, 388] width 183 height 30
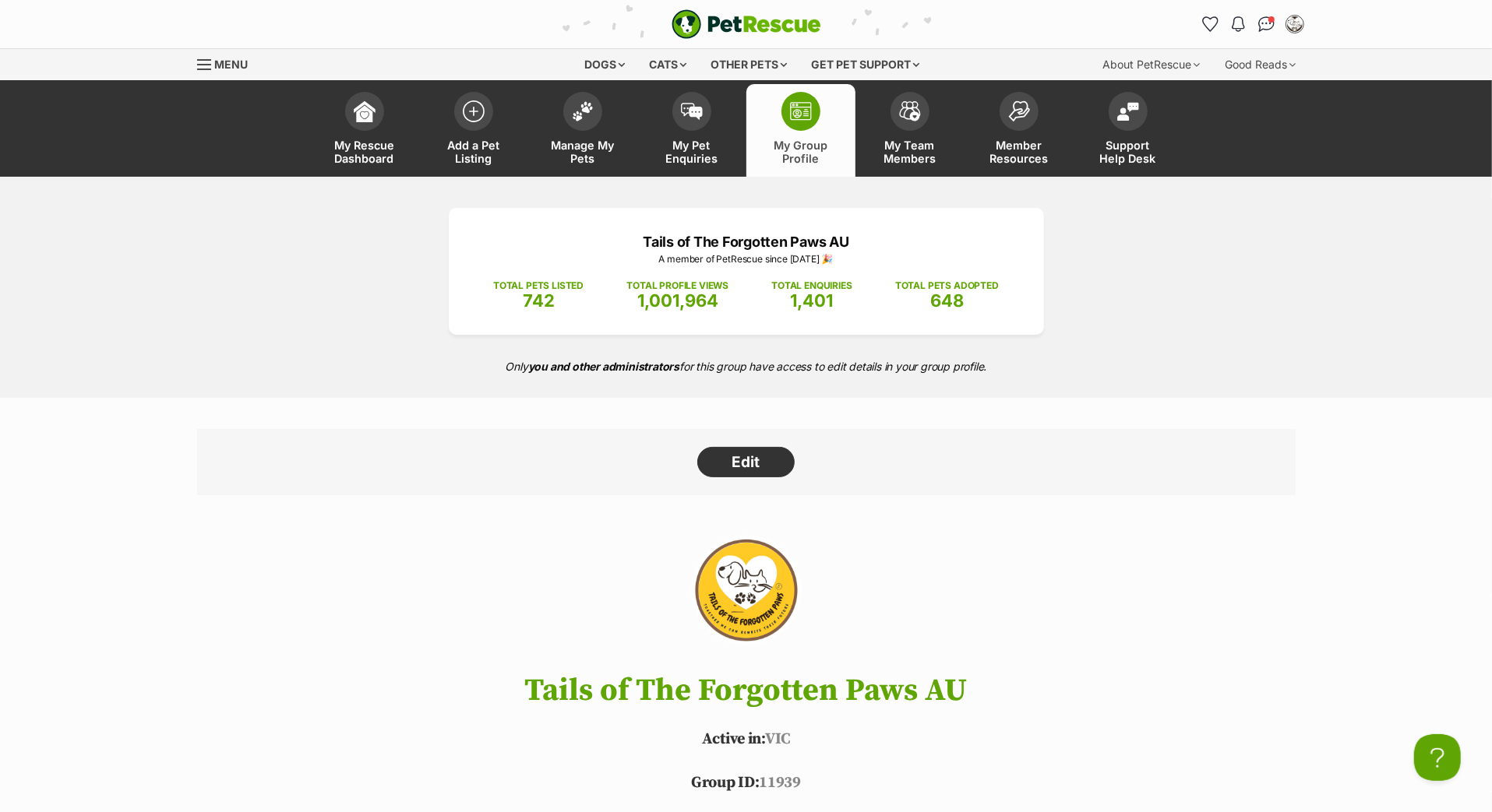
scroll to position [0, 0]
click at [1258, 26] on img "Conversations" at bounding box center [1266, 24] width 21 height 20
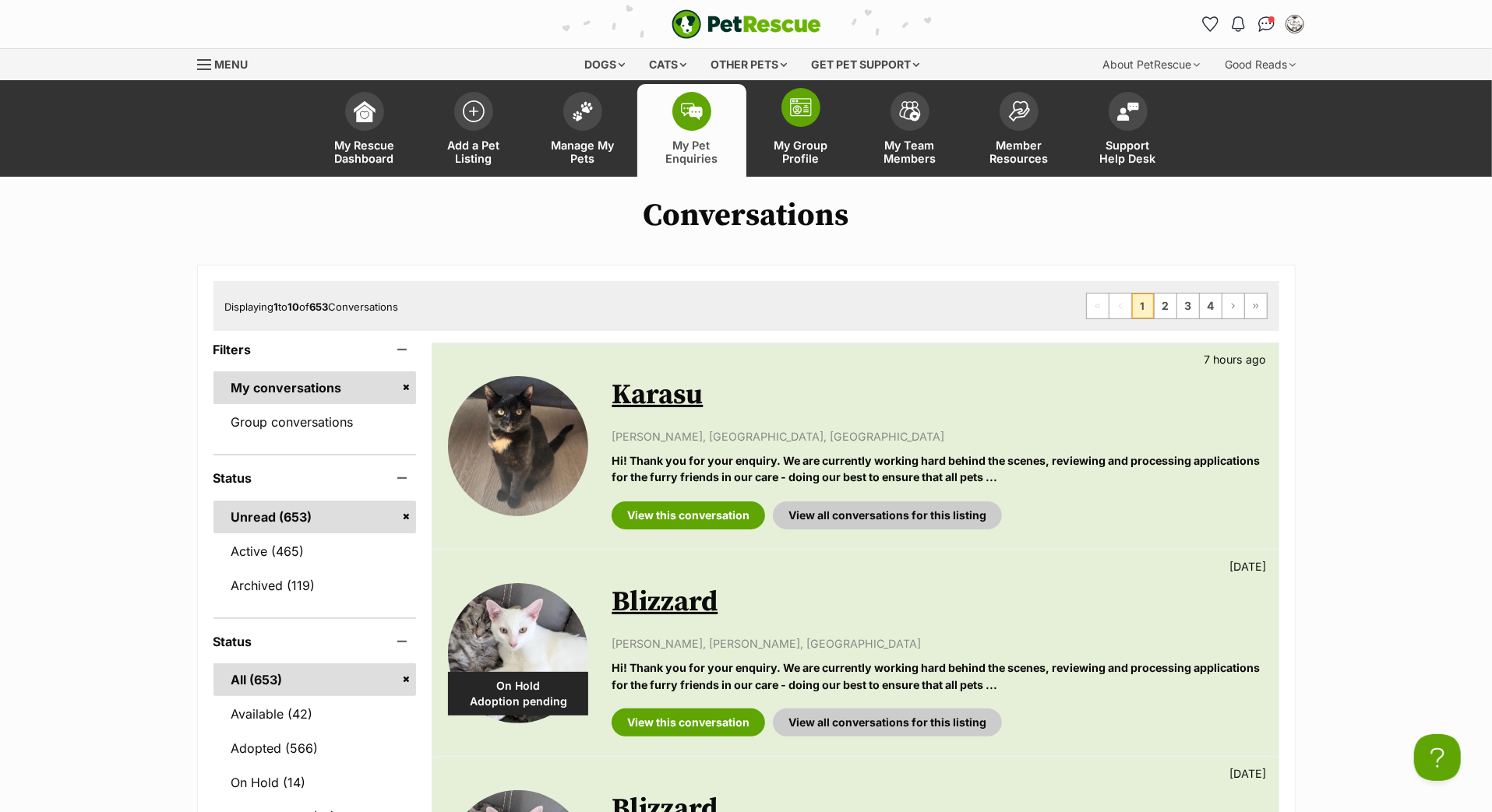
click at [786, 127] on span at bounding box center [801, 108] width 39 height 39
